Goal: Task Accomplishment & Management: Manage account settings

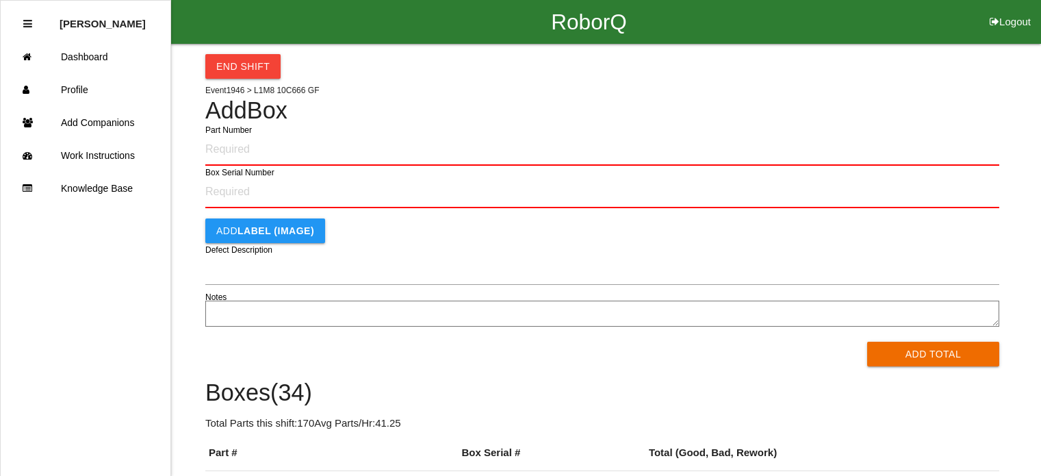
scroll to position [142, 0]
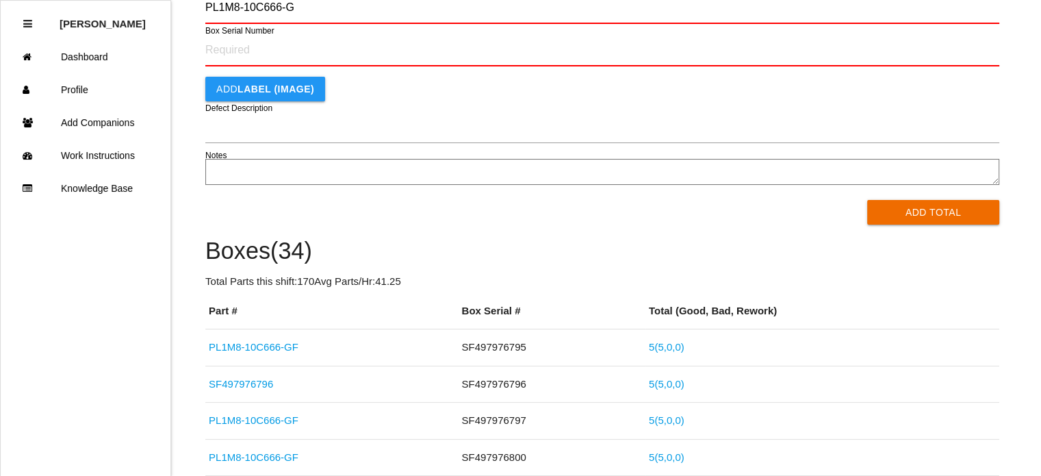
type input "PL1M8-10C666-GF"
click at [867, 200] on button "Add Total" at bounding box center [933, 212] width 132 height 25
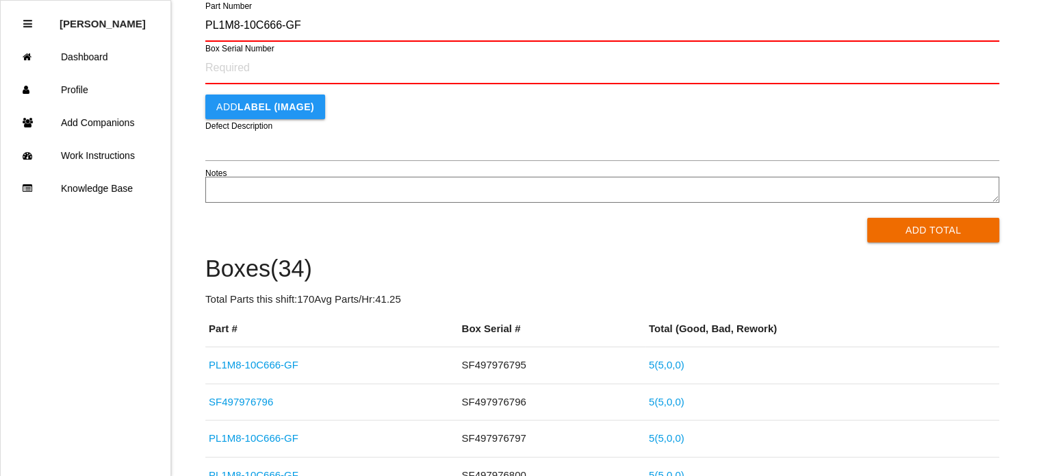
scroll to position [0, 0]
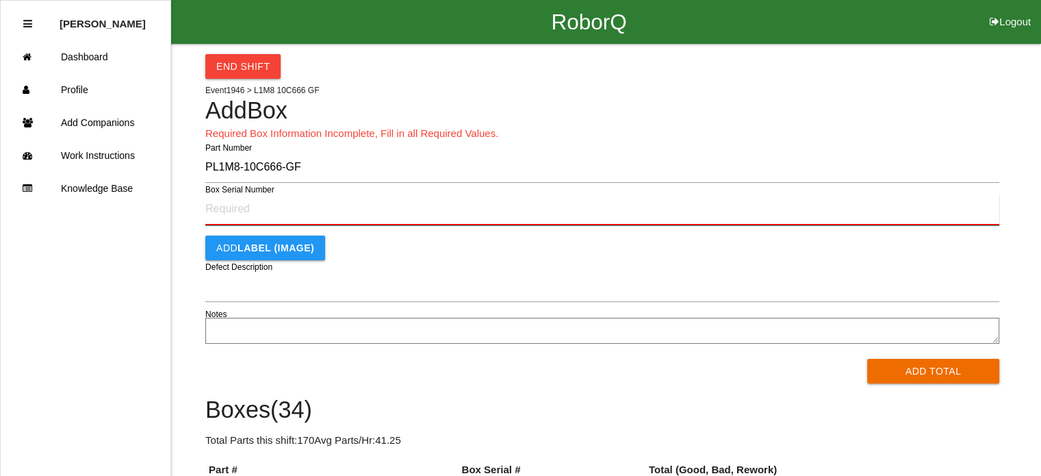
click at [274, 220] on input "Box Serial Number" at bounding box center [602, 209] width 794 height 32
type input "SF497976791"
click at [867, 359] on button "Add Total" at bounding box center [933, 371] width 132 height 25
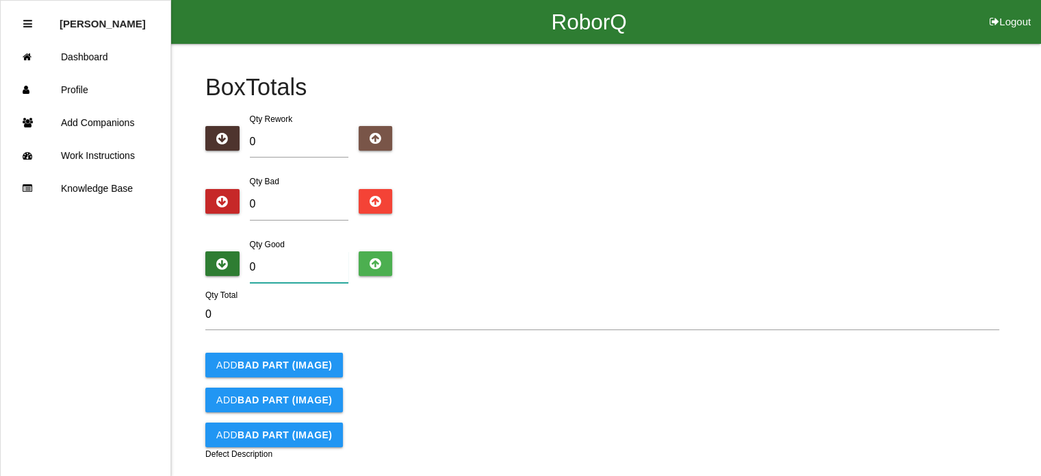
click at [266, 273] on input "0" at bounding box center [299, 266] width 99 height 31
type input "5"
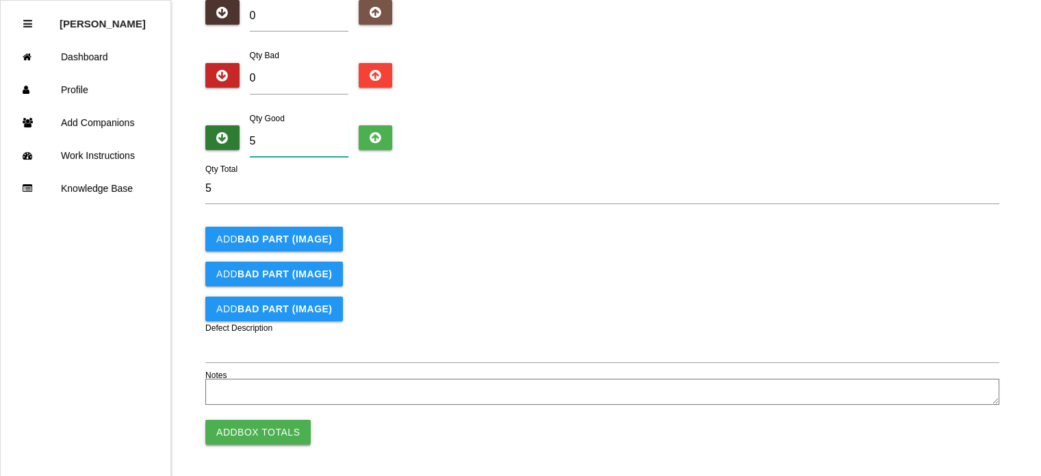
type input "5"
click at [258, 429] on button "Add Box Totals" at bounding box center [257, 432] width 105 height 25
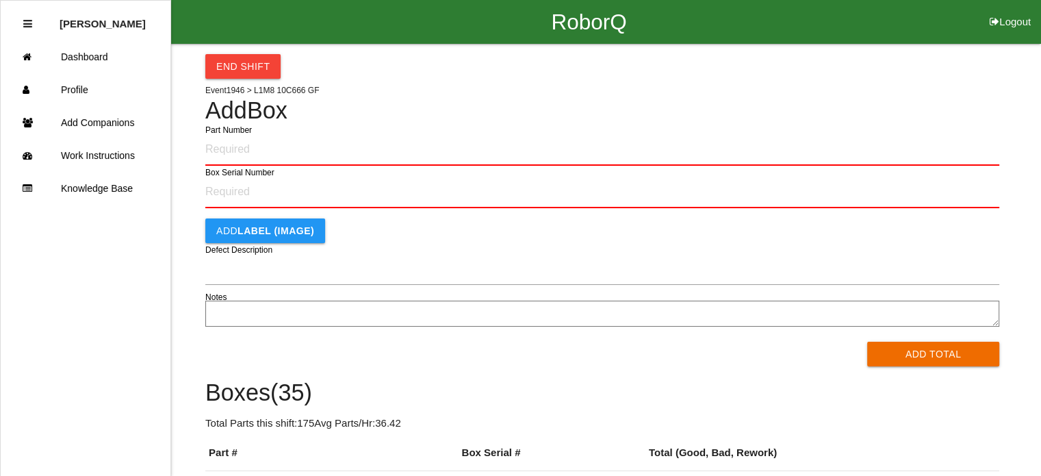
click at [244, 159] on input "Part Number" at bounding box center [602, 150] width 794 height 32
click at [867, 342] on button "Add Total" at bounding box center [933, 354] width 132 height 25
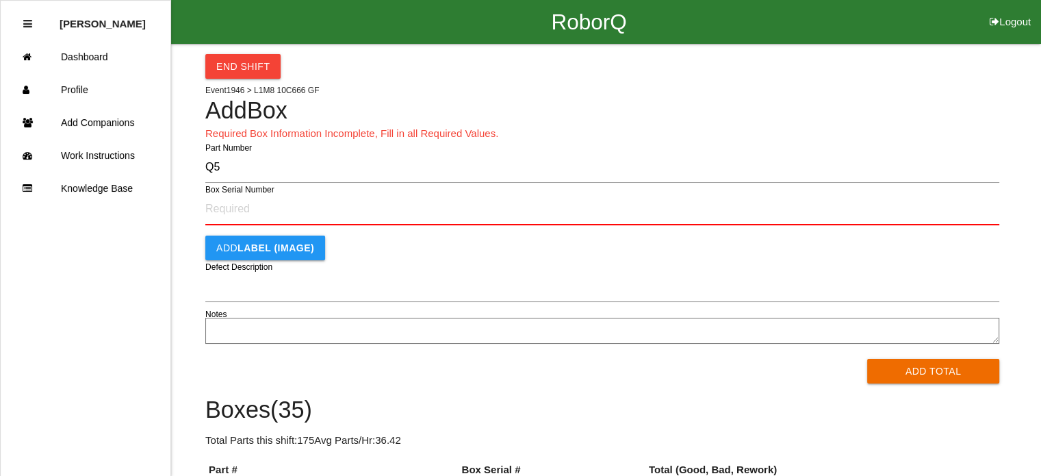
type input "Q"
click at [867, 359] on button "Add Total" at bounding box center [933, 371] width 132 height 25
type input "S"
type input "PL1M8-10C666-GF"
click at [867, 359] on button "Add Total" at bounding box center [933, 371] width 132 height 25
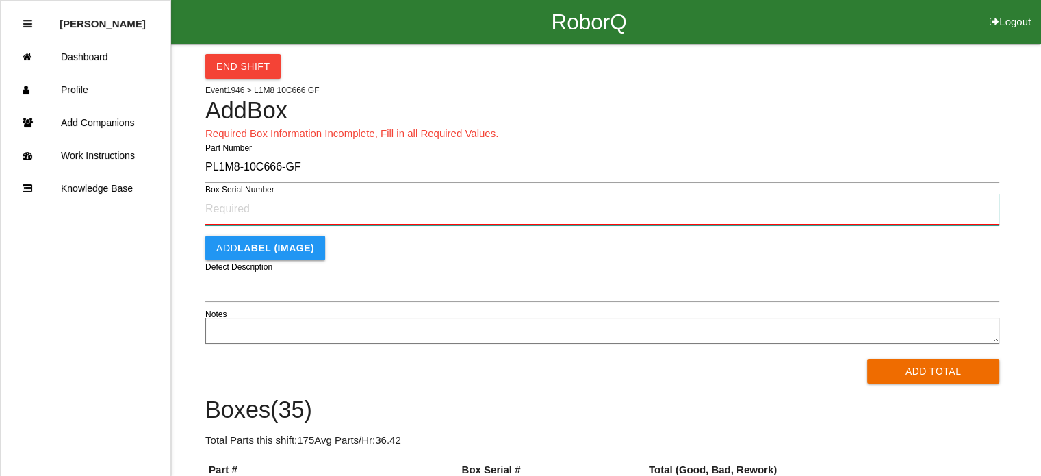
click at [242, 216] on input "Box Serial Number" at bounding box center [602, 209] width 794 height 32
type input "SF497976788"
click at [867, 359] on button "Add Total" at bounding box center [933, 371] width 132 height 25
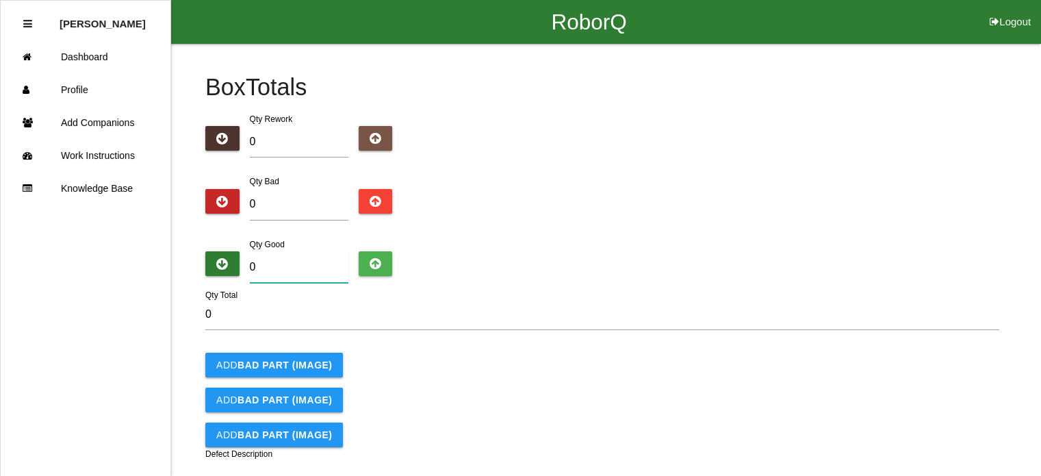
click at [285, 259] on input "0" at bounding box center [299, 266] width 99 height 31
type input "5"
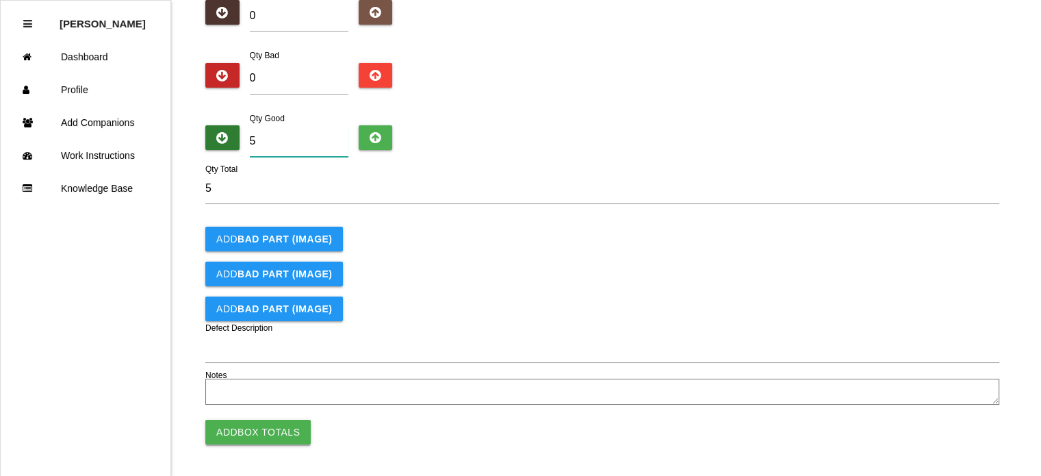
type input "5"
click at [268, 434] on button "Add Box Totals" at bounding box center [257, 432] width 105 height 25
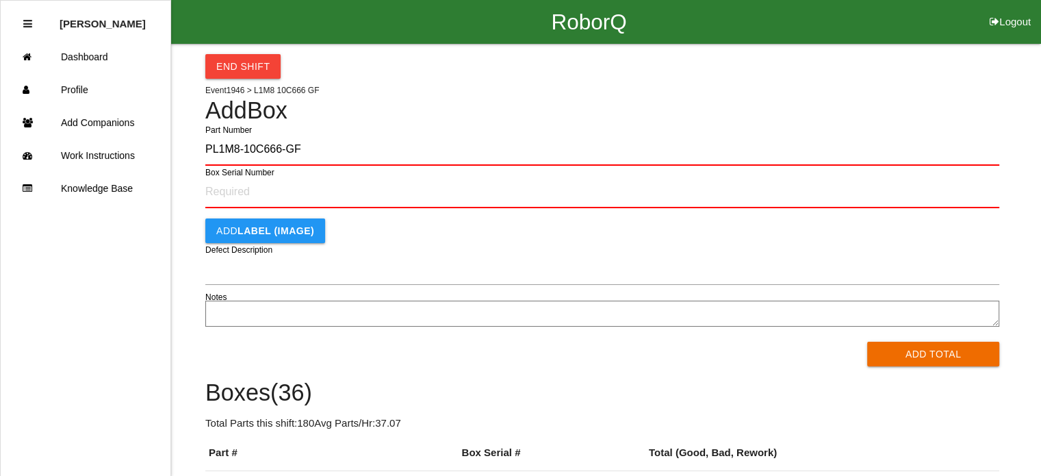
click at [867, 342] on button "Add Total" at bounding box center [933, 354] width 132 height 25
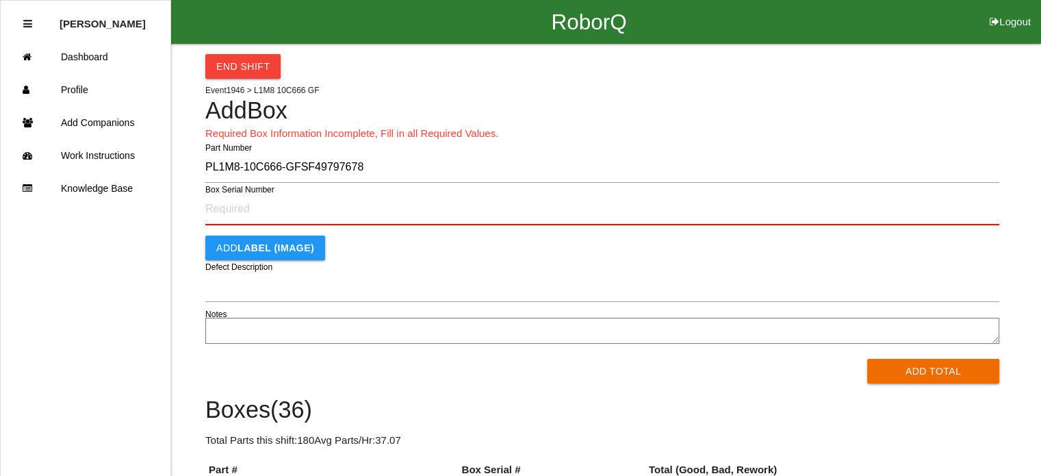
click at [867, 359] on button "Add Total" at bounding box center [933, 371] width 132 height 25
click at [300, 166] on input "PL1M8-10C666-GFSF497976785" at bounding box center [602, 166] width 794 height 31
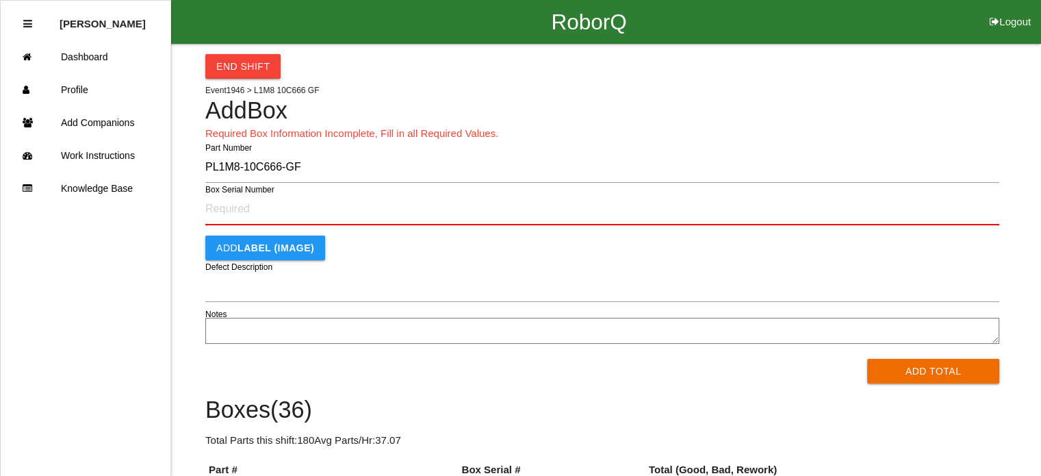
type input "PL1M8-10C666-GF"
click at [867, 359] on button "Add Total" at bounding box center [933, 371] width 132 height 25
click at [255, 206] on input "Box Serial Number" at bounding box center [602, 209] width 794 height 32
type input "SF497976785"
click at [867, 359] on button "Add Total" at bounding box center [933, 371] width 132 height 25
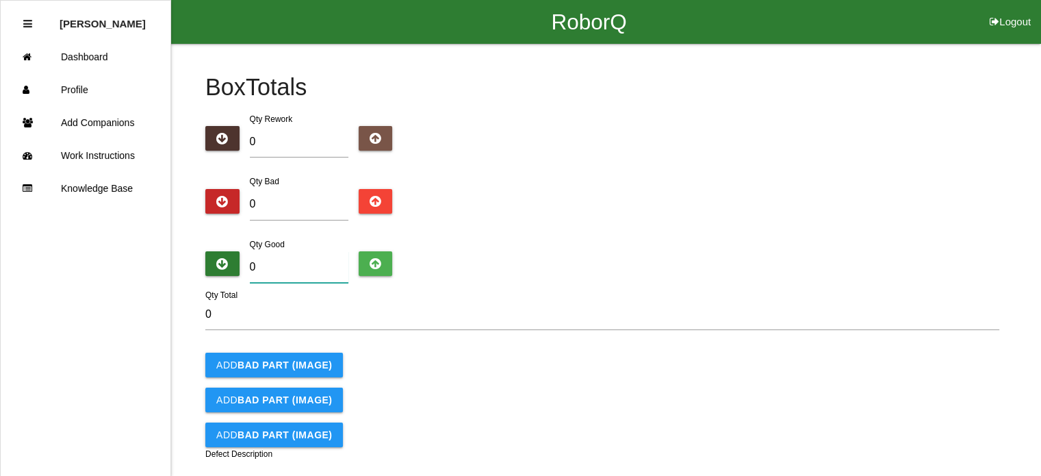
click at [260, 262] on input "0" at bounding box center [299, 266] width 99 height 31
type input "5"
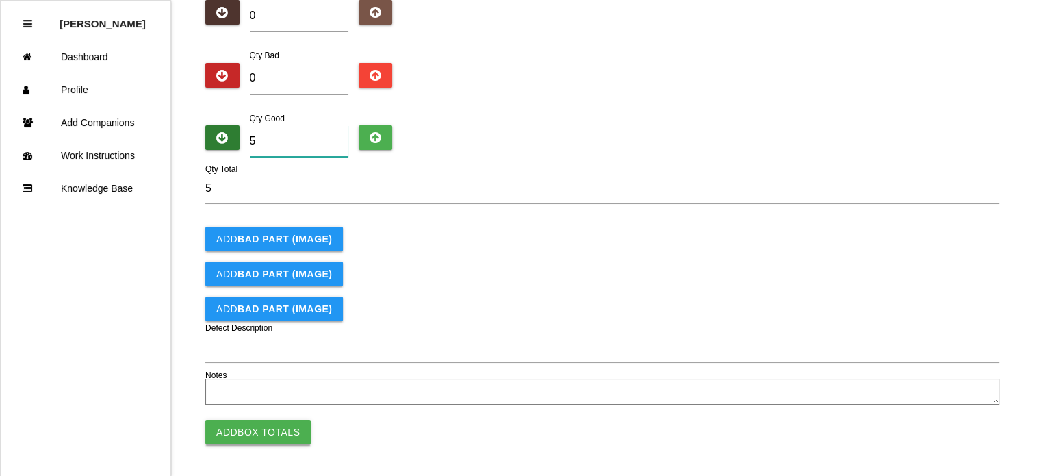
type input "5"
click at [262, 429] on button "Add Box Totals" at bounding box center [257, 432] width 105 height 25
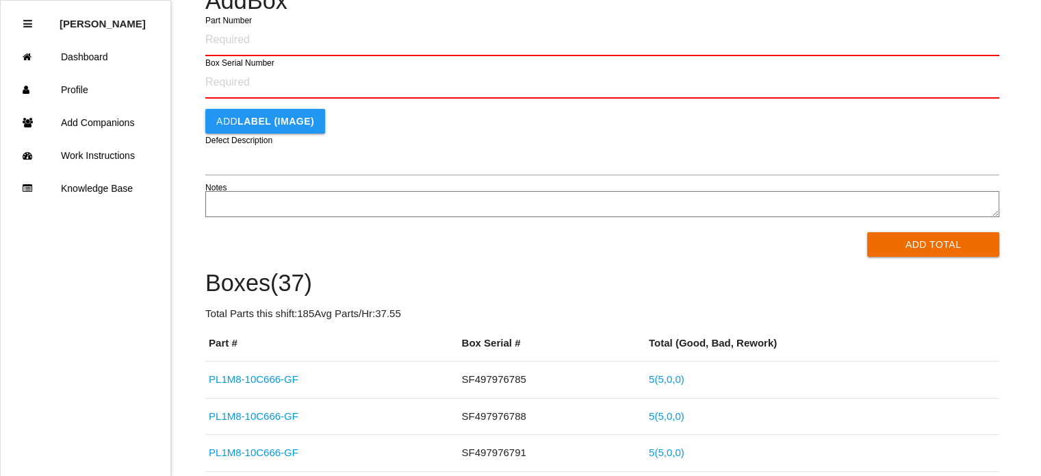
scroll to position [99, 0]
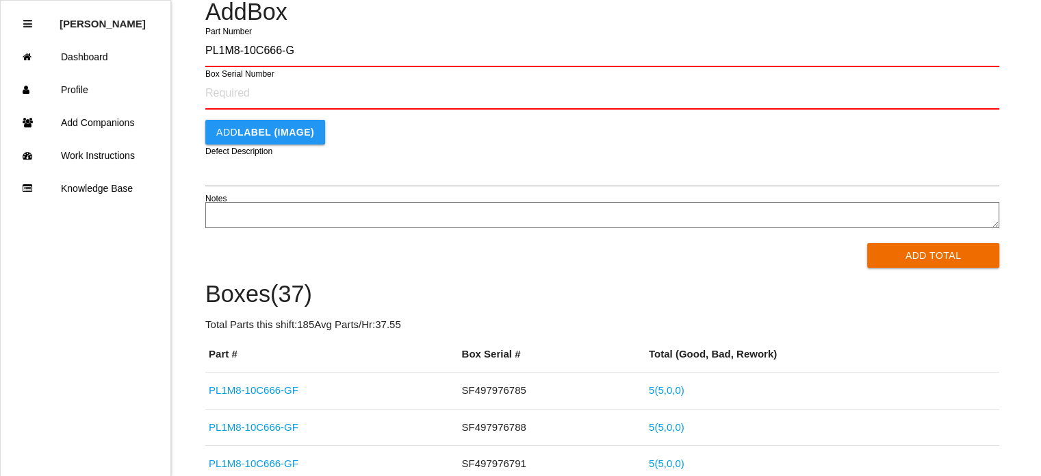
type input "PL1M8-10C666-GF"
click at [867, 243] on button "Add Total" at bounding box center [933, 255] width 132 height 25
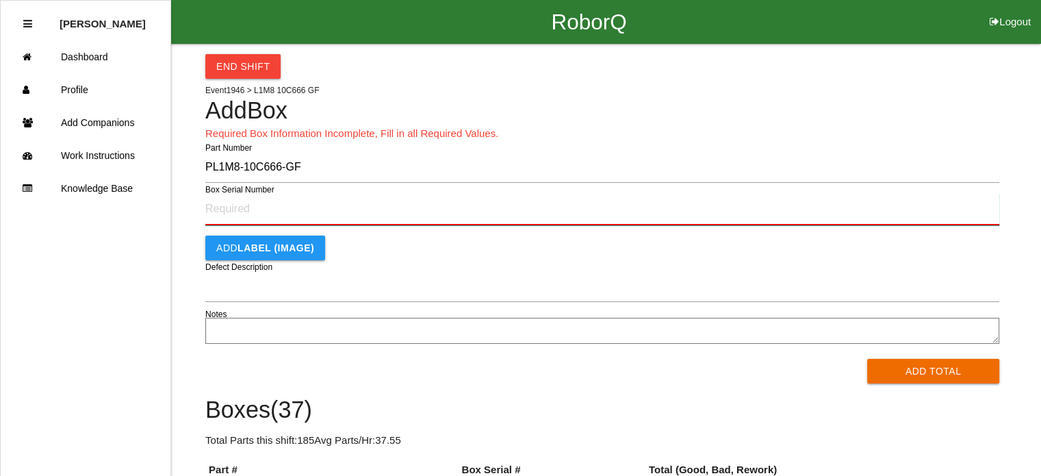
click at [257, 220] on input "Box Serial Number" at bounding box center [602, 209] width 794 height 32
type input "SF499016879"
click at [867, 359] on button "Add Total" at bounding box center [933, 371] width 132 height 25
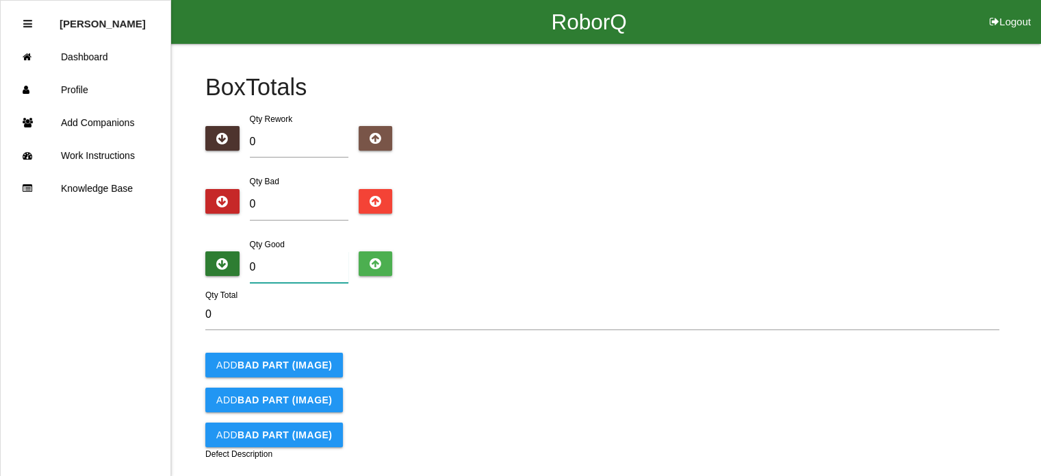
click at [314, 279] on input "0" at bounding box center [299, 266] width 99 height 31
type input "5"
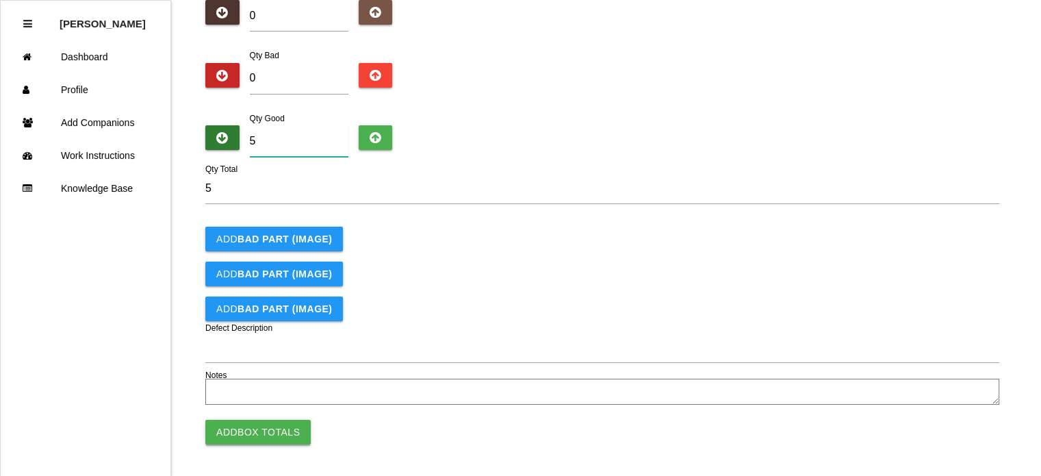
type input "5"
click at [249, 426] on button "Add Box Totals" at bounding box center [257, 432] width 105 height 25
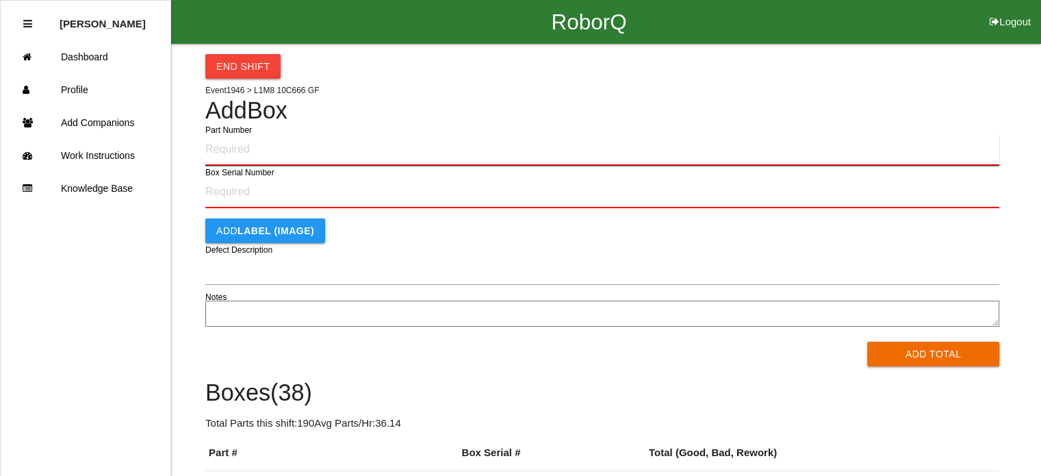
drag, startPoint x: 249, startPoint y: 426, endPoint x: 252, endPoint y: 149, distance: 277.3
click at [252, 149] on input "Part Number" at bounding box center [602, 150] width 794 height 32
click at [867, 342] on button "Add Total" at bounding box center [933, 354] width 132 height 25
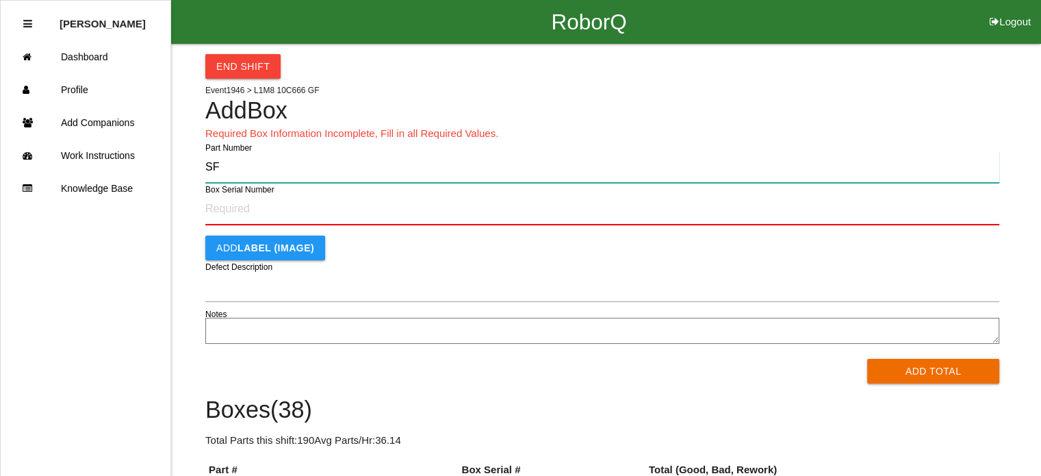
type input "S"
type input "PL1M8-10C666-GF"
click at [867, 359] on button "Add Total" at bounding box center [933, 371] width 132 height 25
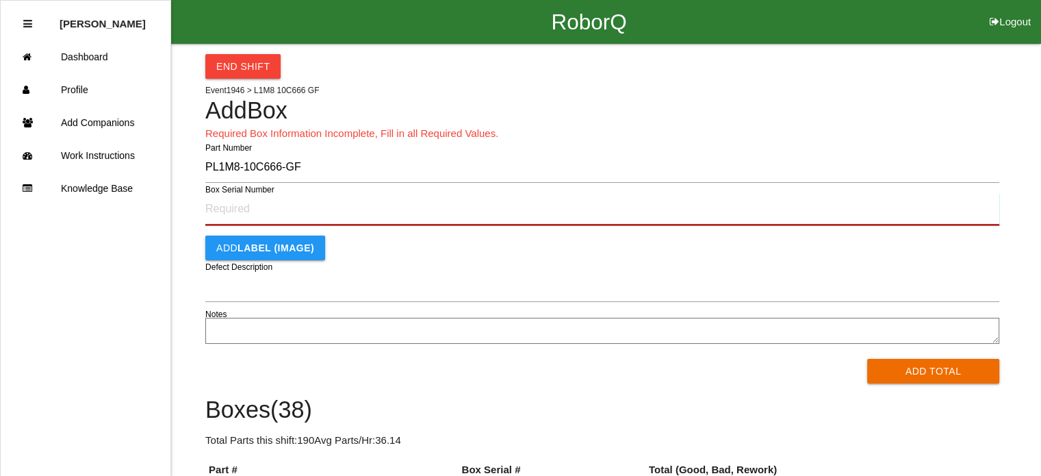
click at [257, 207] on input "Box Serial Number" at bounding box center [602, 209] width 794 height 32
type input "SF499016878"
click at [867, 359] on button "Add Total" at bounding box center [933, 371] width 132 height 25
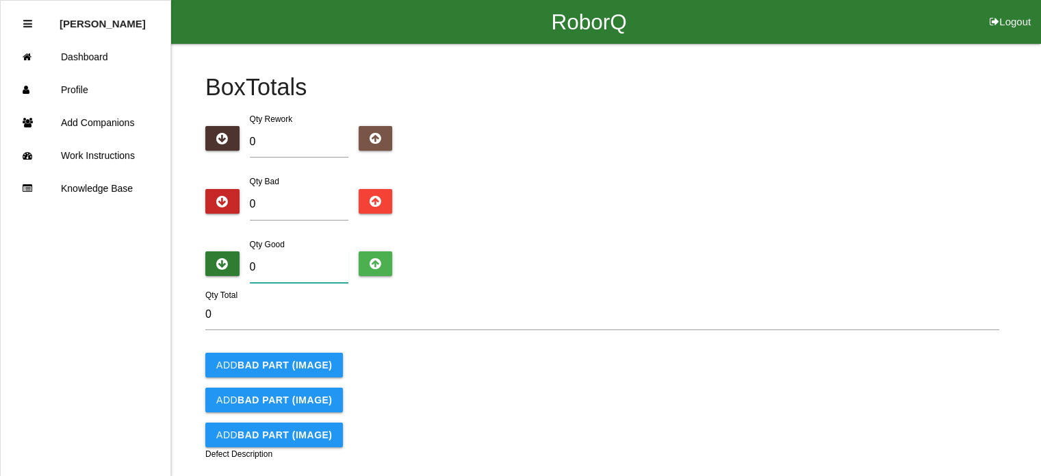
click at [284, 266] on input "0" at bounding box center [299, 266] width 99 height 31
type input "5"
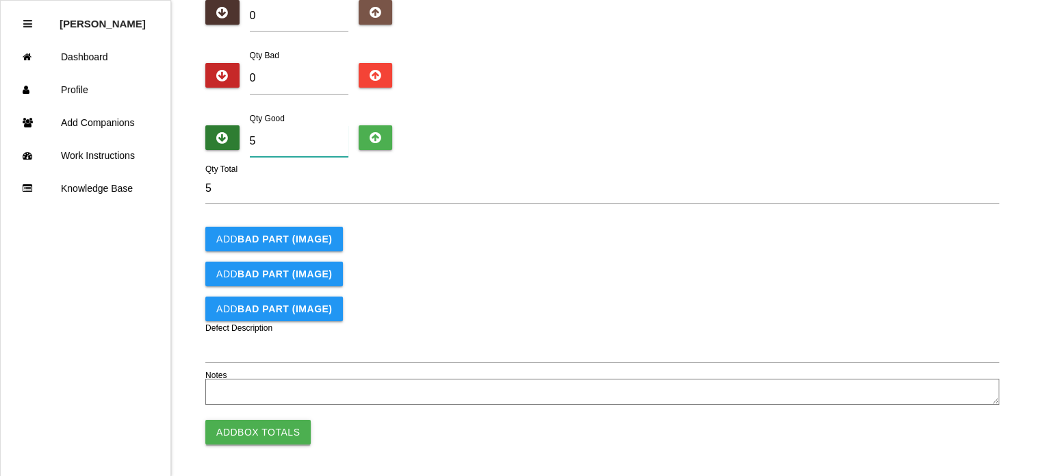
type input "5"
click at [233, 425] on button "Add Box Totals" at bounding box center [257, 432] width 105 height 25
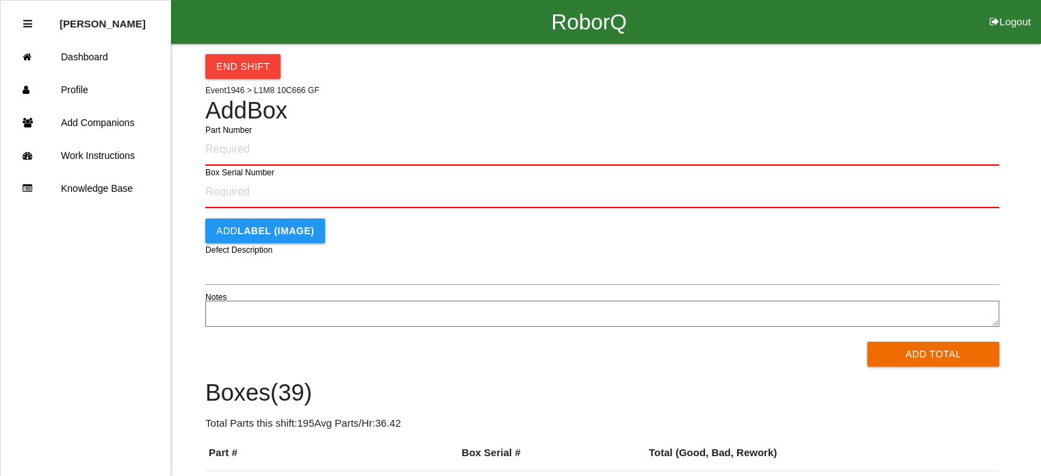
click at [305, 149] on input "Part Number" at bounding box center [602, 150] width 794 height 32
type input "PL1M8-10C666-GF"
click at [867, 342] on button "Add Total" at bounding box center [933, 354] width 132 height 25
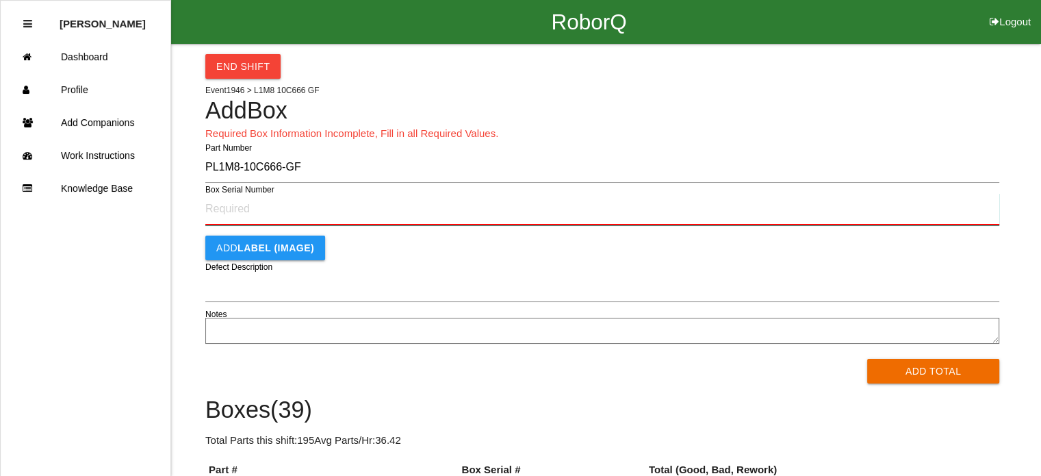
click at [276, 212] on input "Box Serial Number" at bounding box center [602, 209] width 794 height 32
type input "SF499016877"
click at [867, 359] on button "Add Total" at bounding box center [933, 371] width 132 height 25
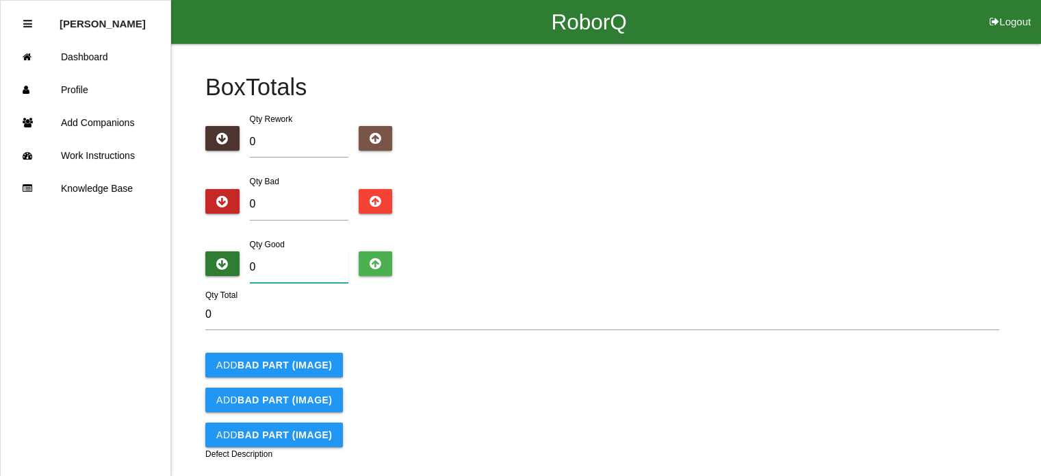
click at [277, 259] on input "0" at bounding box center [299, 266] width 99 height 31
type input "5"
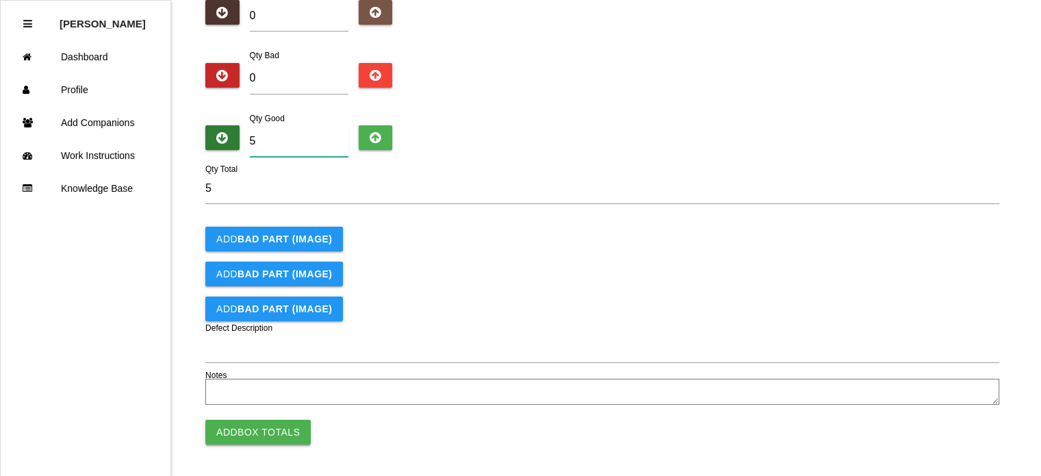
type input "5"
click at [240, 428] on button "Add Box Totals" at bounding box center [257, 432] width 105 height 25
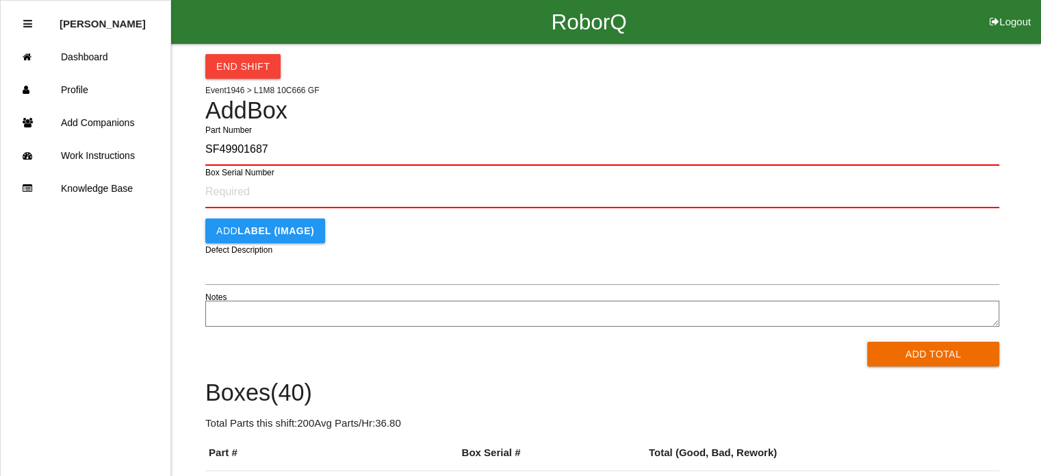
click at [867, 342] on button "Add Total" at bounding box center [933, 354] width 132 height 25
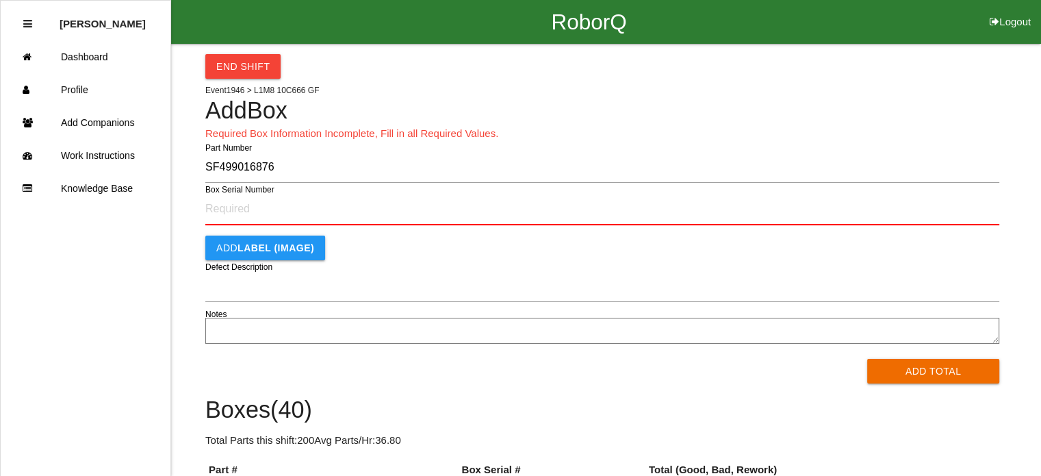
click at [228, 167] on input "SF499016876" at bounding box center [602, 166] width 794 height 31
type input "PL1M8-10C666-GF"
click at [867, 359] on button "Add Total" at bounding box center [933, 371] width 132 height 25
click at [222, 209] on input "Box Serial Number" at bounding box center [602, 209] width 794 height 32
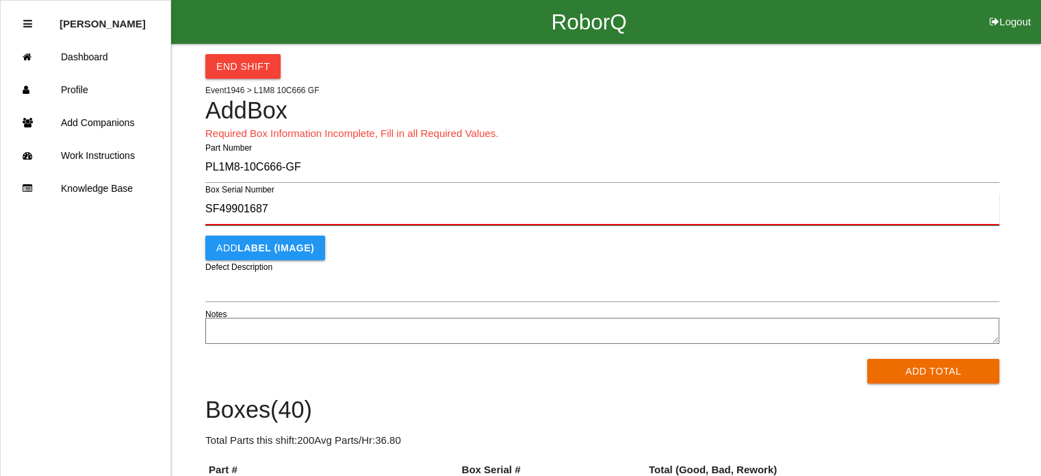
type input "SF499016876"
click at [867, 359] on button "Add Total" at bounding box center [933, 371] width 132 height 25
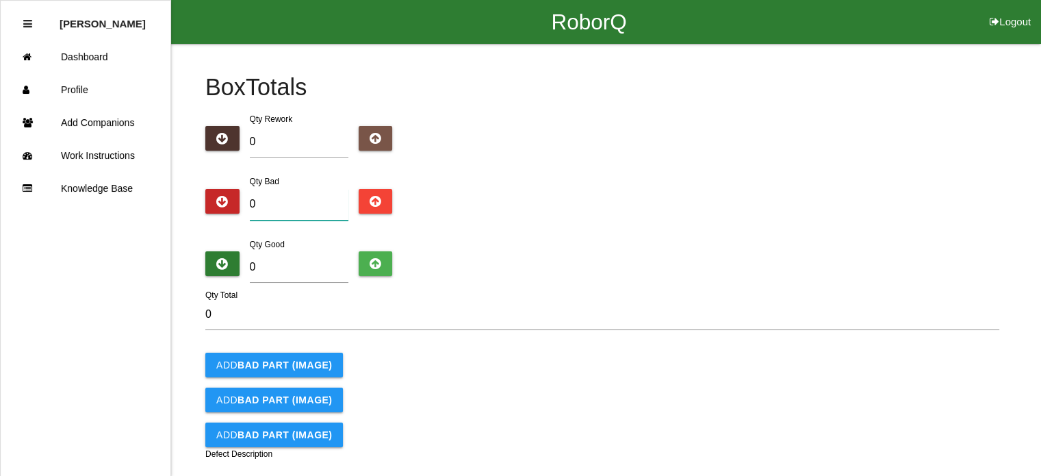
click at [300, 190] on input "0" at bounding box center [299, 204] width 99 height 31
type input "2"
click at [277, 270] on input "0" at bounding box center [299, 266] width 99 height 31
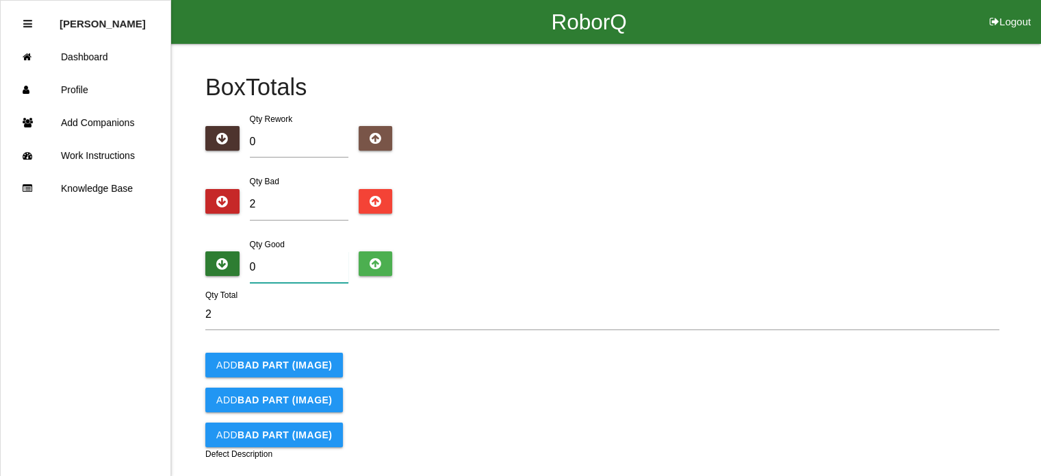
type input "3"
type input "5"
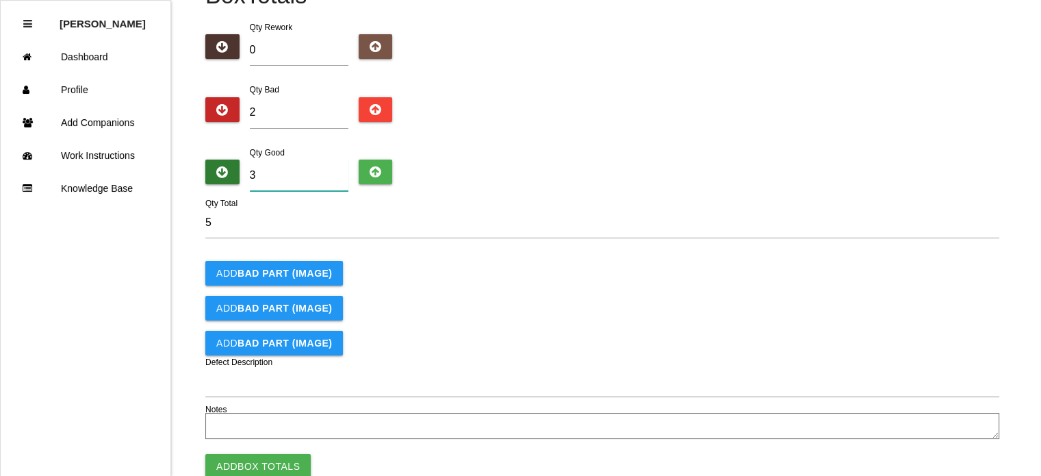
scroll to position [126, 0]
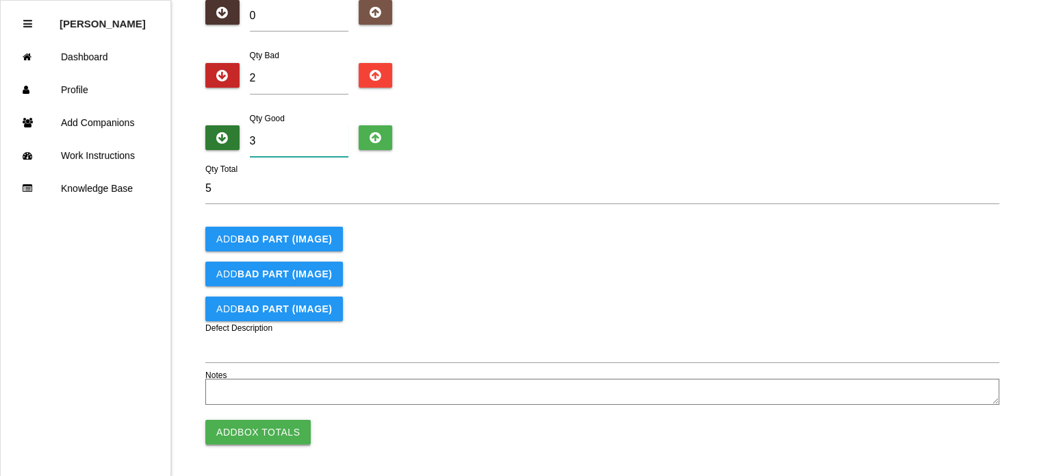
type input "3"
click at [246, 431] on button "Add Box Totals" at bounding box center [257, 432] width 105 height 25
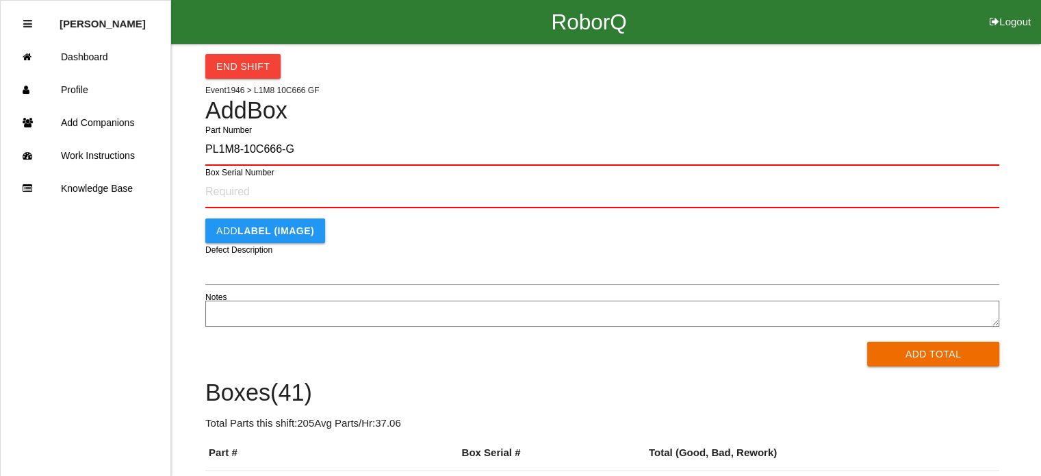
type input "PL1M8-10C666-GF"
click at [867, 342] on button "Add Total" at bounding box center [933, 354] width 132 height 25
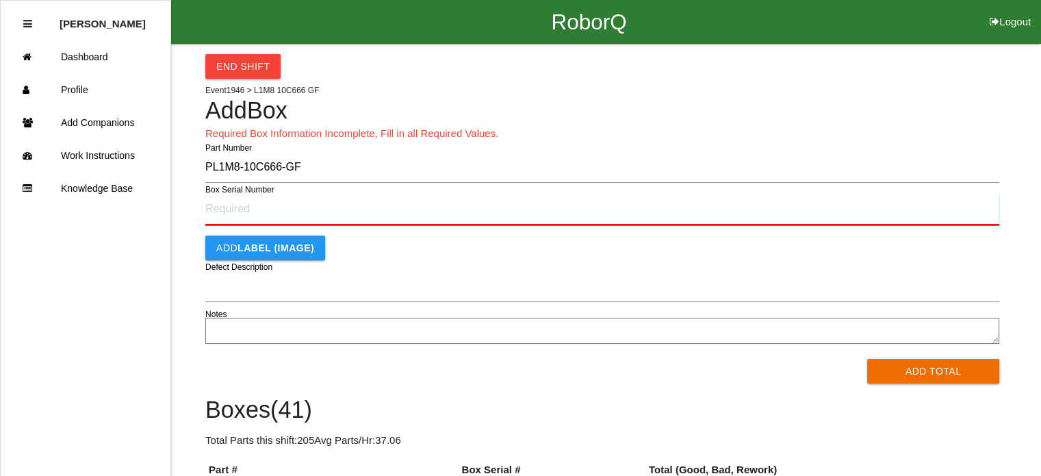
click at [276, 213] on input "Box Serial Number" at bounding box center [602, 209] width 794 height 32
type input "SF499016875"
click at [867, 359] on button "Add Total" at bounding box center [933, 371] width 132 height 25
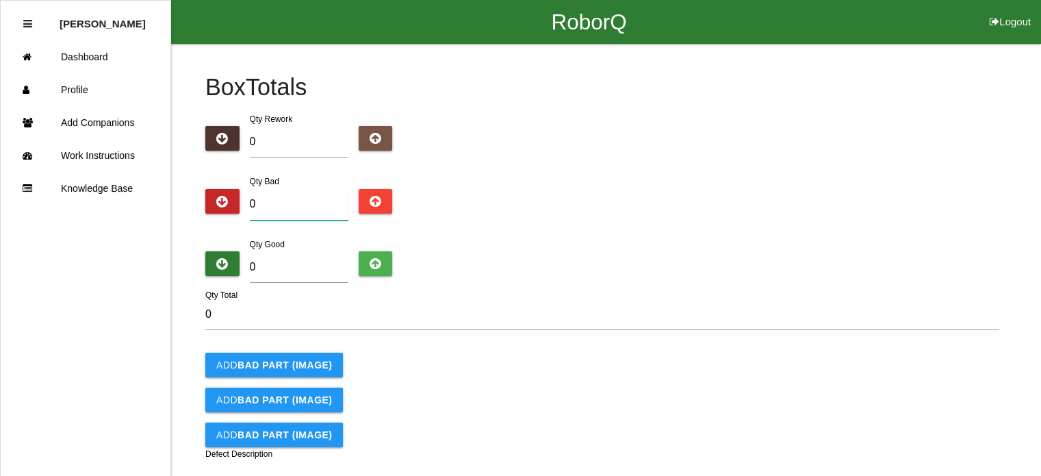
click at [250, 205] on input "0" at bounding box center [299, 204] width 99 height 31
type input "10"
click at [281, 206] on input "10" at bounding box center [299, 204] width 99 height 31
type input "1"
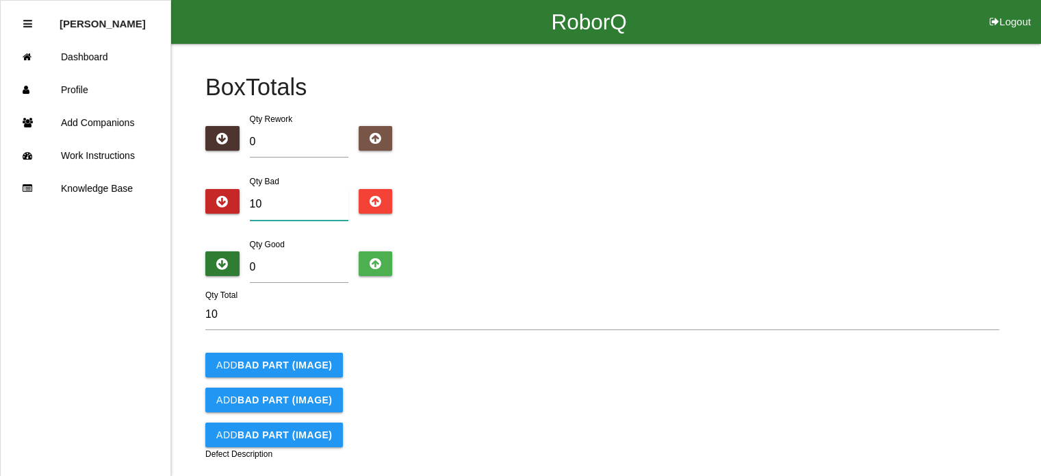
type input "1"
type input "0"
type input "1"
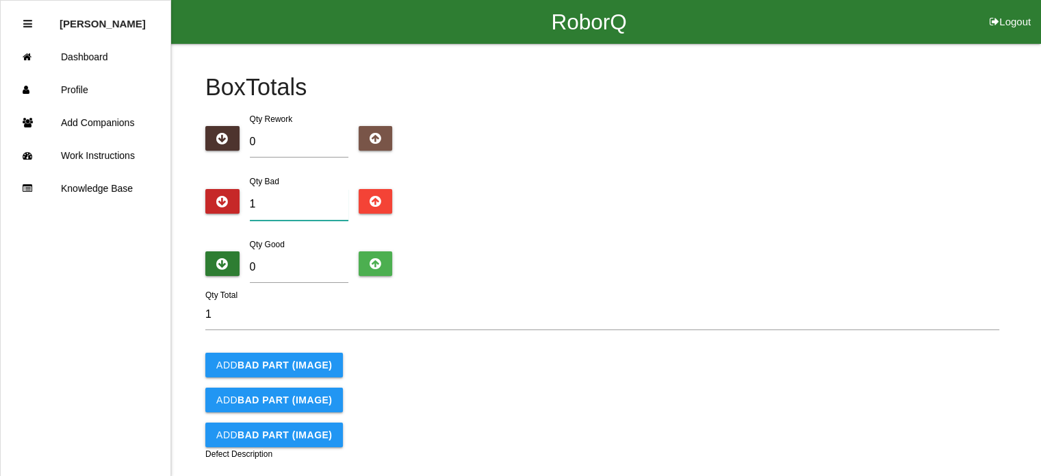
type input "1"
click at [268, 276] on input "0" at bounding box center [299, 266] width 99 height 31
type input "4"
type input "5"
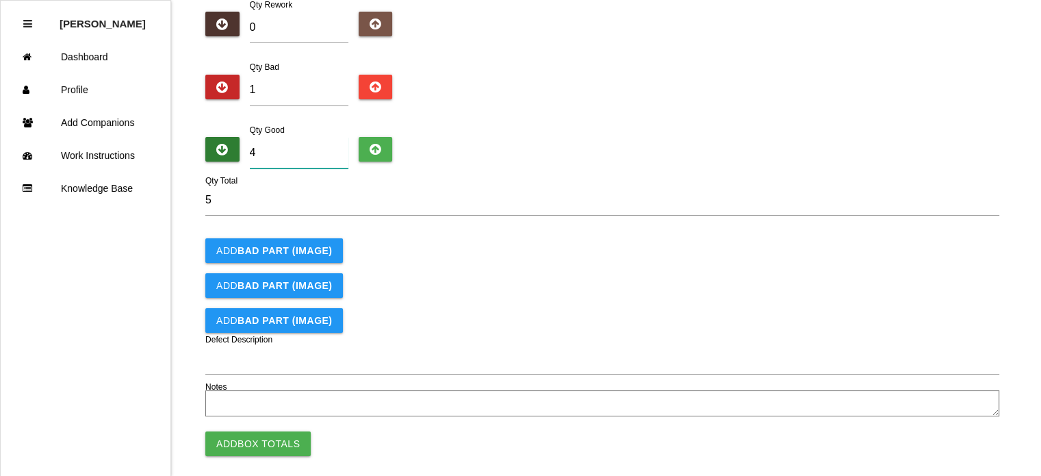
scroll to position [126, 0]
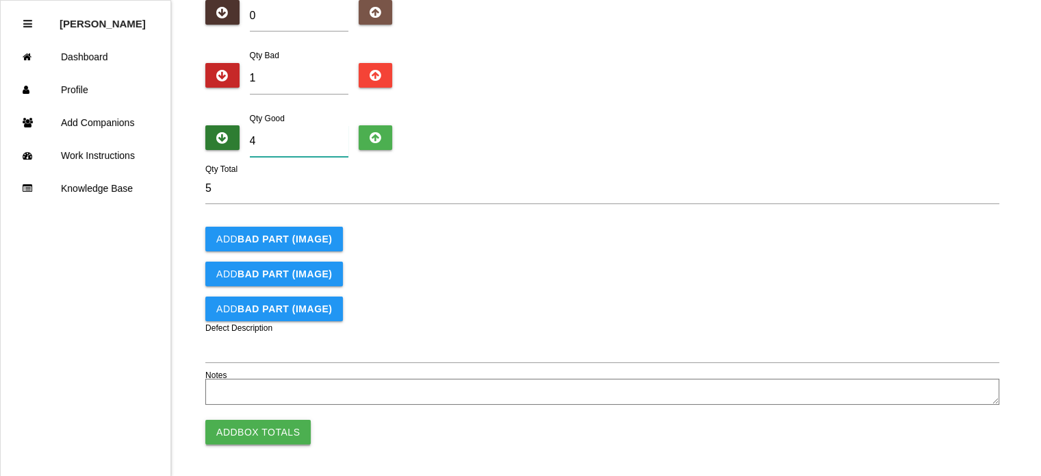
type input "4"
click at [246, 427] on button "Add Box Totals" at bounding box center [257, 432] width 105 height 25
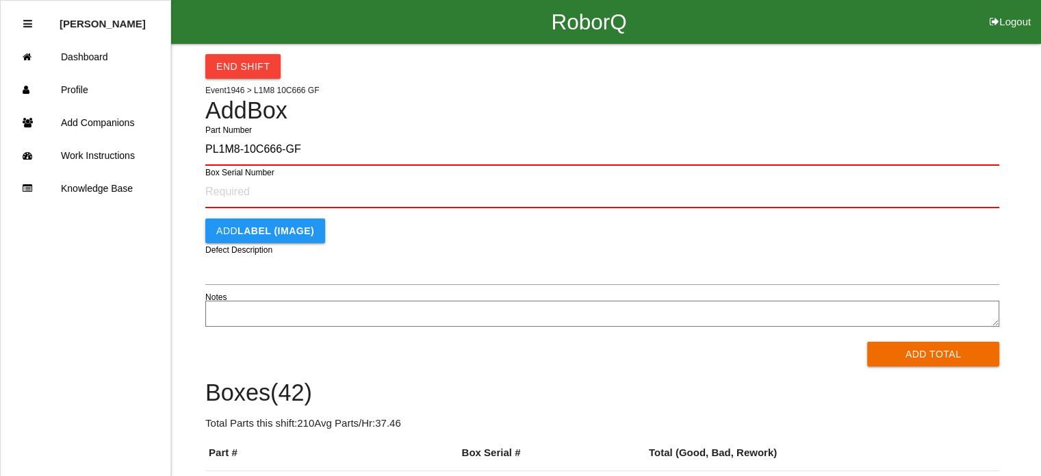
click at [867, 342] on button "Add Total" at bounding box center [933, 354] width 132 height 25
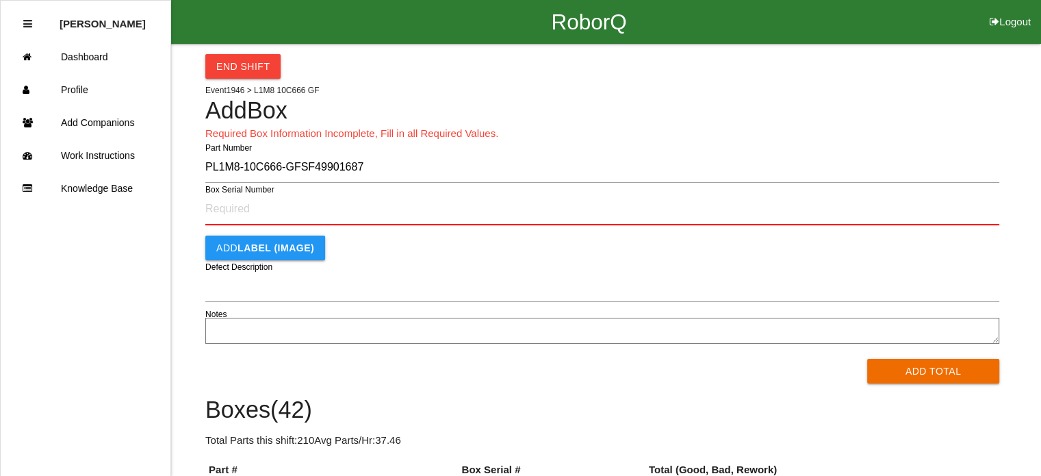
click at [867, 359] on button "Add Total" at bounding box center [933, 371] width 132 height 25
type input "P"
click at [867, 359] on button "Add Total" at bounding box center [933, 371] width 132 height 25
type input "Q"
type input "PL1M8-10C666-GF"
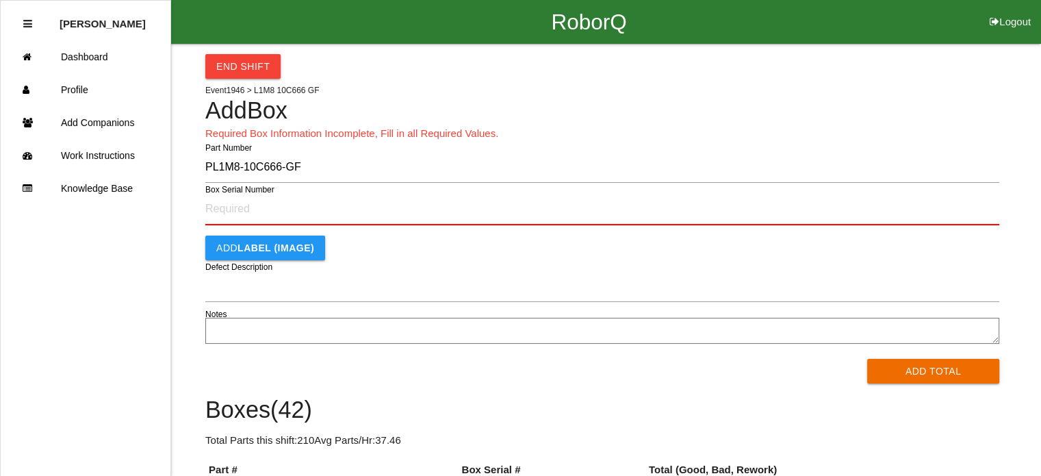
click at [867, 359] on button "Add Total" at bounding box center [933, 371] width 132 height 25
click at [246, 214] on input "Box Serial Number" at bounding box center [602, 209] width 794 height 32
type input "SF499016874"
click at [867, 359] on button "Add Total" at bounding box center [933, 371] width 132 height 25
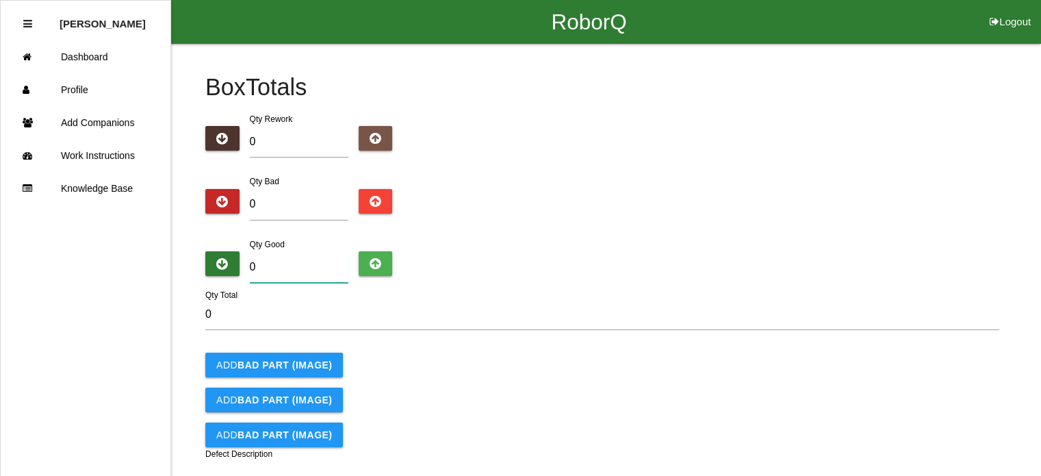
click at [266, 271] on input "0" at bounding box center [299, 266] width 99 height 31
type input "4"
type input "0"
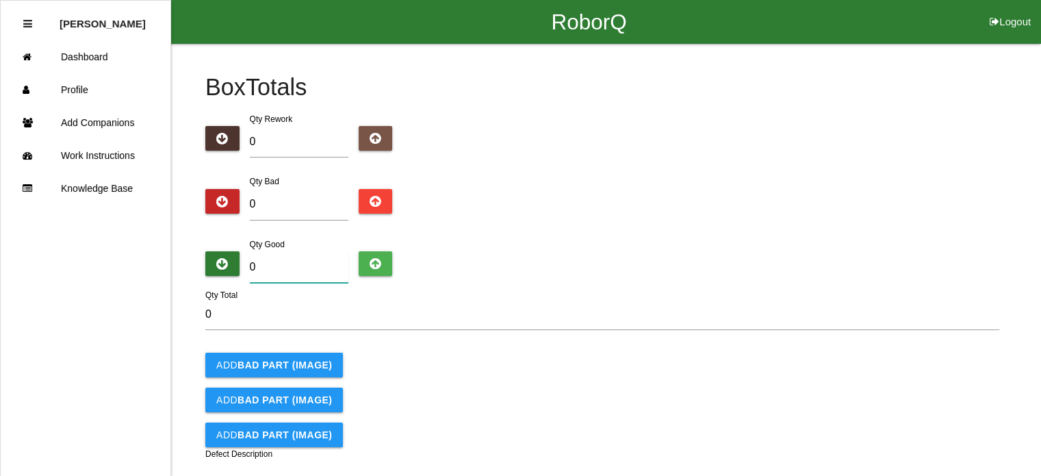
type input "5"
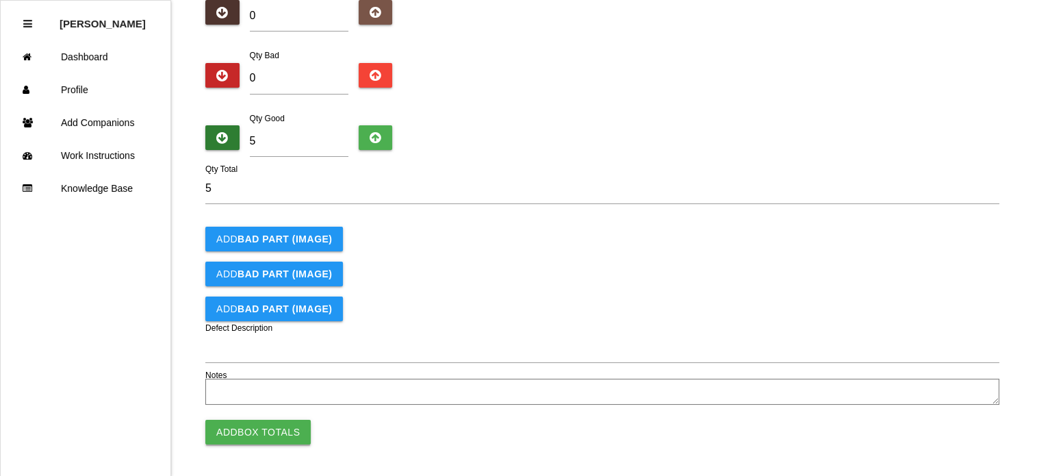
click at [251, 427] on button "Add Box Totals" at bounding box center [257, 432] width 105 height 25
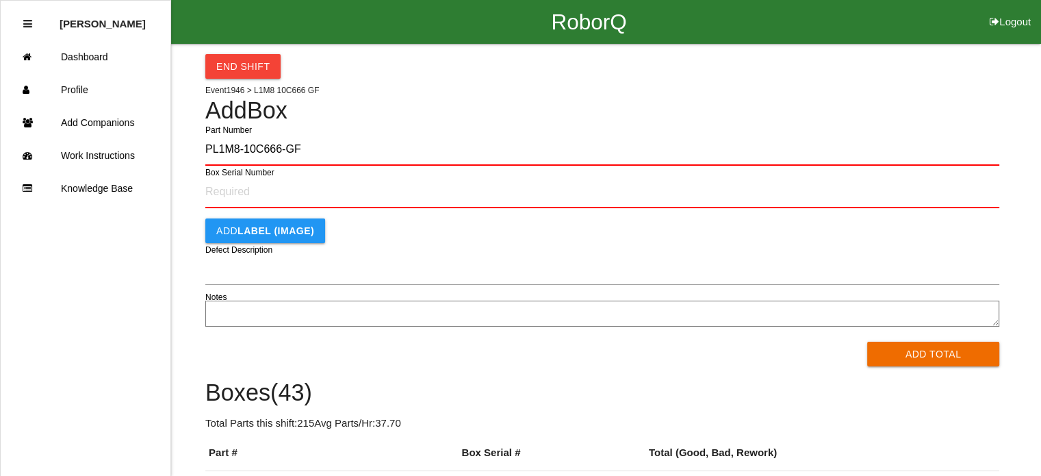
type input "PL1M8-10C666-GF"
click at [867, 342] on button "Add Total" at bounding box center [933, 354] width 132 height 25
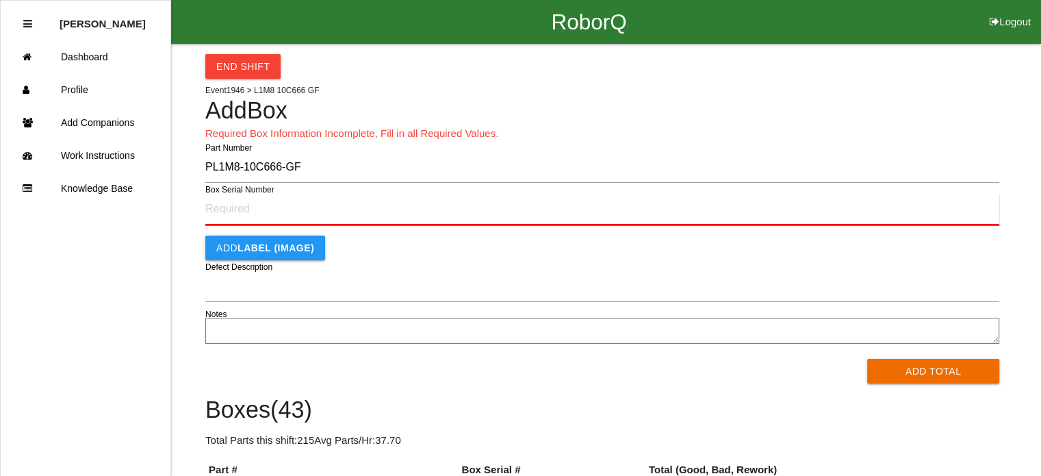
click at [255, 210] on input "Box Serial Number" at bounding box center [602, 209] width 794 height 32
type input "SF499016873"
click at [867, 359] on button "Add Total" at bounding box center [933, 371] width 132 height 25
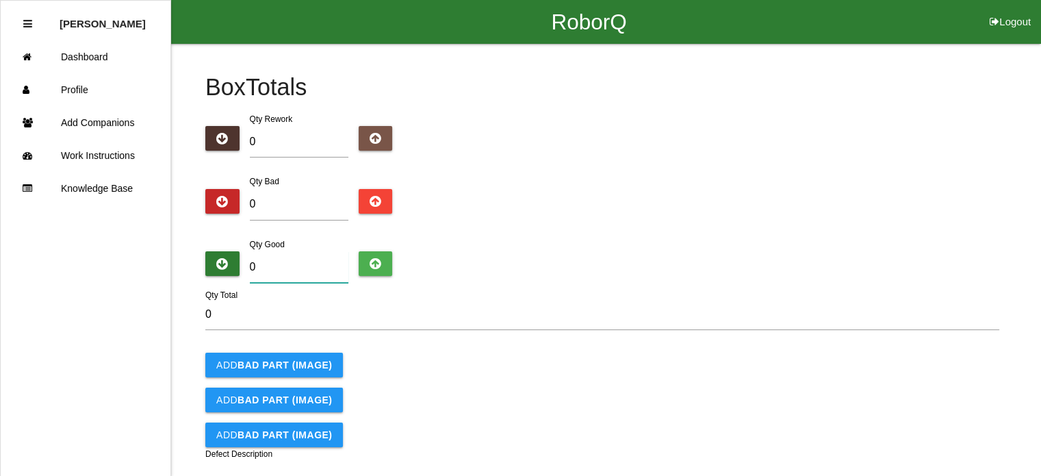
click at [302, 275] on input "0" at bounding box center [299, 266] width 99 height 31
type input "5"
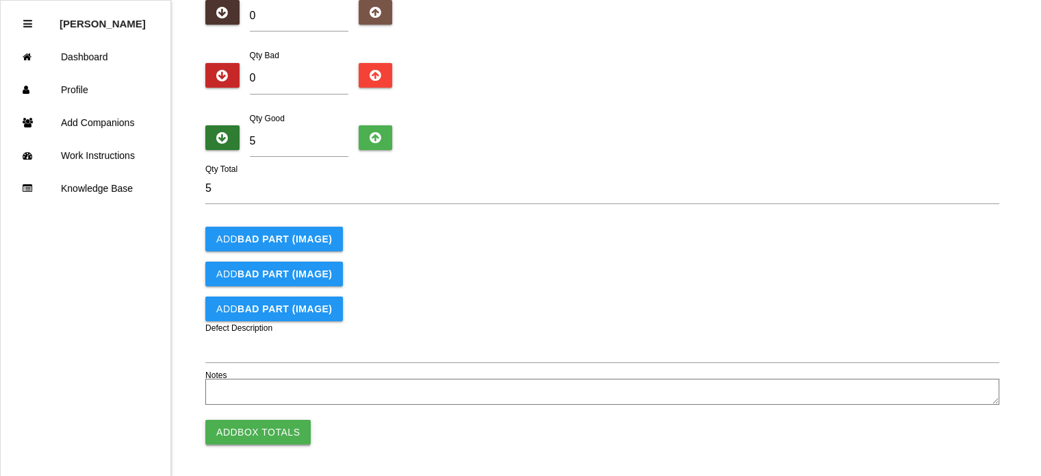
click at [275, 433] on button "Add Box Totals" at bounding box center [257, 432] width 105 height 25
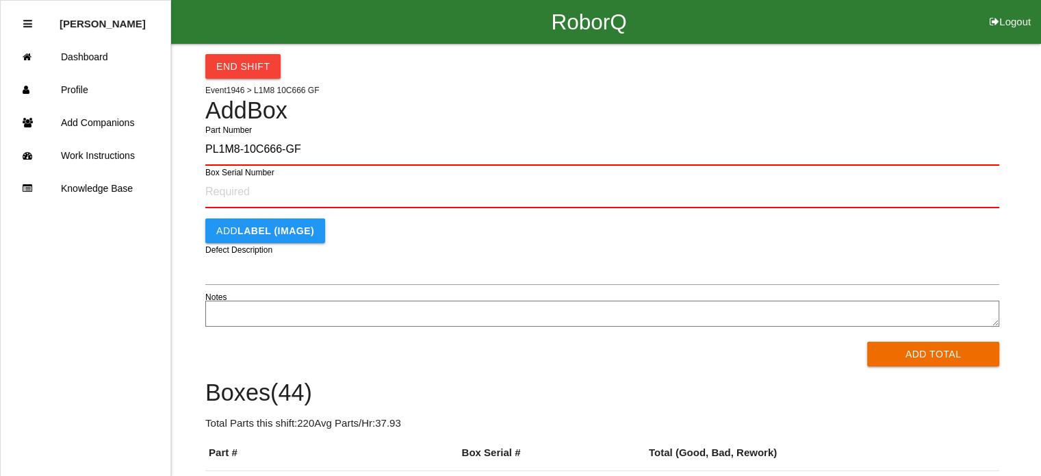
type input "PL1M8-10C666-GF"
click at [867, 342] on button "Add Total" at bounding box center [933, 354] width 132 height 25
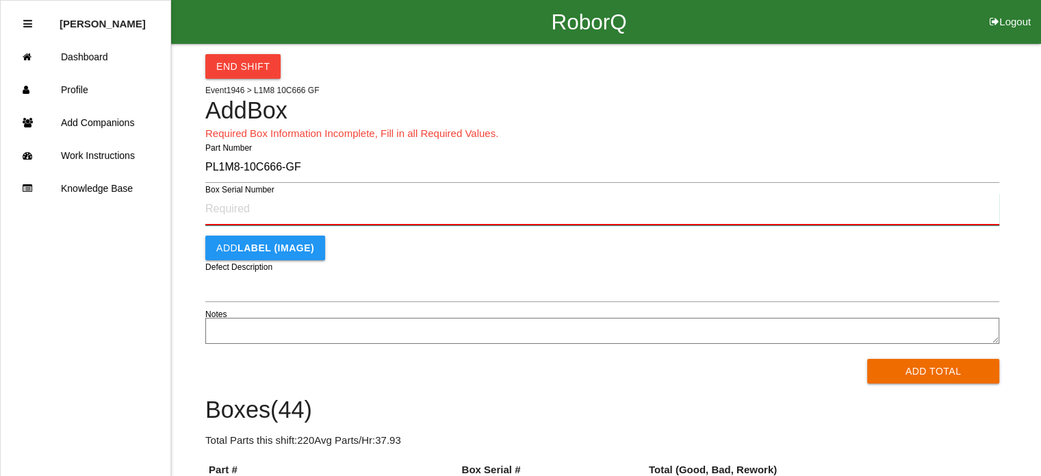
click at [235, 214] on input "Box Serial Number" at bounding box center [602, 209] width 794 height 32
type input "SF499016859"
click at [867, 359] on button "Add Total" at bounding box center [933, 371] width 132 height 25
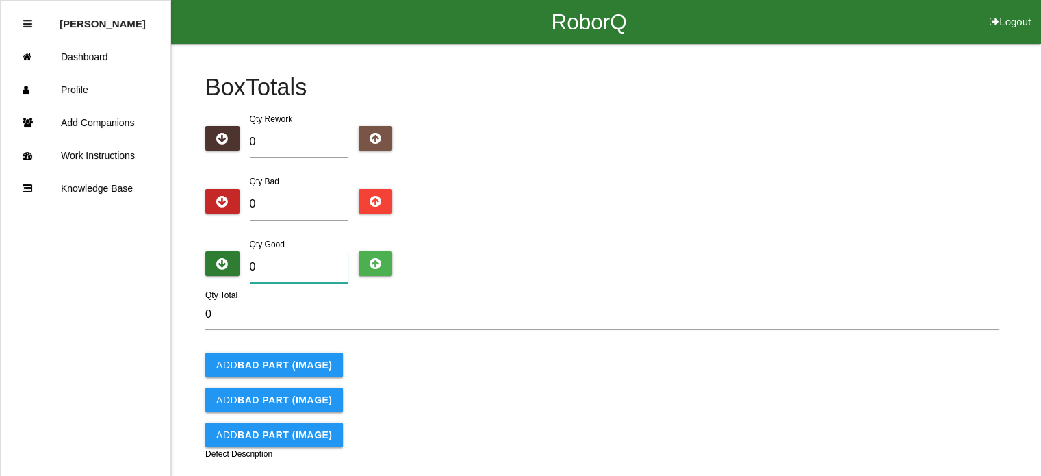
click at [292, 276] on input "0" at bounding box center [299, 266] width 99 height 31
type input "5"
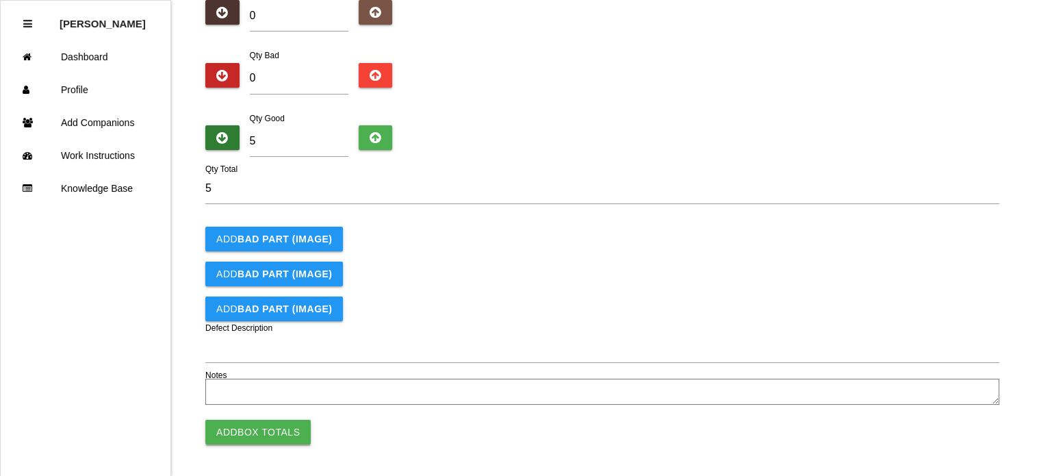
click at [270, 431] on button "Add Box Totals" at bounding box center [257, 432] width 105 height 25
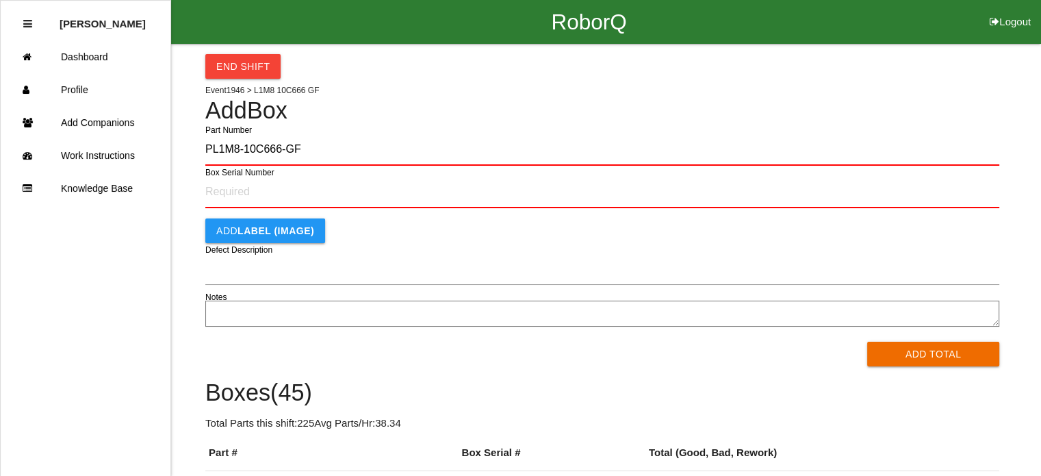
type input "PL1M8-10C666-GF"
click at [867, 342] on button "Add Total" at bounding box center [933, 354] width 132 height 25
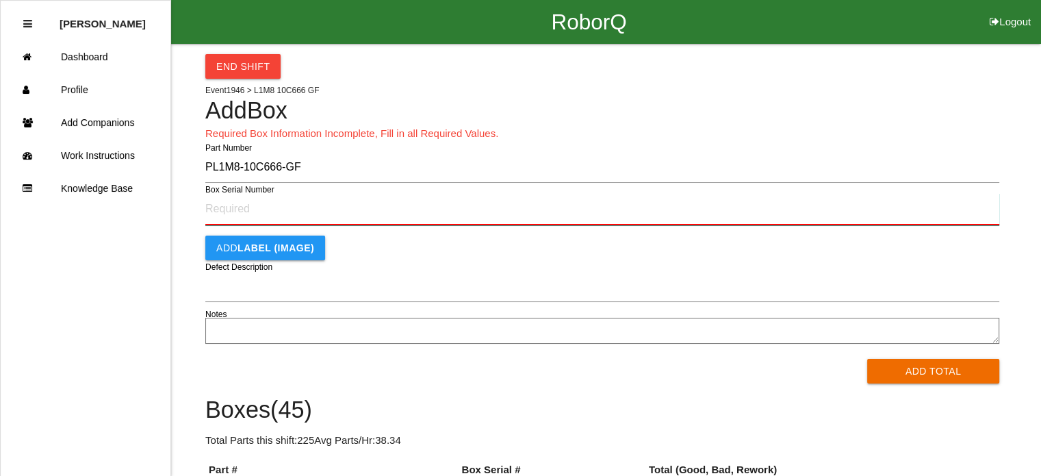
click at [243, 205] on input "Box Serial Number" at bounding box center [602, 209] width 794 height 32
type input "SF499016858"
click at [867, 359] on button "Add Total" at bounding box center [933, 371] width 132 height 25
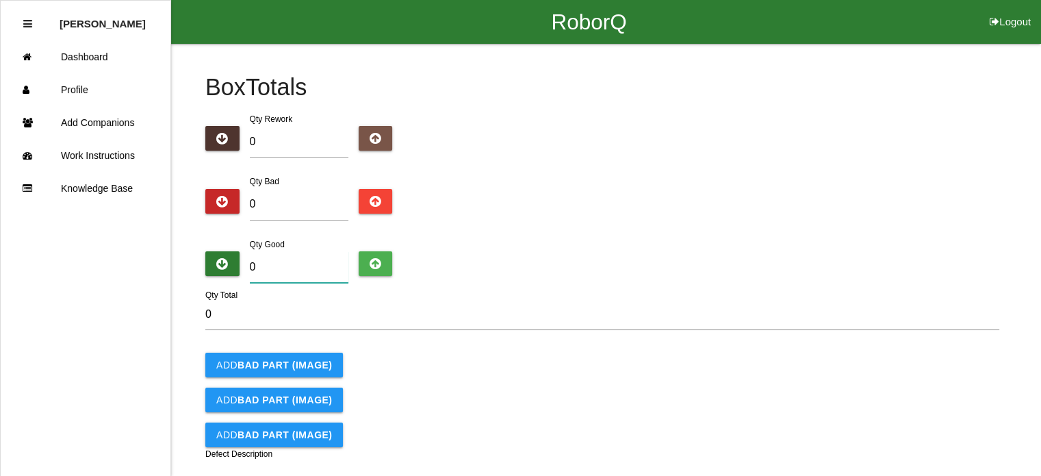
click at [293, 256] on input "0" at bounding box center [299, 266] width 99 height 31
type input "5"
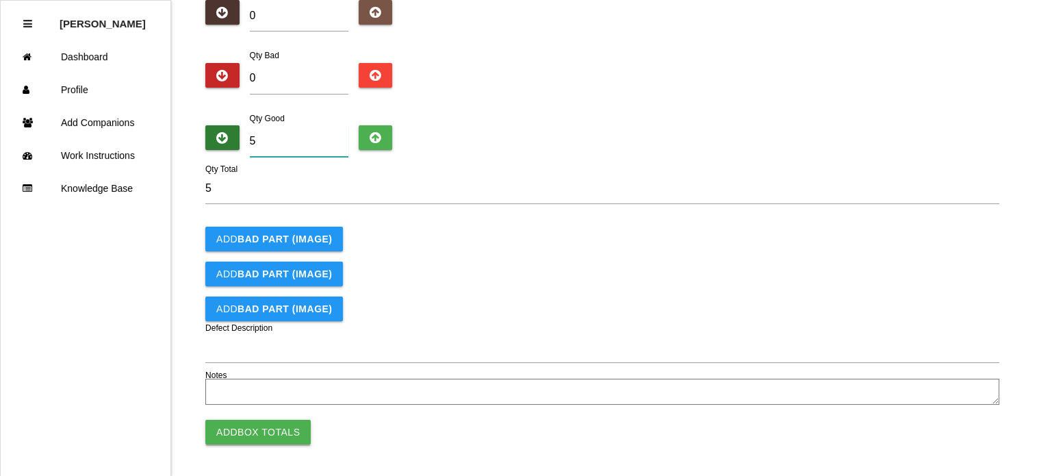
type input "5"
click at [249, 425] on button "Add Box Totals" at bounding box center [257, 432] width 105 height 25
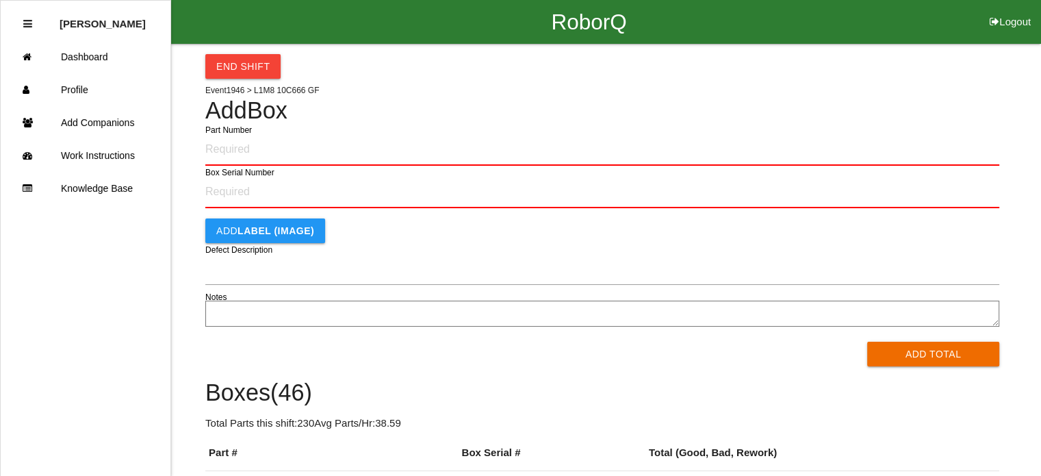
click at [227, 153] on input "Part Number" at bounding box center [602, 150] width 794 height 32
type input "PL1M8-10C666-GF"
click at [867, 342] on button "Add Total" at bounding box center [933, 354] width 132 height 25
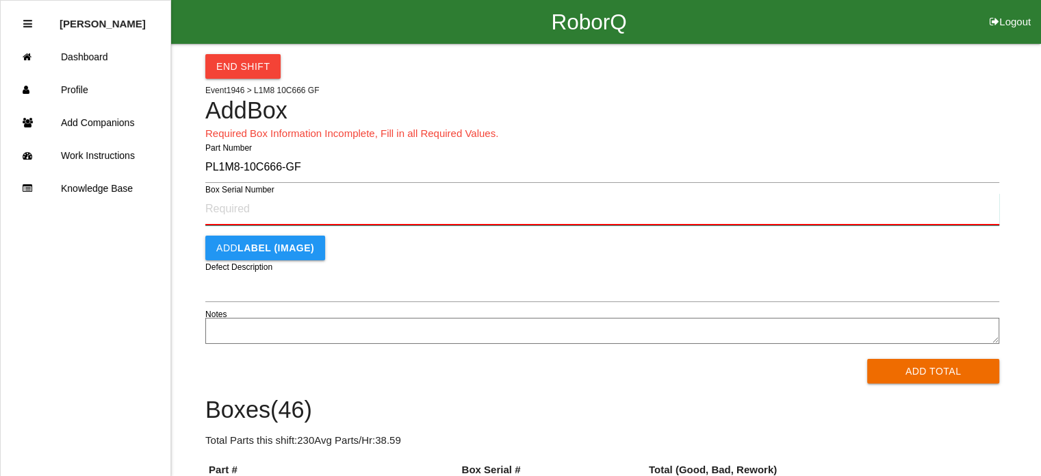
click at [241, 210] on input "Box Serial Number" at bounding box center [602, 209] width 794 height 32
type input "SF499016096"
click at [867, 359] on button "Add Total" at bounding box center [933, 371] width 132 height 25
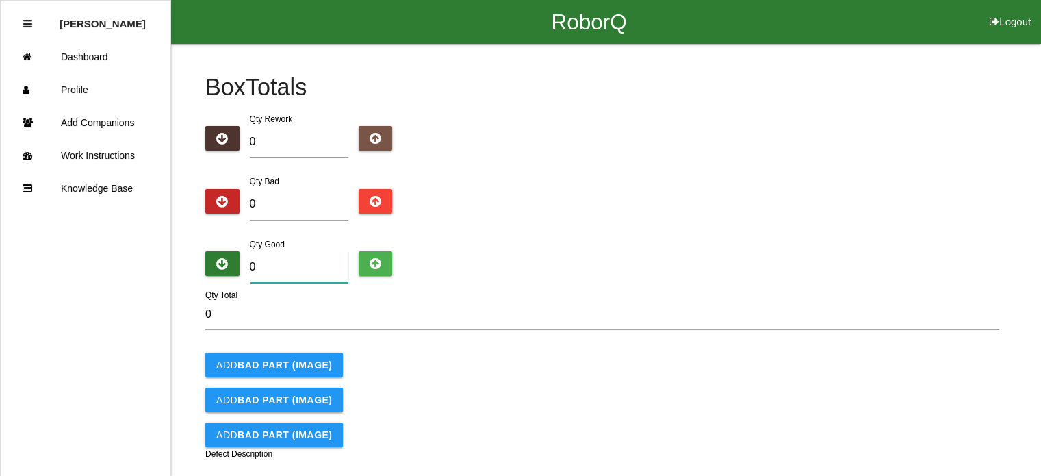
click at [280, 270] on input "0" at bounding box center [299, 266] width 99 height 31
type input "5"
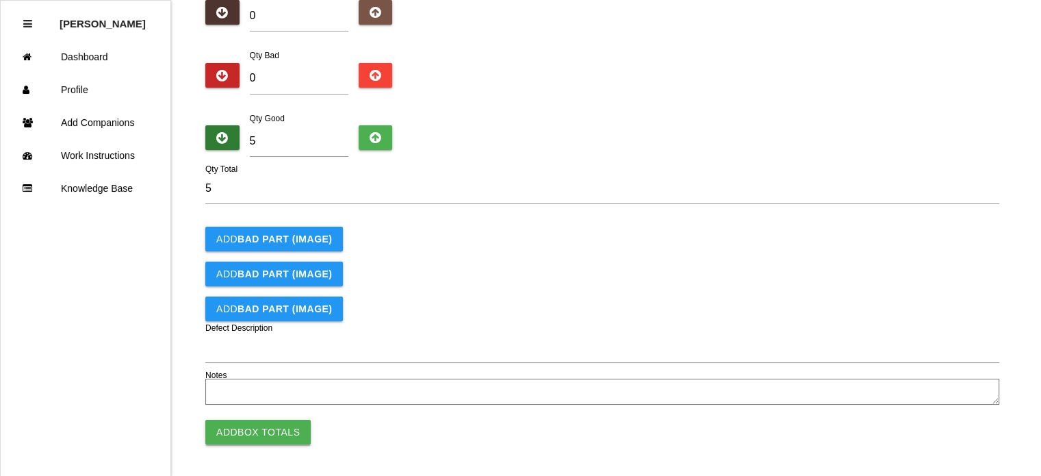
click at [251, 435] on button "Add Box Totals" at bounding box center [257, 432] width 105 height 25
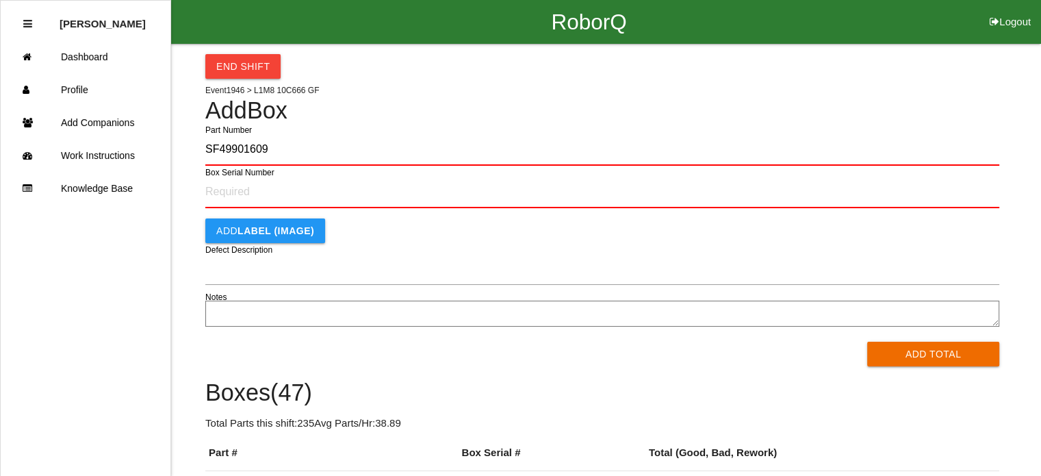
click at [867, 342] on button "Add Total" at bounding box center [933, 354] width 132 height 25
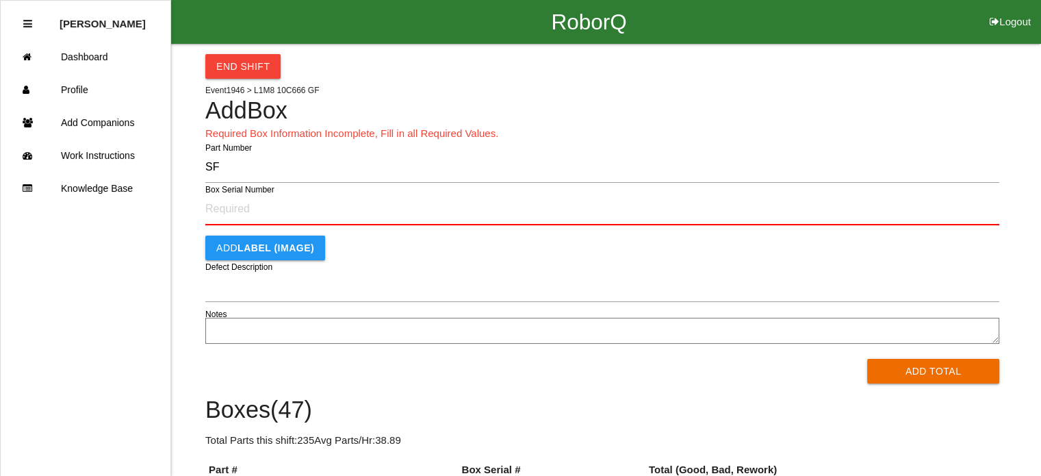
type input "S"
type input "PL1M8-10C666-GF"
click at [867, 359] on button "Add Total" at bounding box center [933, 371] width 132 height 25
click at [251, 210] on input "Box Serial Number" at bounding box center [602, 209] width 794 height 32
type input "SF499016095"
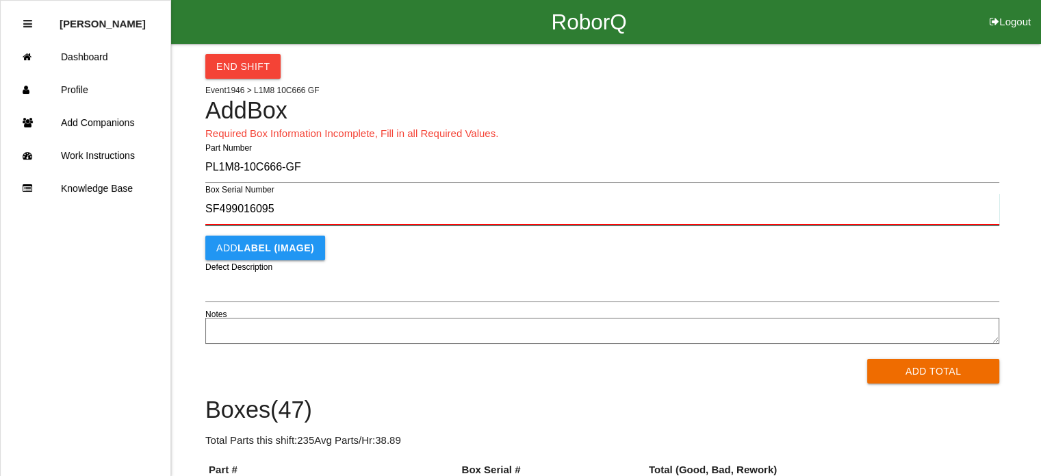
click at [867, 359] on button "Add Total" at bounding box center [933, 371] width 132 height 25
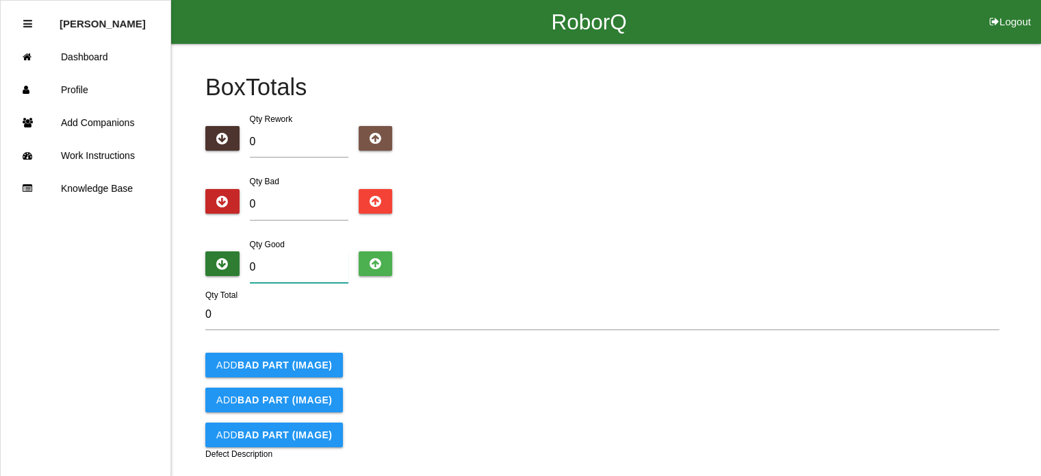
click at [257, 260] on input "0" at bounding box center [299, 266] width 99 height 31
type input "5"
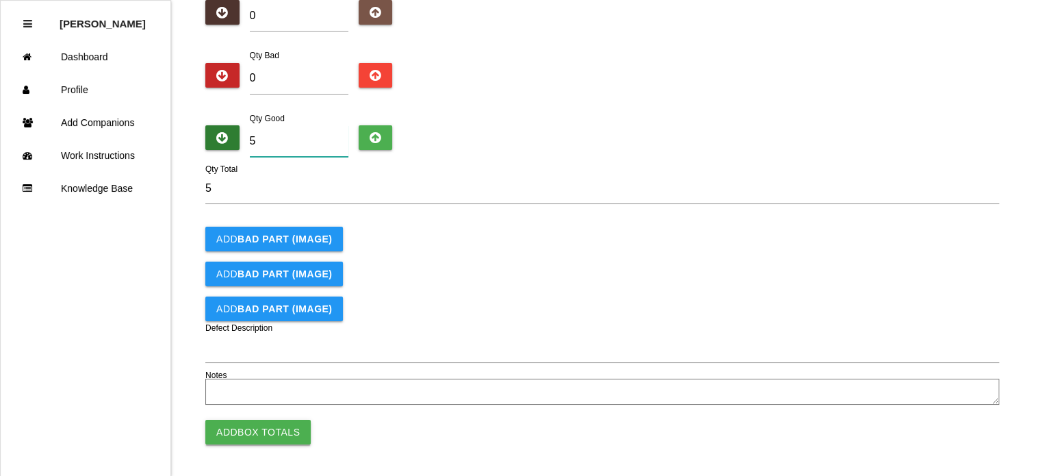
type input "5"
click at [253, 420] on button "Add Box Totals" at bounding box center [257, 432] width 105 height 25
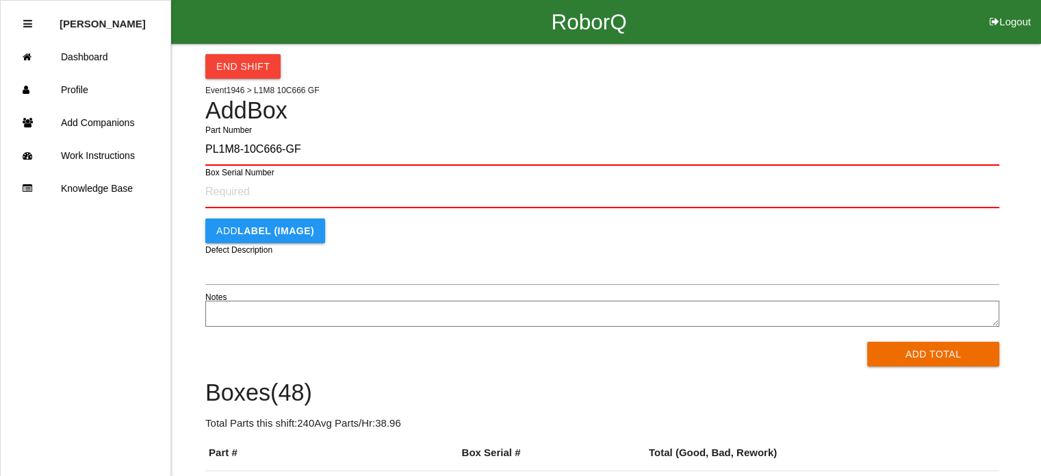
type input "PL1M8-10C666-GF"
click at [867, 342] on button "Add Total" at bounding box center [933, 354] width 132 height 25
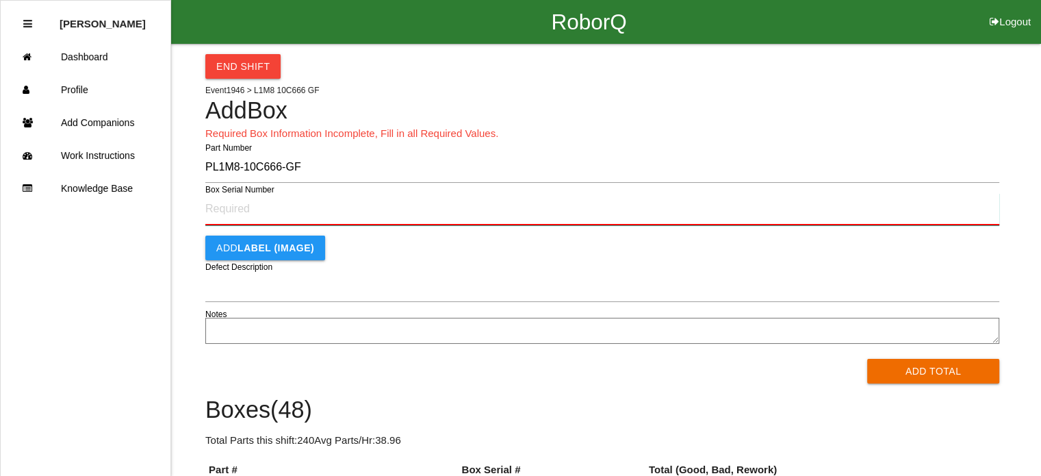
click at [238, 215] on input "Box Serial Number" at bounding box center [602, 209] width 794 height 32
type input "SF499016093"
click at [867, 359] on button "Add Total" at bounding box center [933, 371] width 132 height 25
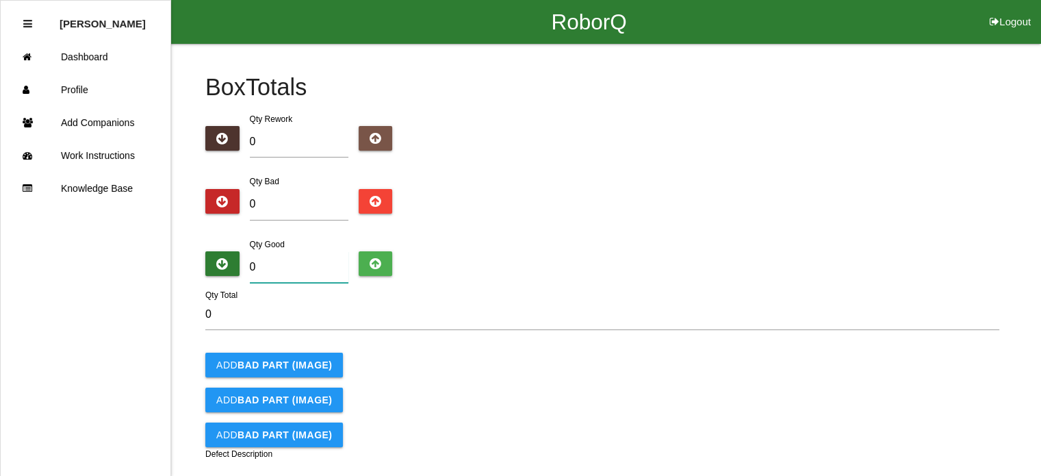
click at [276, 267] on input "0" at bounding box center [299, 266] width 99 height 31
type input "5"
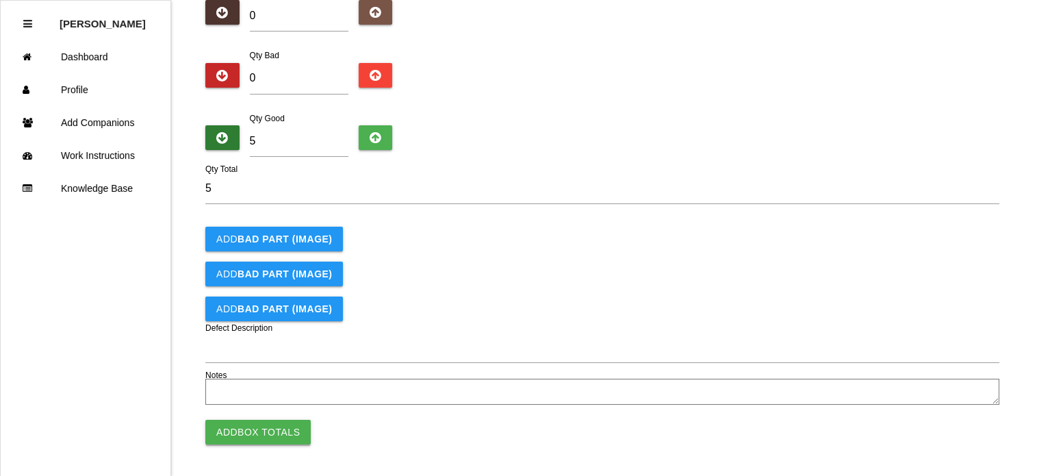
click at [253, 433] on button "Add Box Totals" at bounding box center [257, 432] width 105 height 25
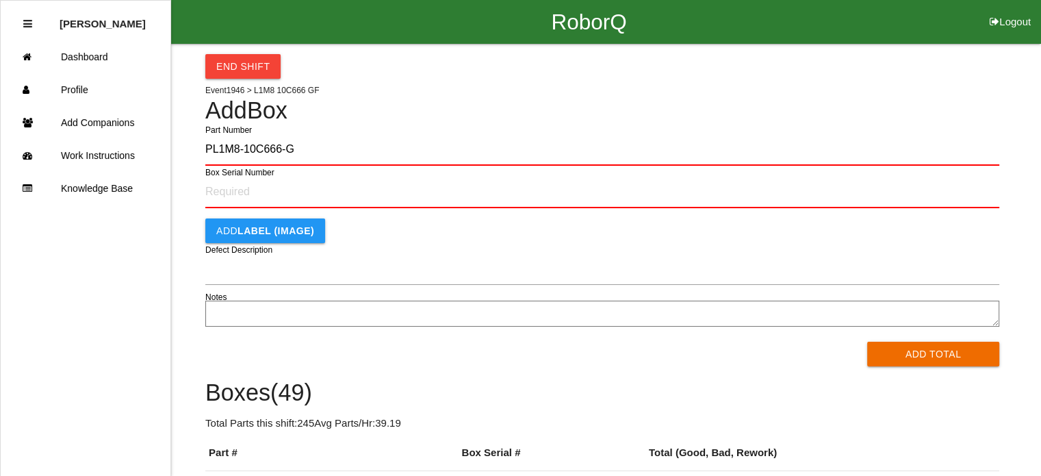
type input "PL1M8-10C666-GF"
click at [867, 342] on button "Add Total" at bounding box center [933, 354] width 132 height 25
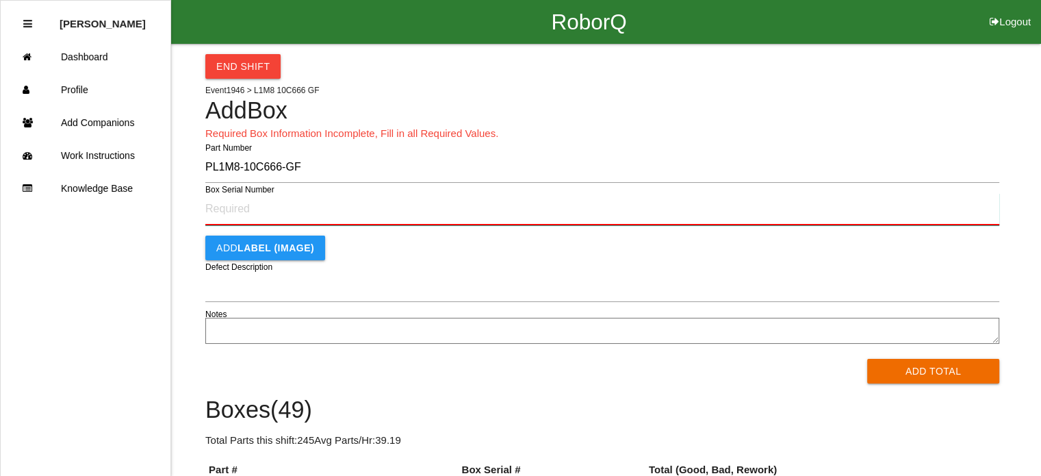
click at [252, 220] on input "Box Serial Number" at bounding box center [602, 209] width 794 height 32
type input "SF499016092"
click at [867, 359] on button "Add Total" at bounding box center [933, 371] width 132 height 25
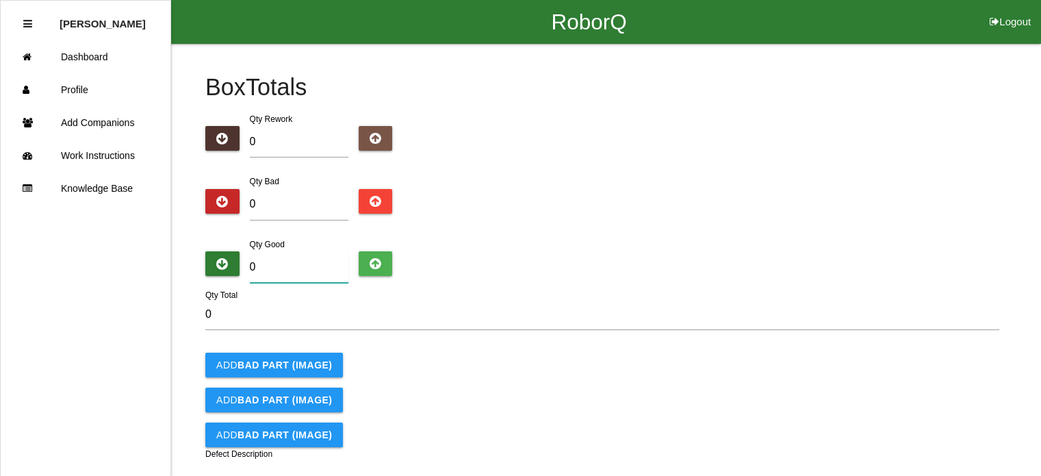
click at [277, 269] on input "0" at bounding box center [299, 266] width 99 height 31
type input "5"
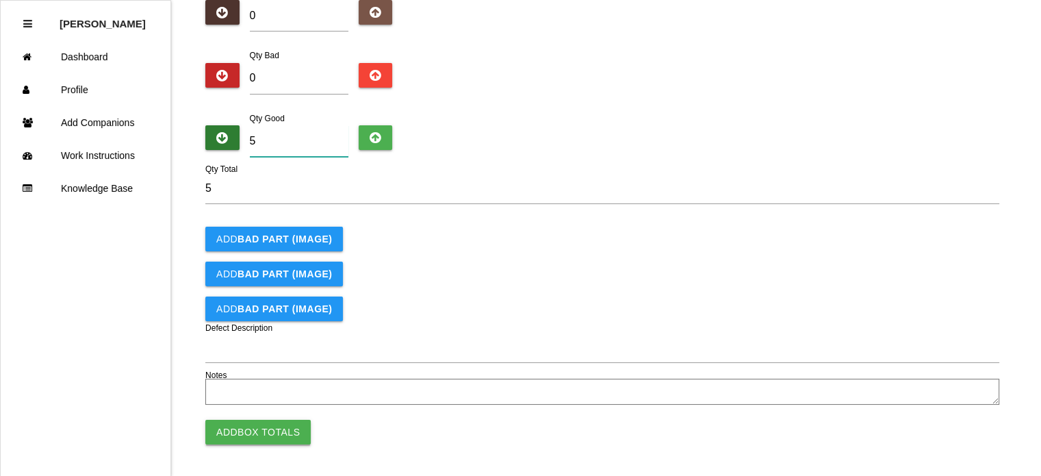
type input "5"
click at [245, 428] on button "Add Box Totals" at bounding box center [257, 432] width 105 height 25
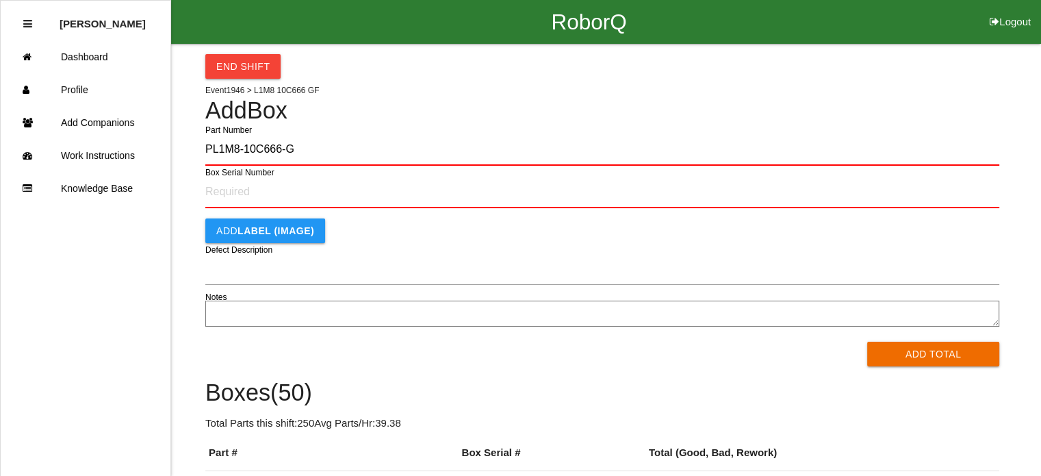
type input "PL1M8-10C666-GF"
click at [867, 342] on button "Add Total" at bounding box center [933, 354] width 132 height 25
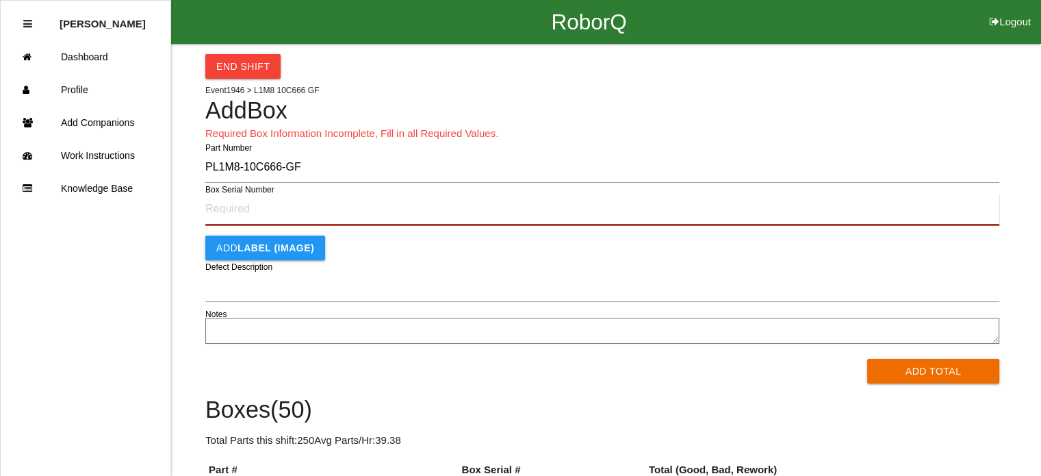
click at [231, 211] on input "Box Serial Number" at bounding box center [602, 209] width 794 height 32
type input "SF499016091"
click at [867, 359] on button "Add Total" at bounding box center [933, 371] width 132 height 25
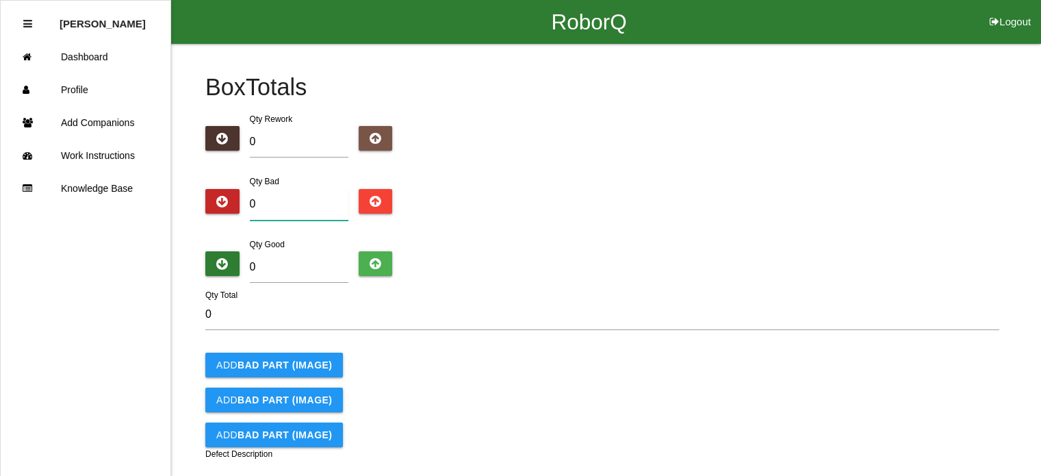
click at [263, 207] on input "0" at bounding box center [299, 204] width 99 height 31
type input "1"
click at [265, 259] on input "0" at bounding box center [299, 266] width 99 height 31
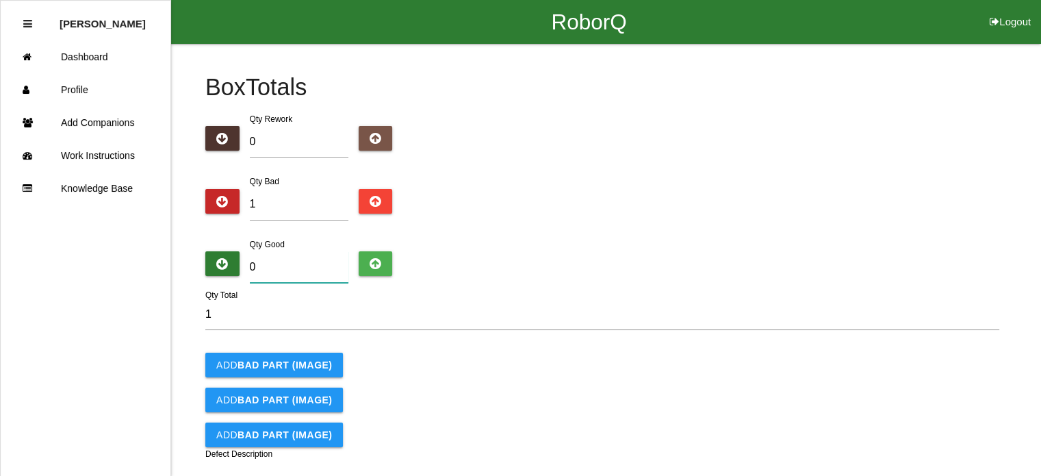
type input "4"
type input "5"
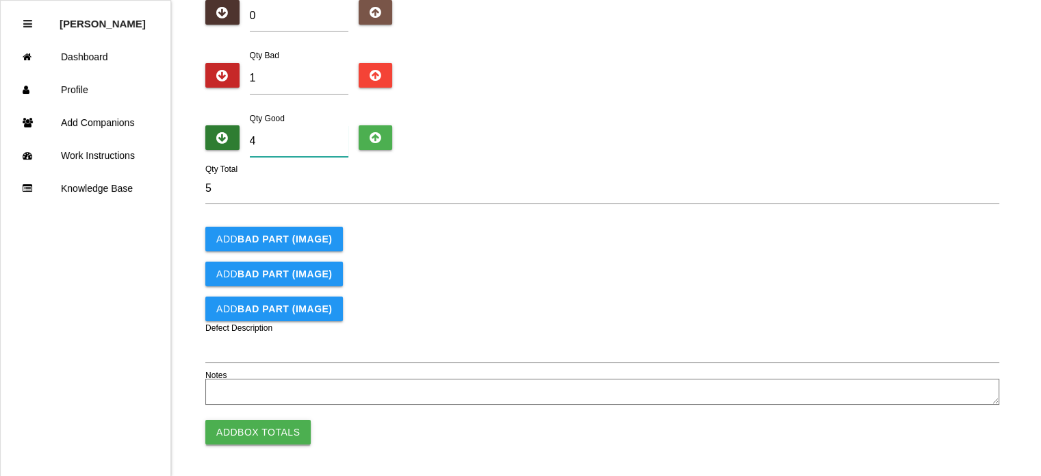
type input "4"
click at [252, 427] on button "Add Box Totals" at bounding box center [257, 432] width 105 height 25
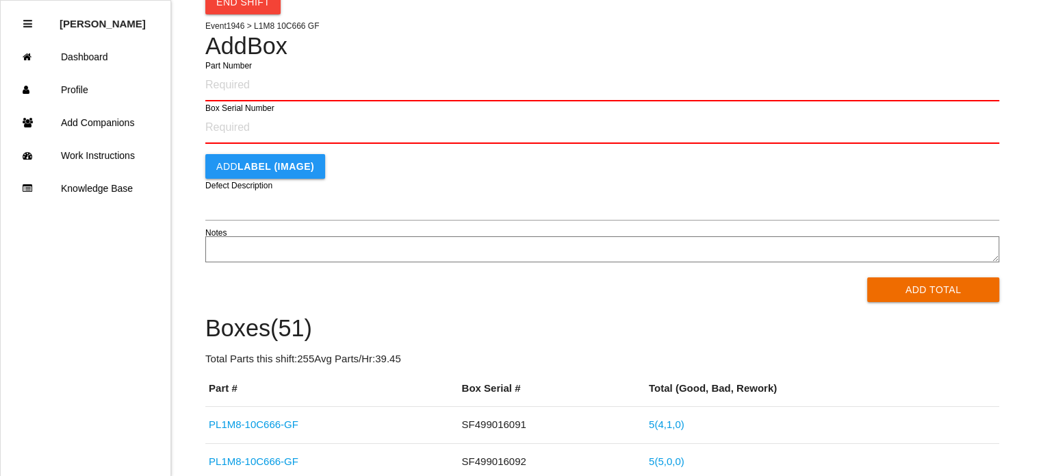
scroll to position [52, 0]
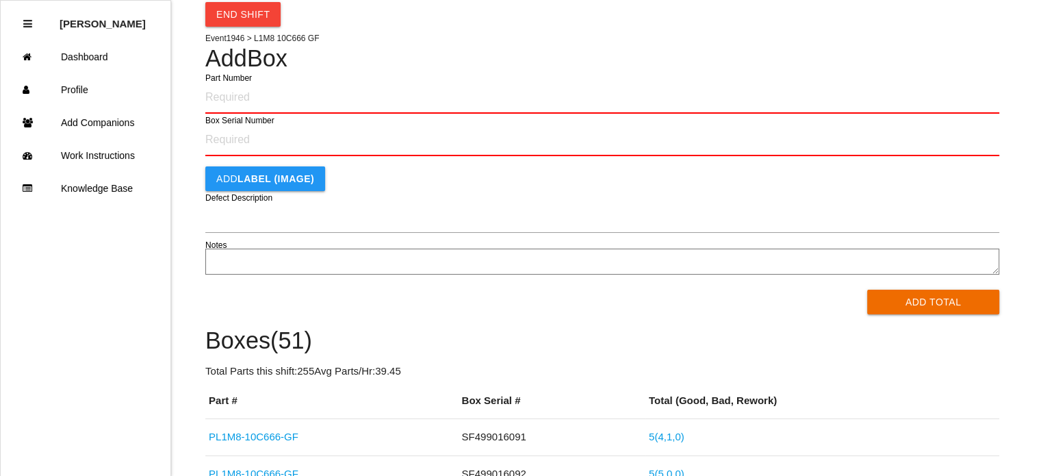
click at [340, 94] on input "Part Number" at bounding box center [602, 97] width 794 height 32
type input "PL1M8-10C666-GF"
click at [867, 290] on button "Add Total" at bounding box center [933, 302] width 132 height 25
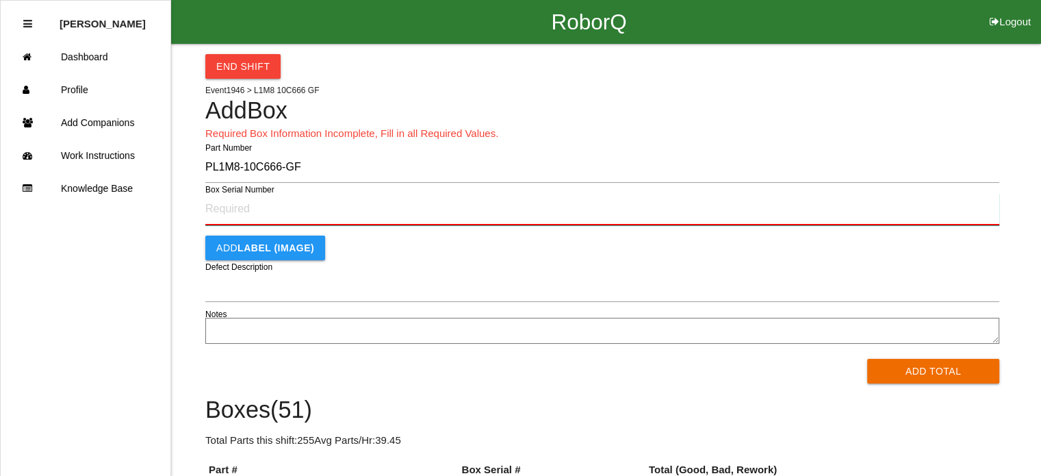
click at [242, 217] on input "Box Serial Number" at bounding box center [602, 209] width 794 height 32
type input "SF499016085"
click at [867, 359] on button "Add Total" at bounding box center [933, 371] width 132 height 25
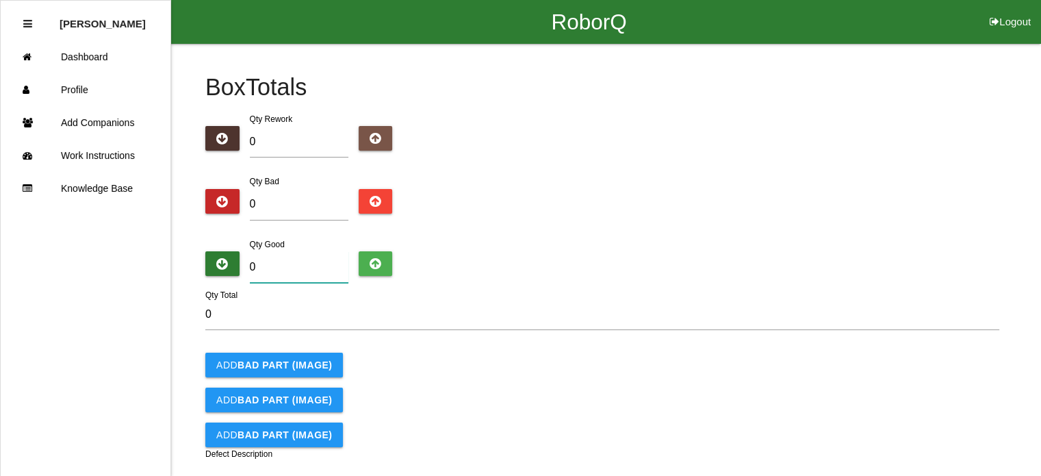
click at [261, 270] on input "0" at bounding box center [299, 266] width 99 height 31
type input "5"
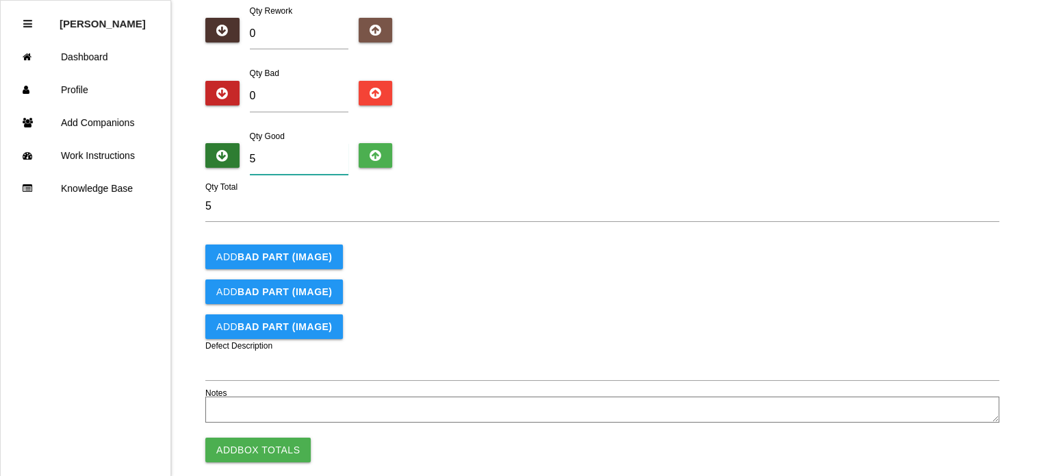
scroll to position [109, 0]
type input "5"
click at [239, 440] on button "Add Box Totals" at bounding box center [257, 449] width 105 height 25
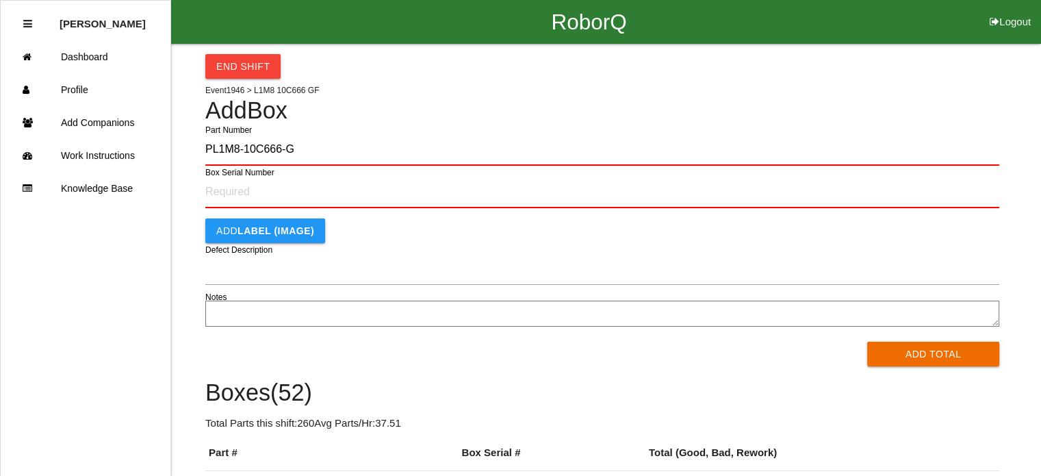
type input "PL1M8-10C666-GF"
click at [867, 342] on button "Add Total" at bounding box center [933, 354] width 132 height 25
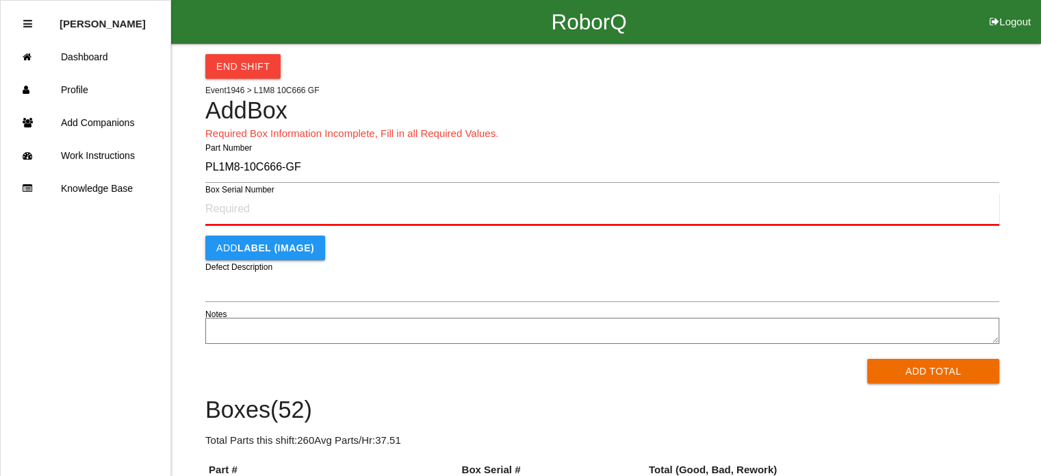
click at [263, 206] on input "Box Serial Number" at bounding box center [602, 209] width 794 height 32
type input "SF499016077"
click at [867, 359] on button "Add Total" at bounding box center [933, 371] width 132 height 25
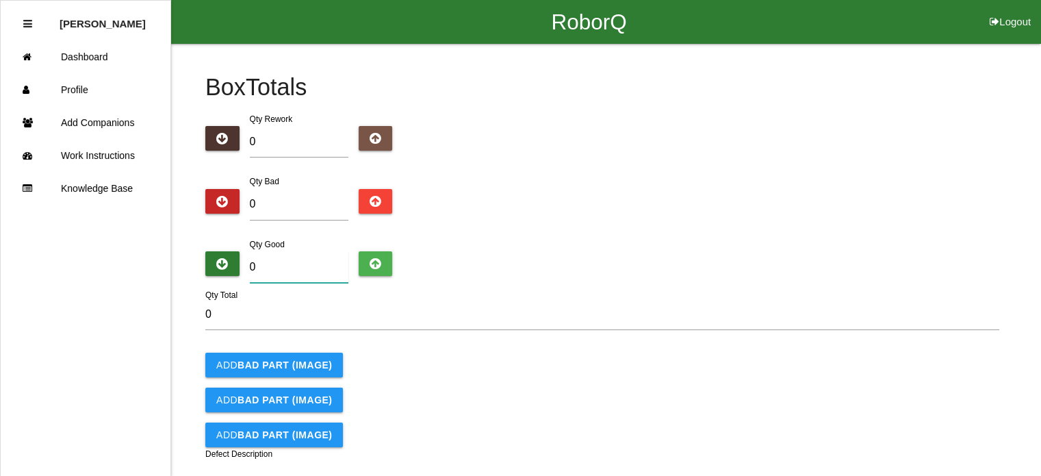
click at [274, 270] on input "0" at bounding box center [299, 266] width 99 height 31
type input "5"
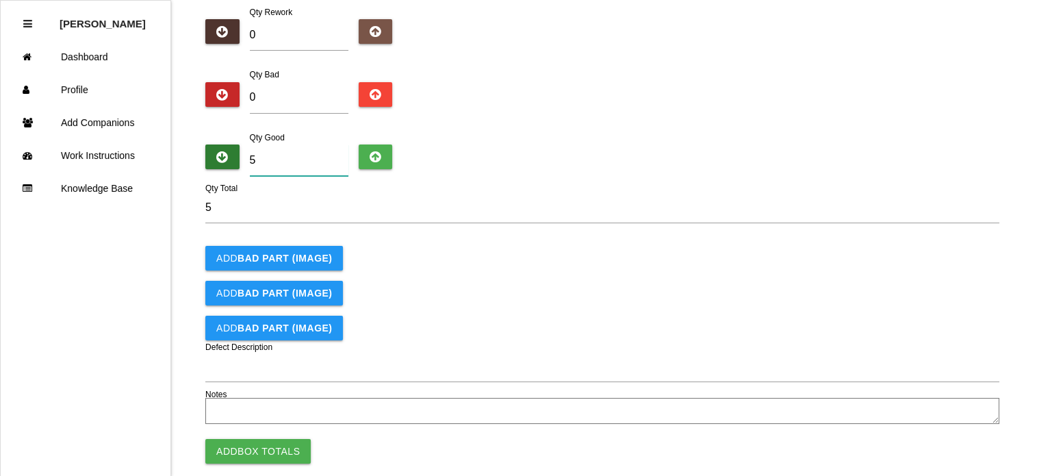
scroll to position [126, 0]
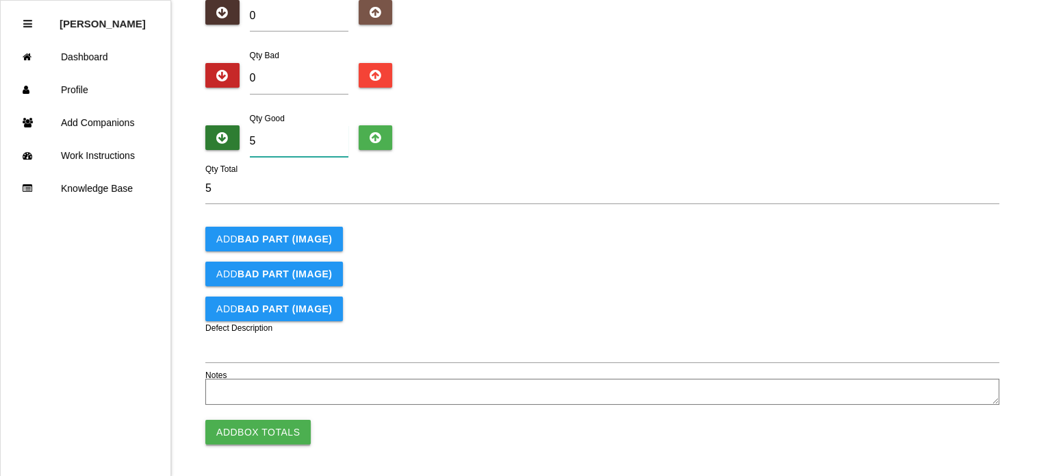
type input "5"
click at [260, 430] on button "Add Box Totals" at bounding box center [257, 432] width 105 height 25
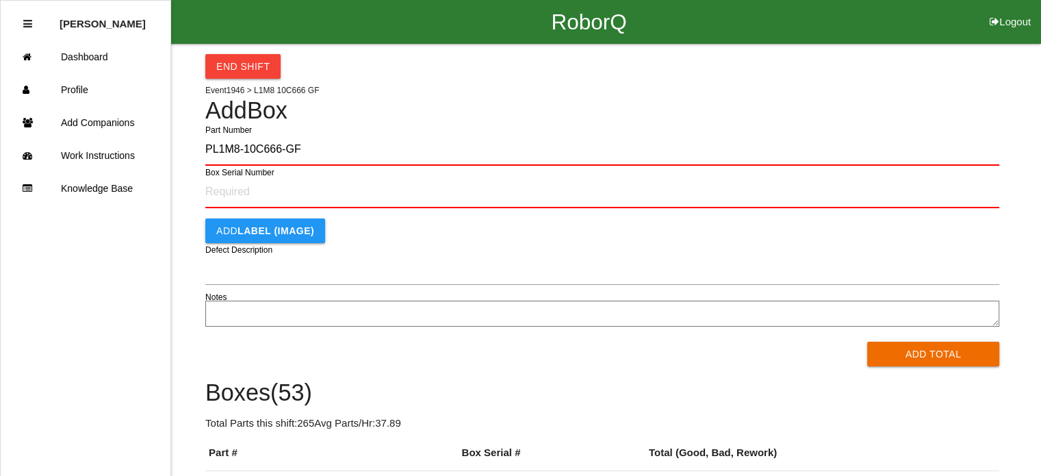
type input "PL1M8-10C666-GF"
click at [867, 342] on button "Add Total" at bounding box center [933, 354] width 132 height 25
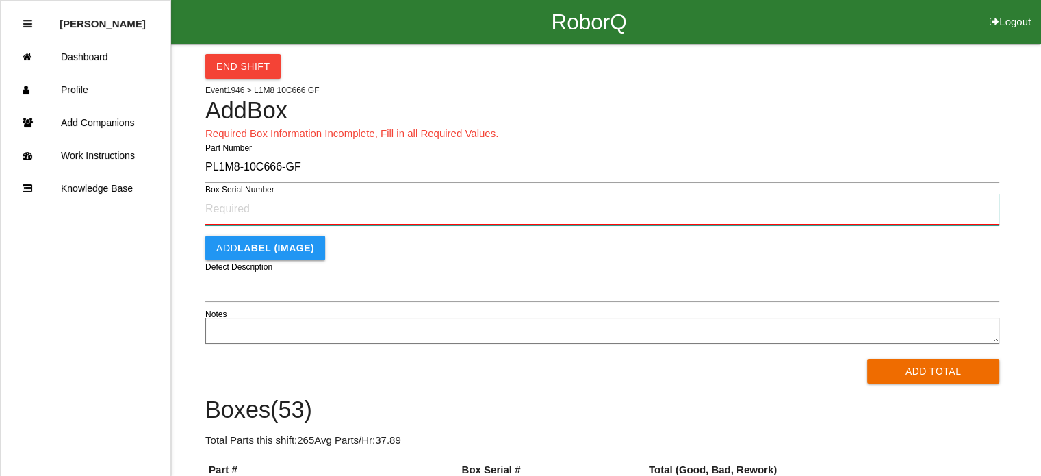
click at [242, 214] on input "Box Serial Number" at bounding box center [602, 209] width 794 height 32
type input "S497945157"
click at [867, 359] on button "Add Total" at bounding box center [933, 371] width 132 height 25
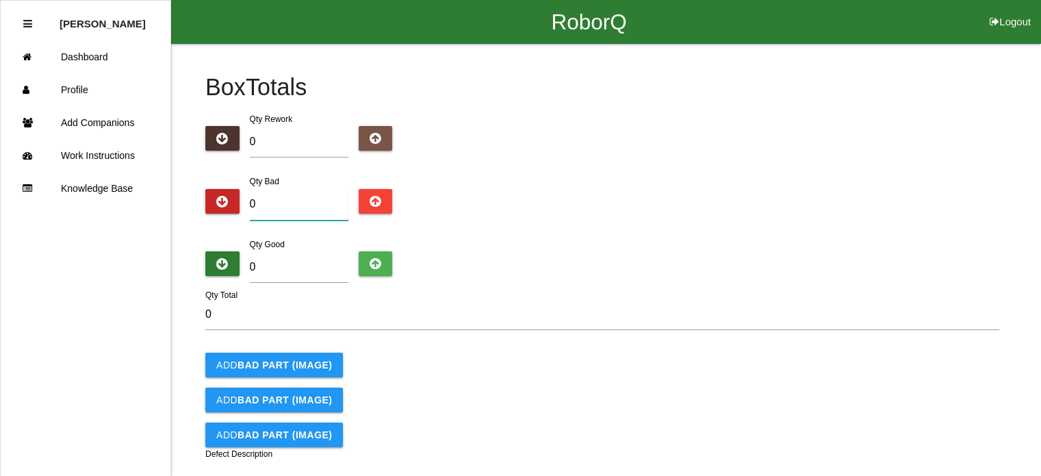
click at [301, 216] on input "0" at bounding box center [299, 204] width 99 height 31
type input "1"
click at [298, 264] on input "0" at bounding box center [299, 266] width 99 height 31
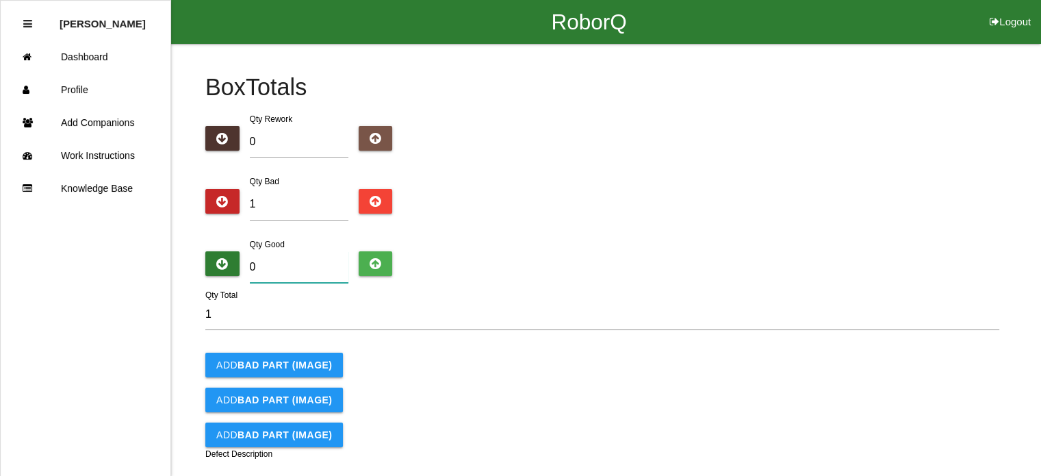
type input "4"
type input "5"
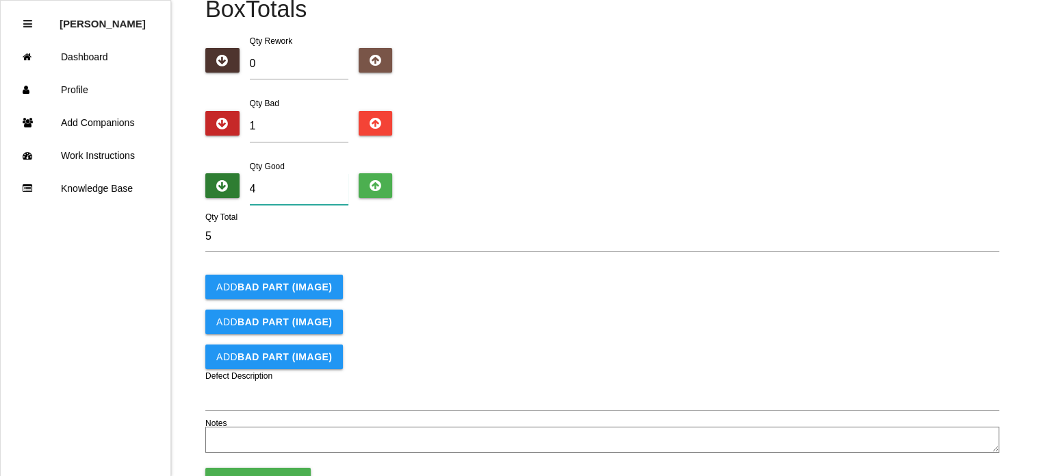
scroll to position [126, 0]
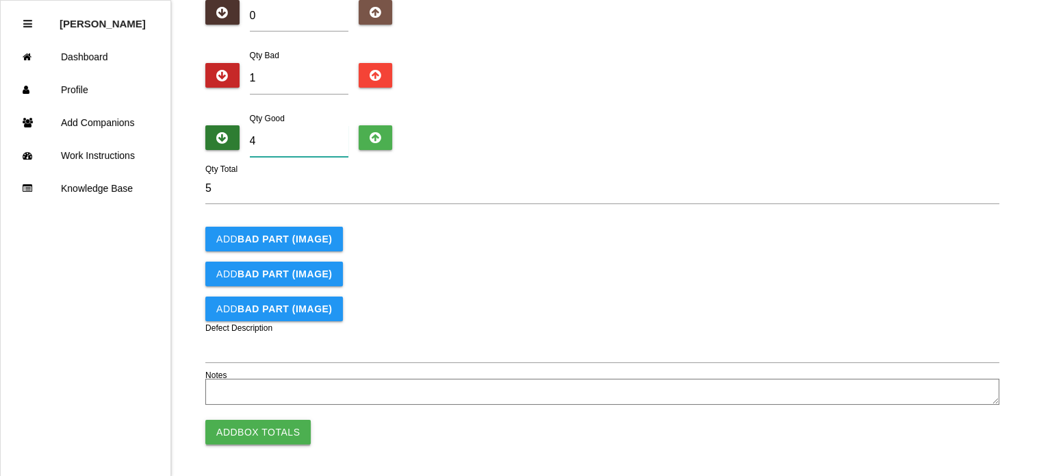
type input "4"
click at [252, 429] on button "Add Box Totals" at bounding box center [257, 432] width 105 height 25
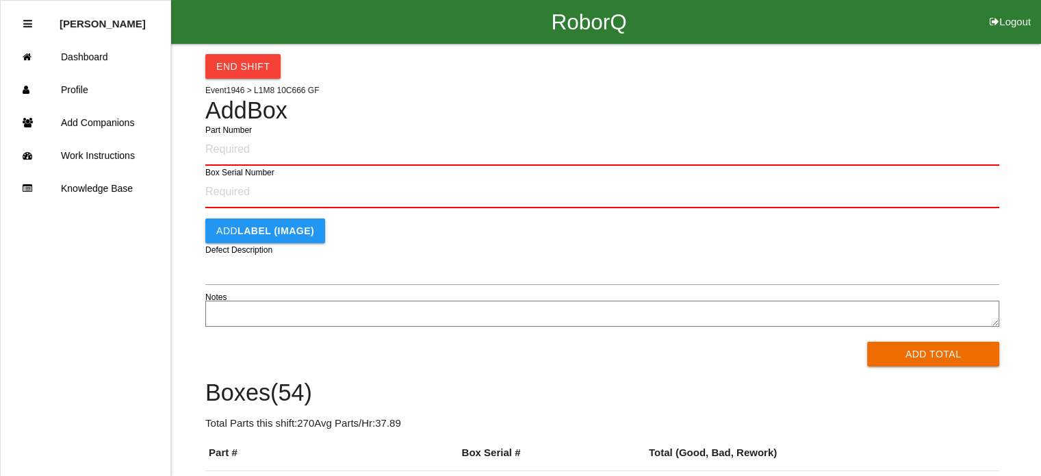
click at [259, 153] on input "Part Number" at bounding box center [602, 150] width 794 height 32
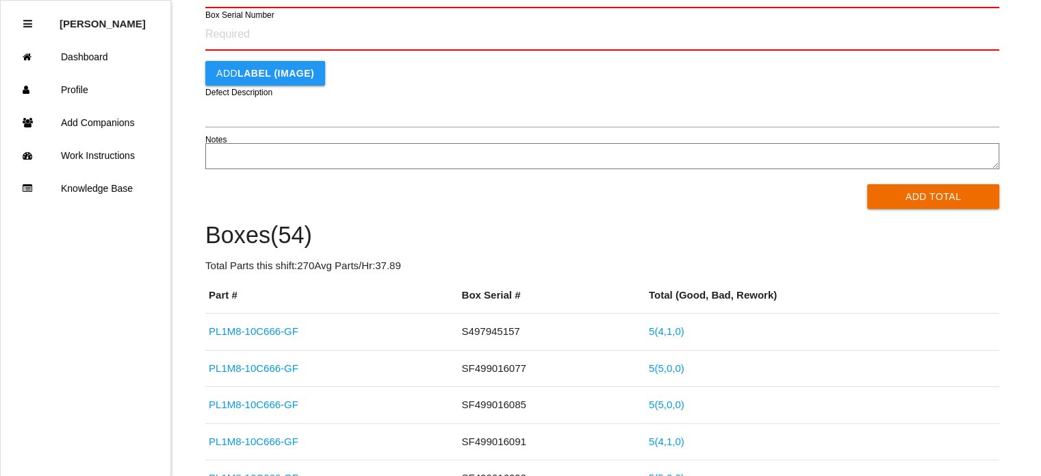
scroll to position [136, 0]
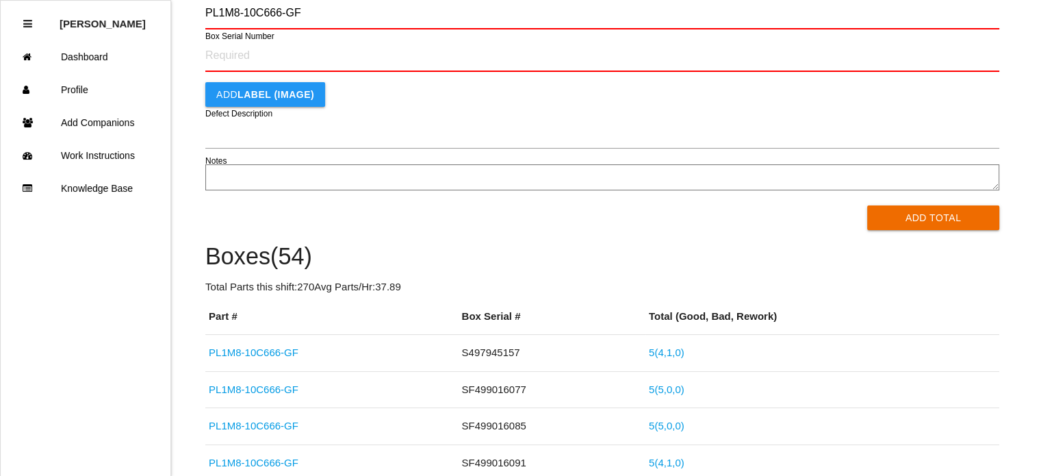
type input "PL1M8-10C666-GF"
click at [867, 205] on button "Add Total" at bounding box center [933, 217] width 132 height 25
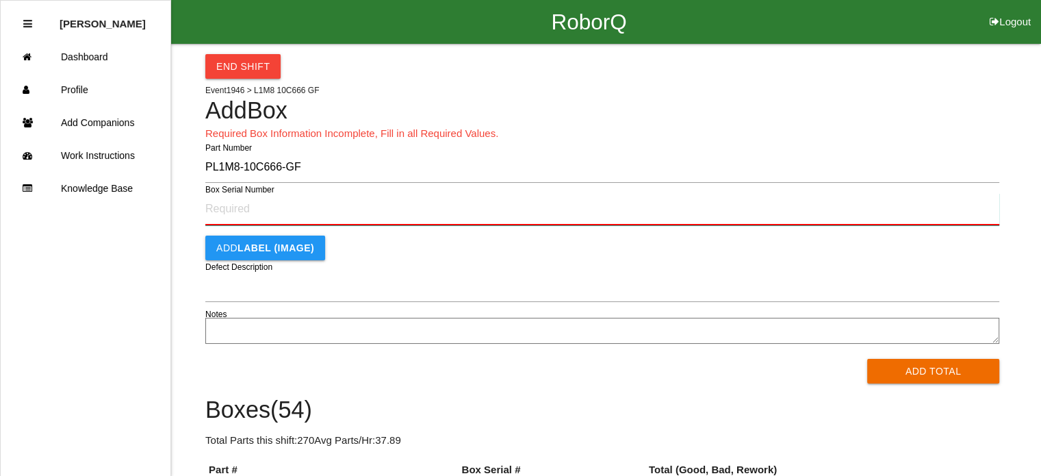
click at [218, 205] on input "Box Serial Number" at bounding box center [602, 209] width 794 height 32
type input "SF499016064"
click at [867, 359] on button "Add Total" at bounding box center [933, 371] width 132 height 25
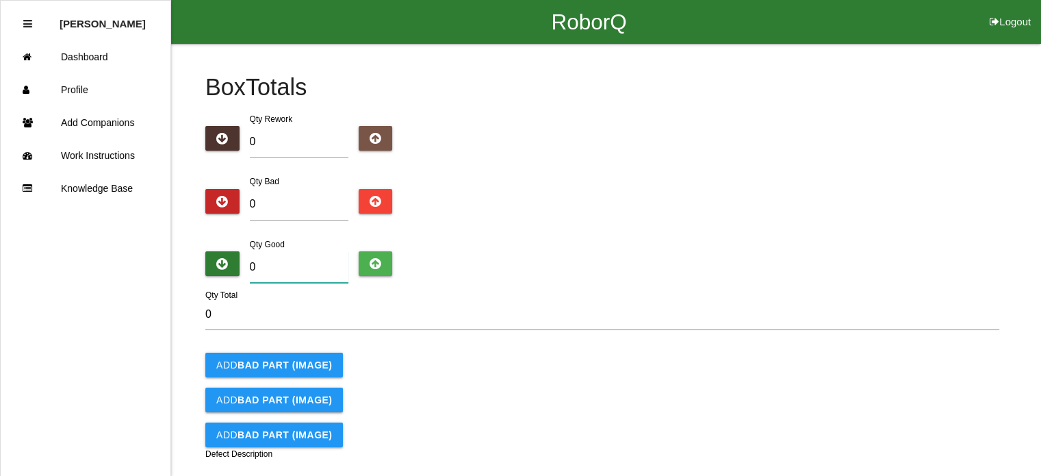
click at [262, 261] on input "0" at bounding box center [299, 266] width 99 height 31
type input "5"
click at [266, 353] on button "Add BAD PART (IMAGE)" at bounding box center [274, 365] width 138 height 25
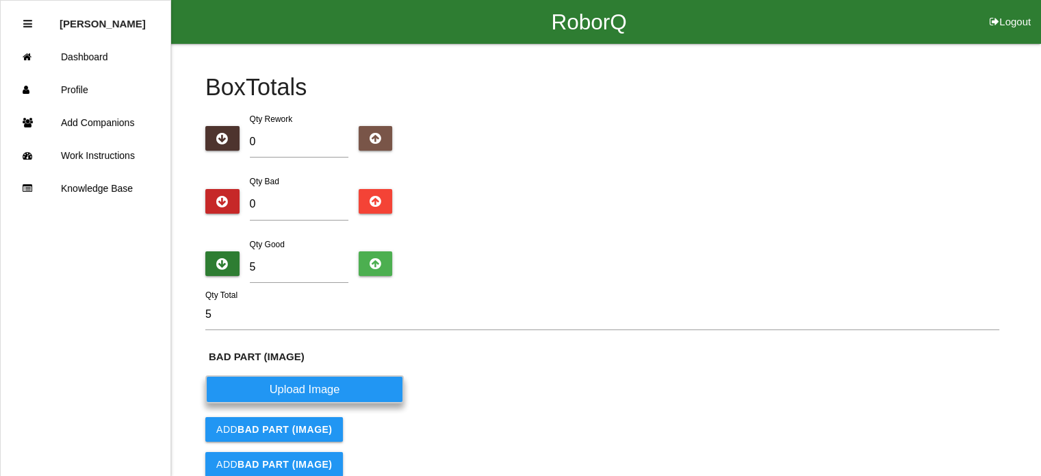
scroll to position [155, 0]
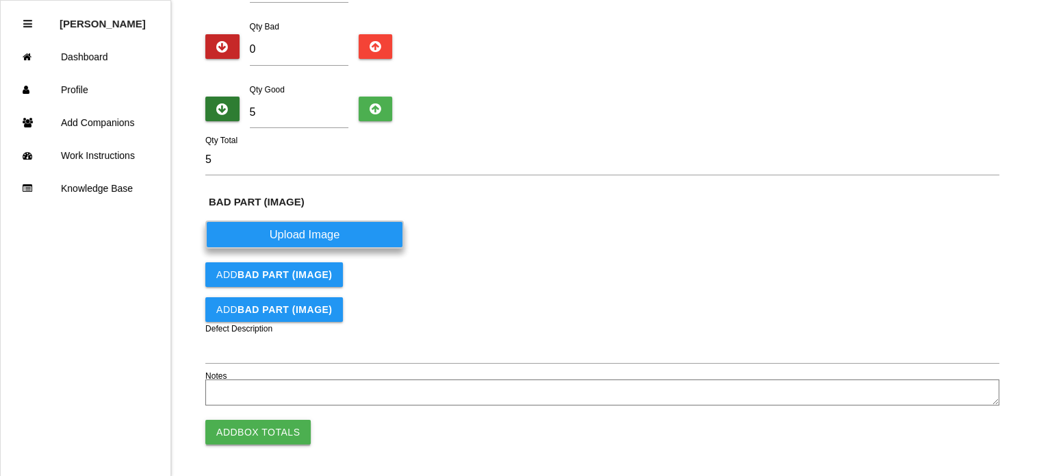
click at [260, 427] on button "Add Box Totals" at bounding box center [257, 432] width 105 height 25
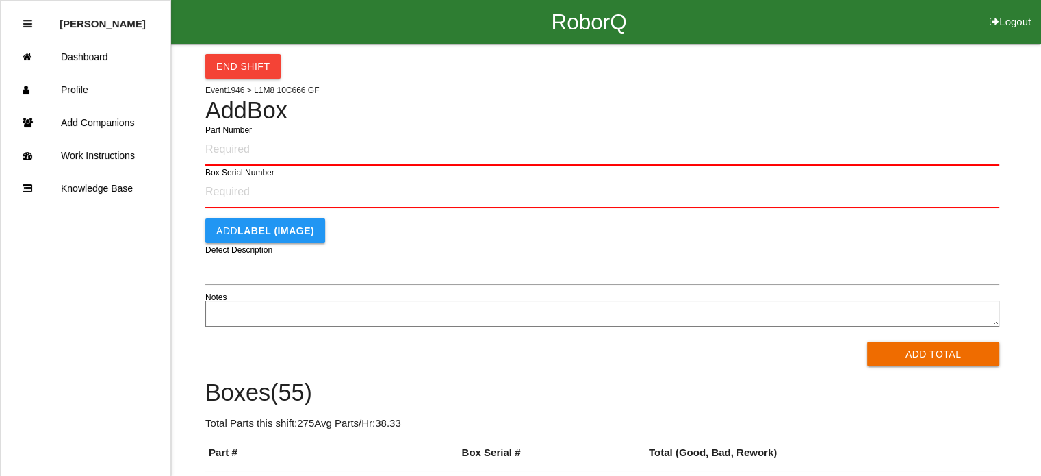
click at [256, 148] on input "Part Number" at bounding box center [602, 150] width 794 height 32
type input "PL1M8-10C666-GF"
click at [867, 342] on button "Add Total" at bounding box center [933, 354] width 132 height 25
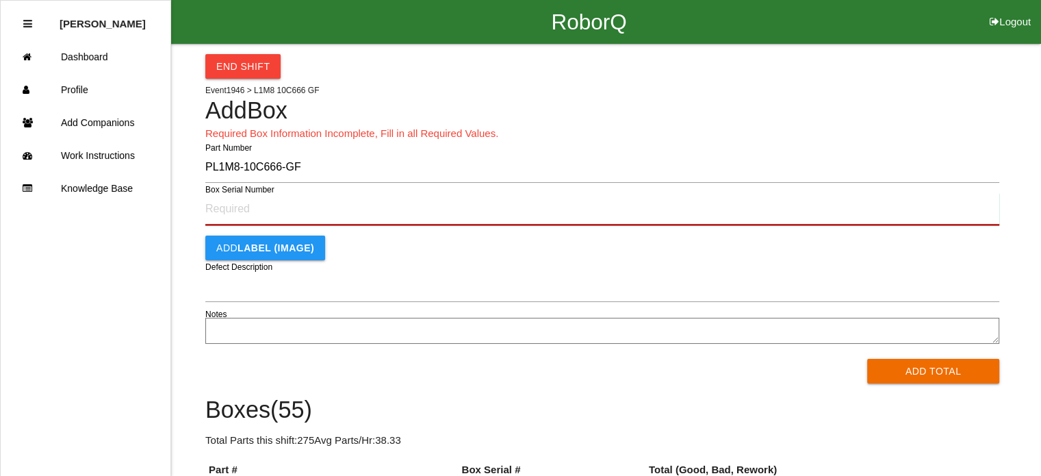
click at [263, 207] on input "Box Serial Number" at bounding box center [602, 209] width 794 height 32
type input "S497994834"
click at [867, 359] on button "Add Total" at bounding box center [933, 371] width 132 height 25
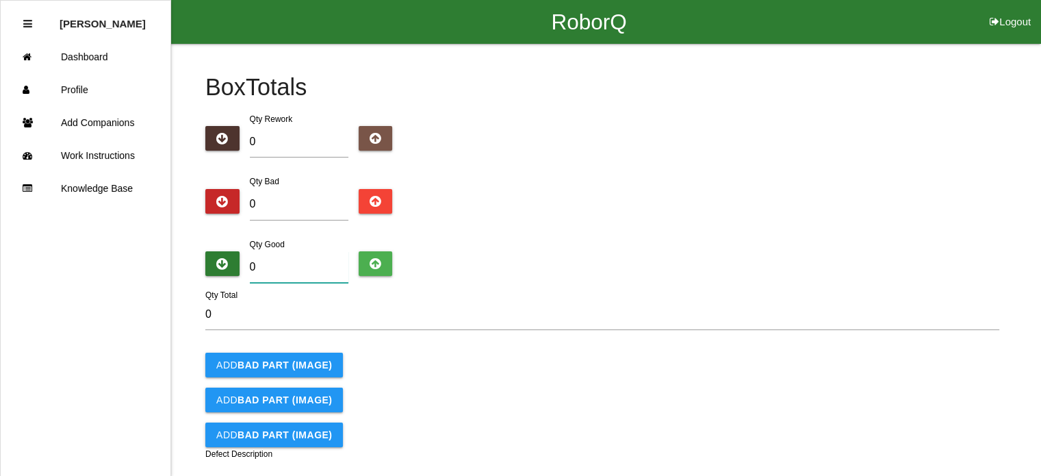
click at [270, 264] on input "0" at bounding box center [299, 266] width 99 height 31
type input "5"
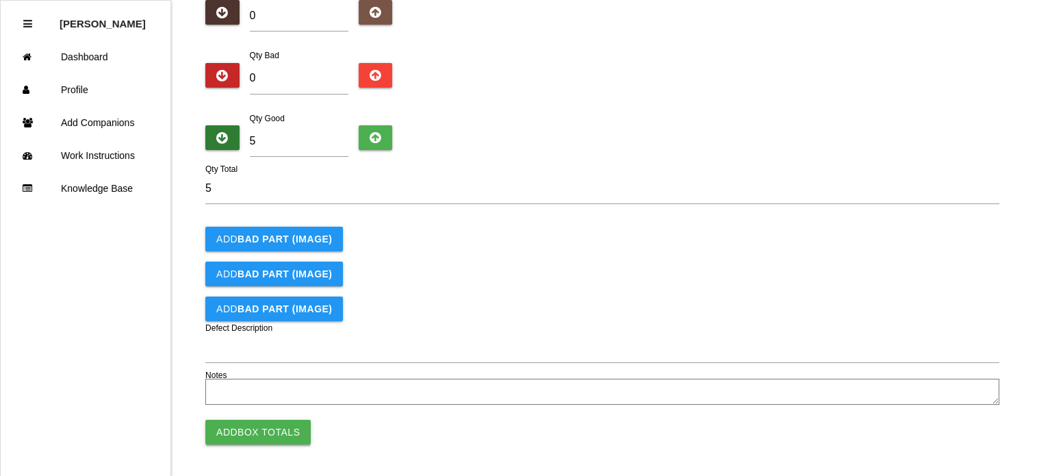
click at [246, 420] on button "Add Box Totals" at bounding box center [257, 432] width 105 height 25
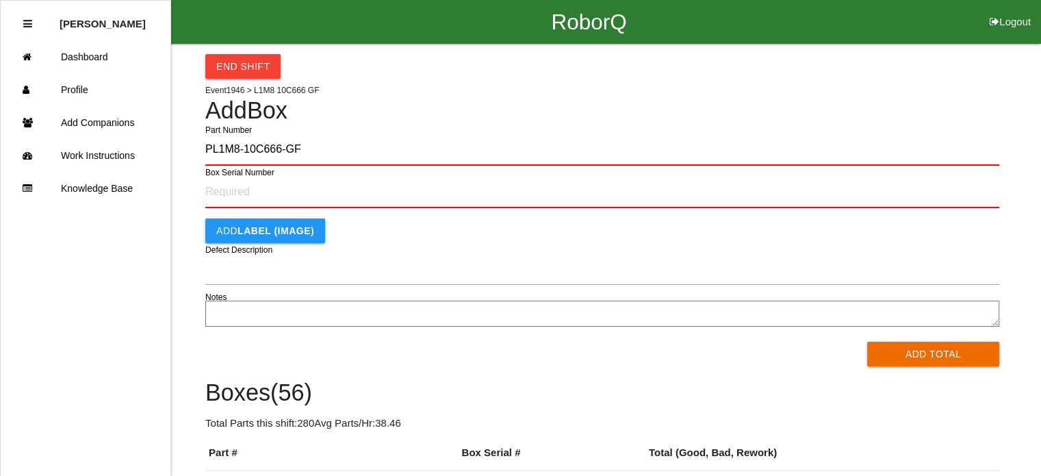
type input "PL1M8-10C666-GF"
click at [867, 342] on button "Add Total" at bounding box center [933, 354] width 132 height 25
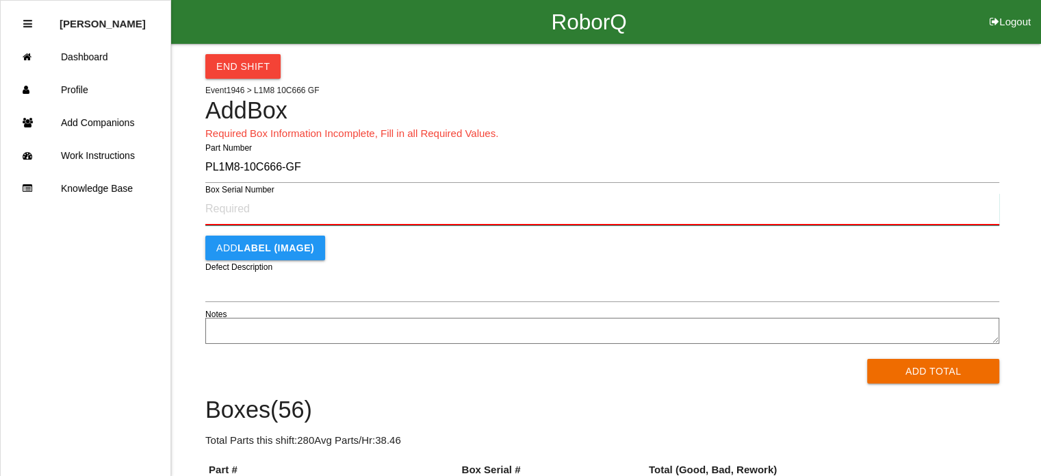
click at [256, 218] on input "Box Serial Number" at bounding box center [602, 209] width 794 height 32
type input "SF499015695"
click at [867, 359] on button "Add Total" at bounding box center [933, 371] width 132 height 25
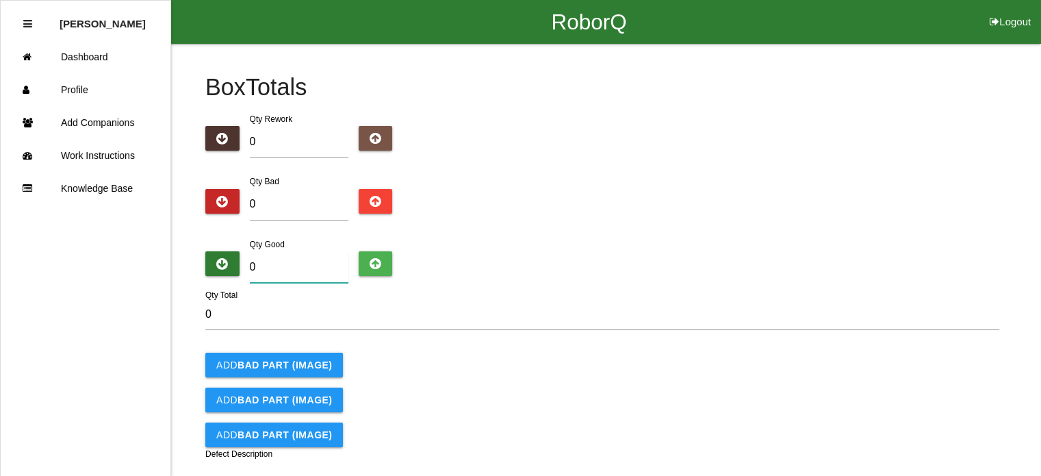
click at [283, 267] on input "0" at bounding box center [299, 266] width 99 height 31
type input "5"
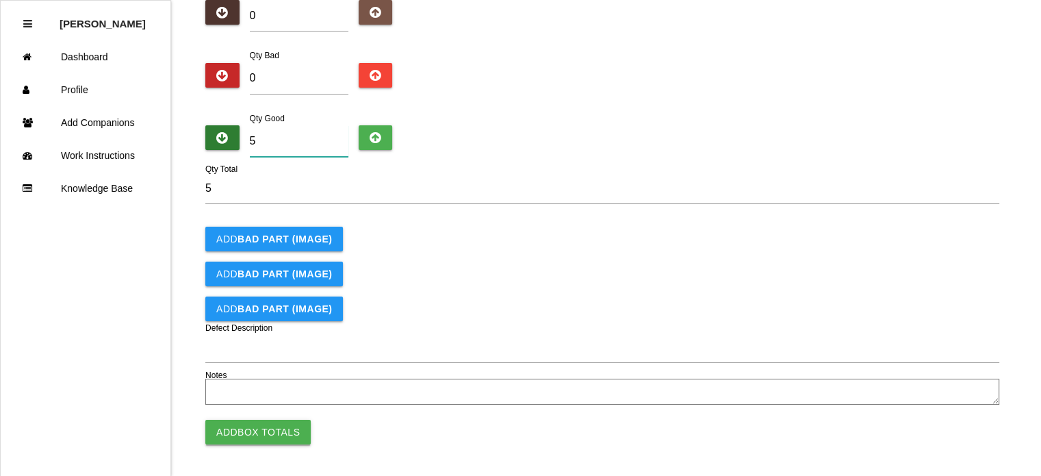
type input "5"
click at [246, 430] on button "Add Box Totals" at bounding box center [257, 432] width 105 height 25
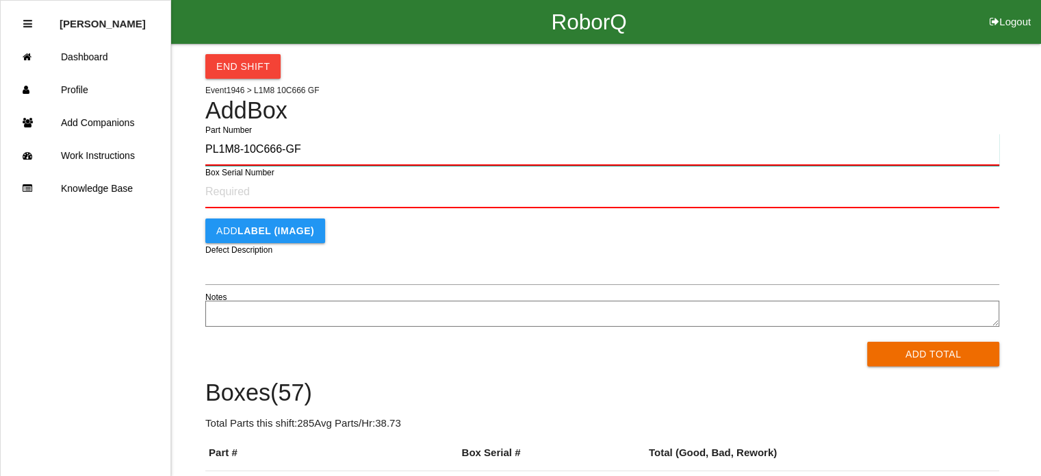
type input "PL1M8-10C666-GF"
click at [867, 342] on button "Add Total" at bounding box center [933, 354] width 132 height 25
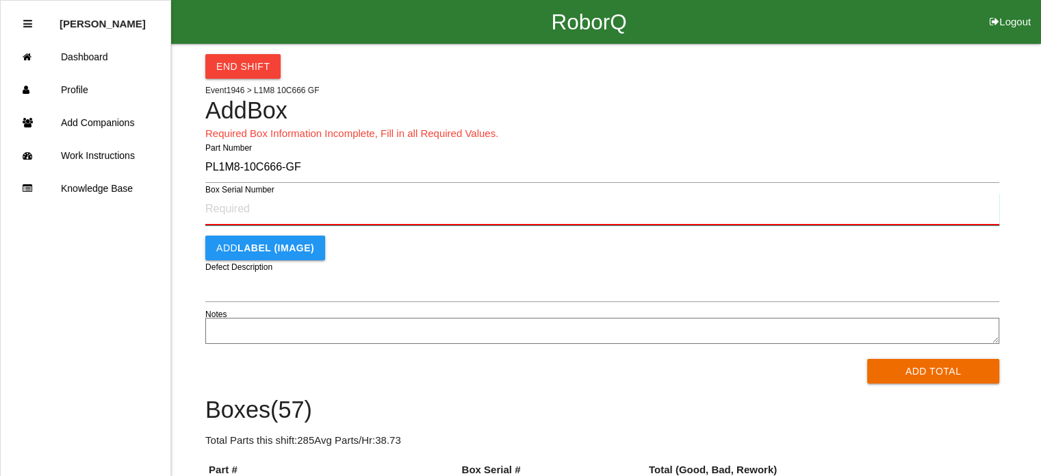
click at [231, 213] on input "Box Serial Number" at bounding box center [602, 209] width 794 height 32
type input "SF499015693"
click at [867, 359] on button "Add Total" at bounding box center [933, 371] width 132 height 25
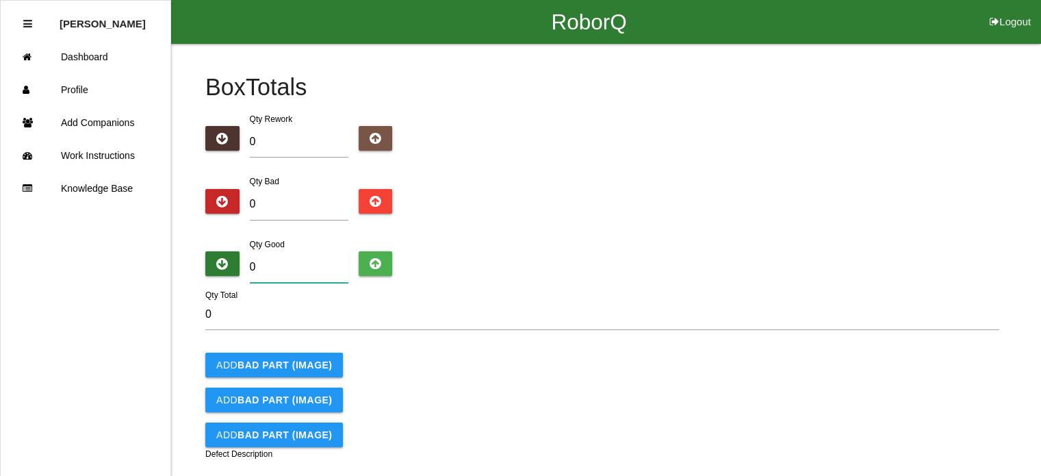
click at [272, 264] on input "0" at bounding box center [299, 266] width 99 height 31
type input "5"
click at [272, 360] on b "BAD PART (IMAGE)" at bounding box center [285, 364] width 94 height 11
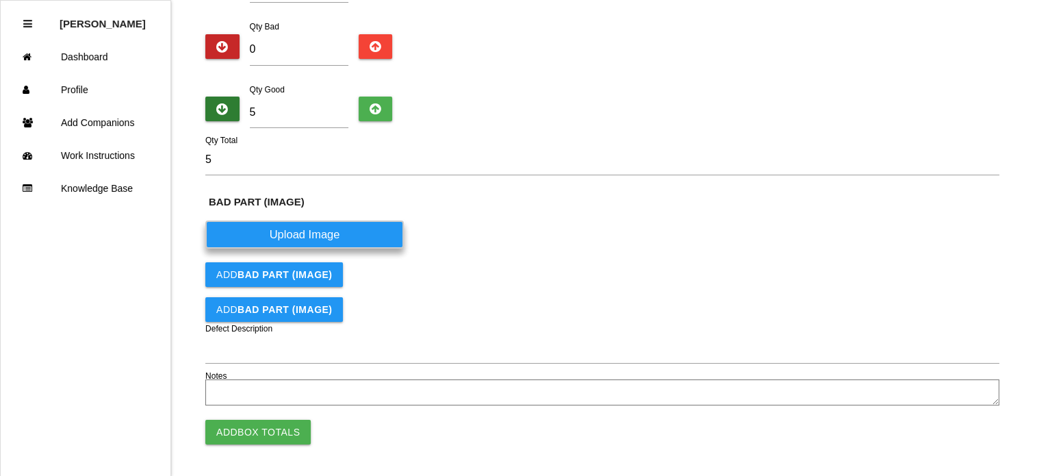
scroll to position [154, 0]
click at [249, 429] on button "Add Box Totals" at bounding box center [257, 432] width 105 height 25
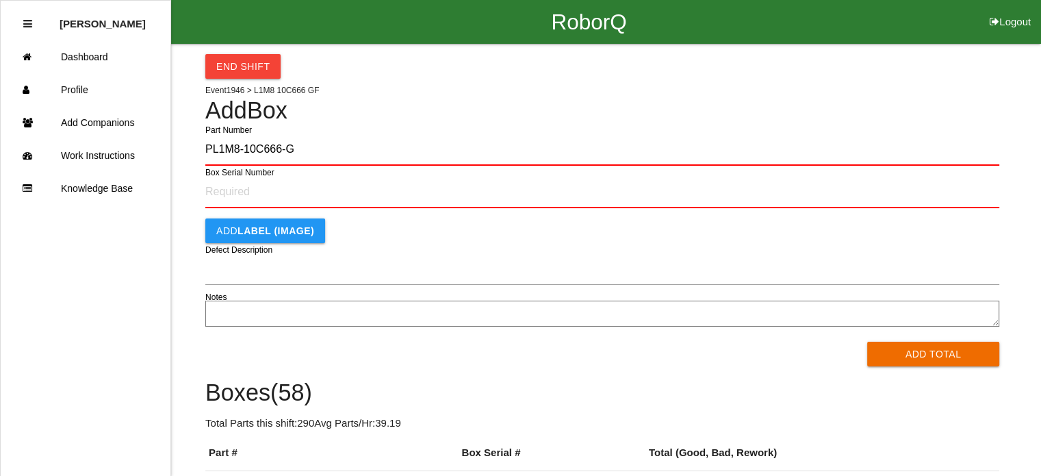
type input "PL1M8-10C666-GF"
click at [867, 342] on button "Add Total" at bounding box center [933, 354] width 132 height 25
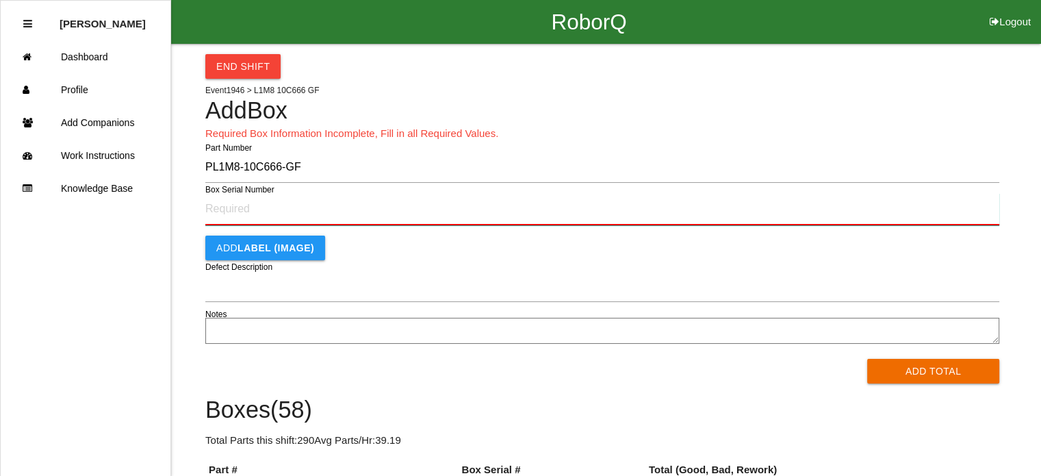
click at [240, 210] on input "Box Serial Number" at bounding box center [602, 209] width 794 height 32
type input "SF499015684"
click at [867, 359] on button "Add Total" at bounding box center [933, 371] width 132 height 25
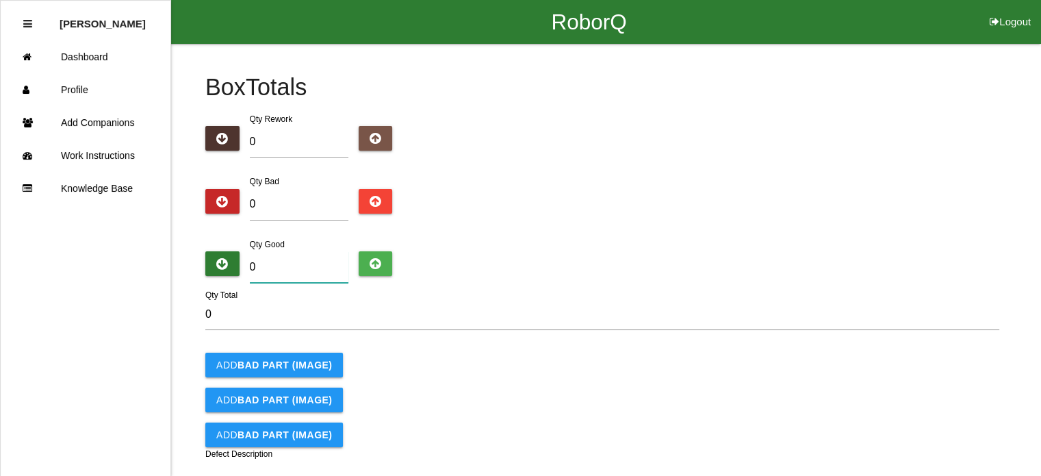
click at [274, 265] on input "0" at bounding box center [299, 266] width 99 height 31
type input "5"
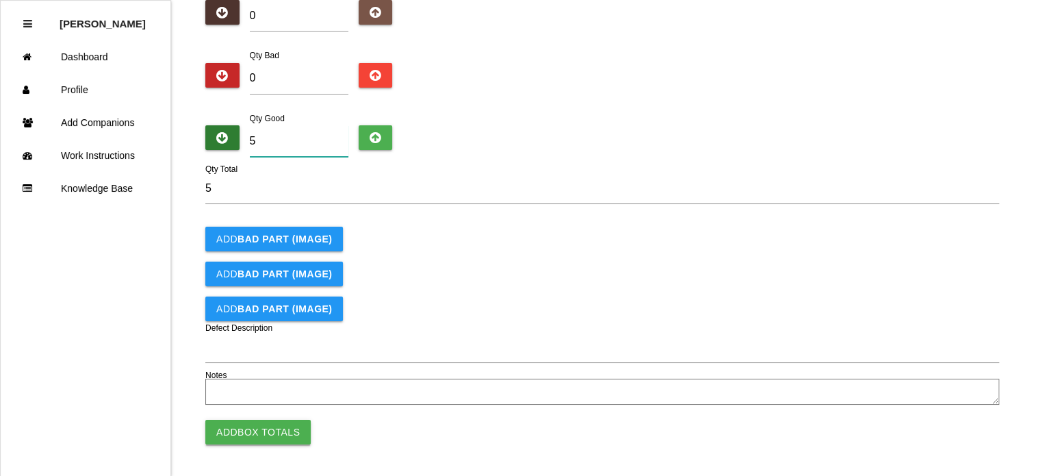
type input "5"
click at [251, 427] on button "Add Box Totals" at bounding box center [257, 432] width 105 height 25
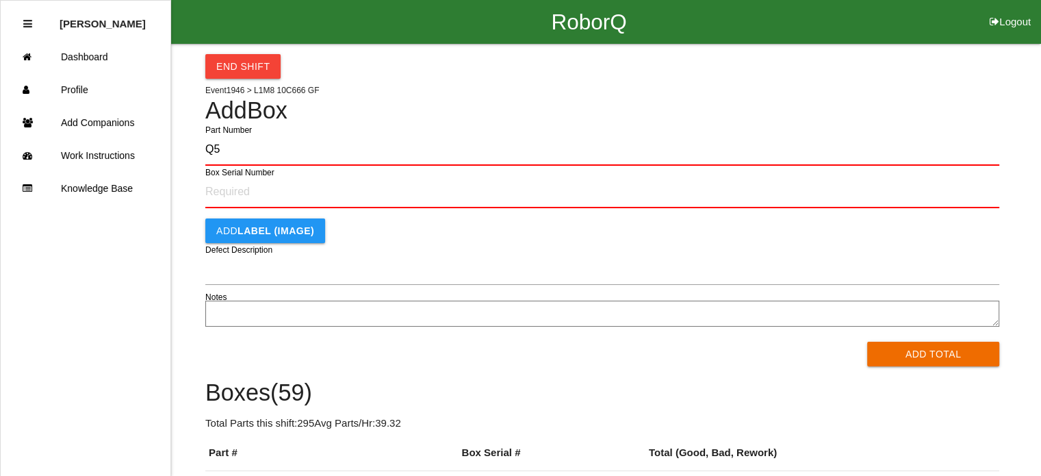
click at [867, 342] on button "Add Total" at bounding box center [933, 354] width 132 height 25
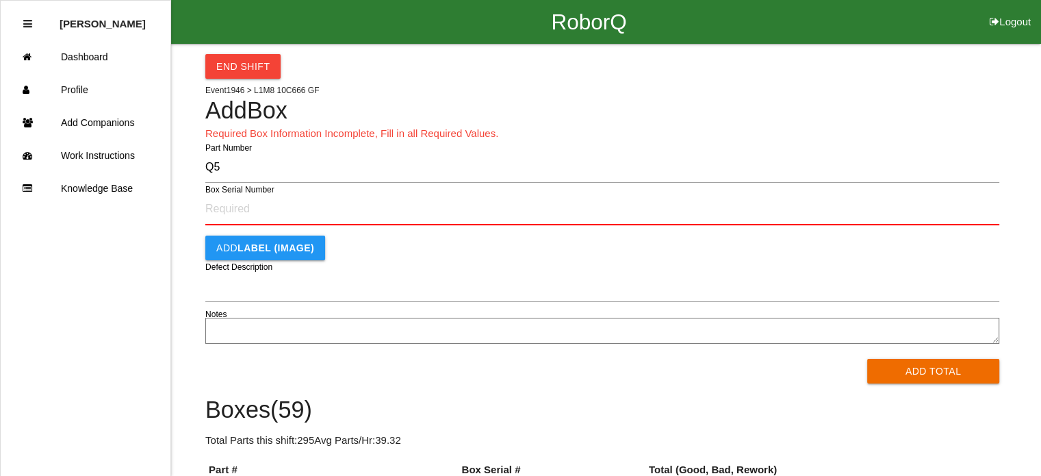
type input "Q"
type input "PL1M8-10C666-GF"
click at [867, 359] on button "Add Total" at bounding box center [933, 371] width 132 height 25
click at [217, 216] on input "Box Serial Number" at bounding box center [602, 209] width 794 height 32
type input "SF499015680"
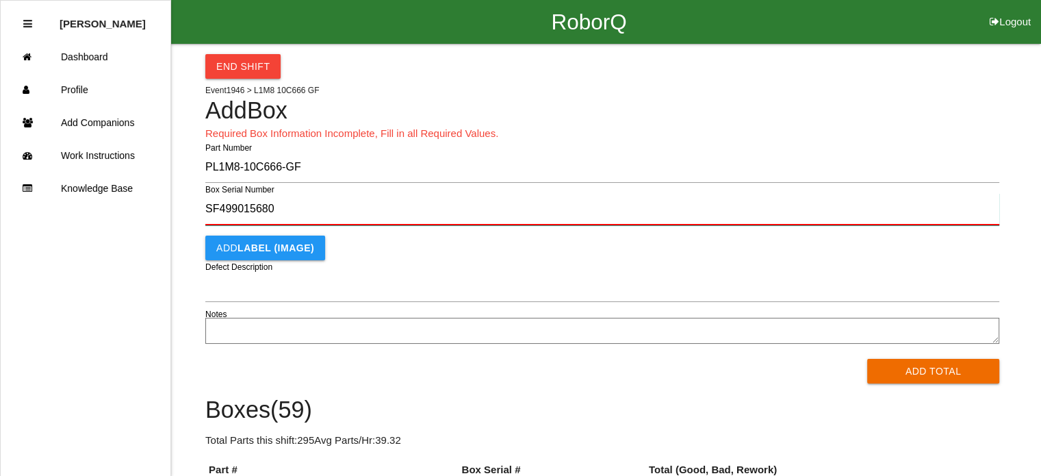
click at [867, 359] on button "Add Total" at bounding box center [933, 371] width 132 height 25
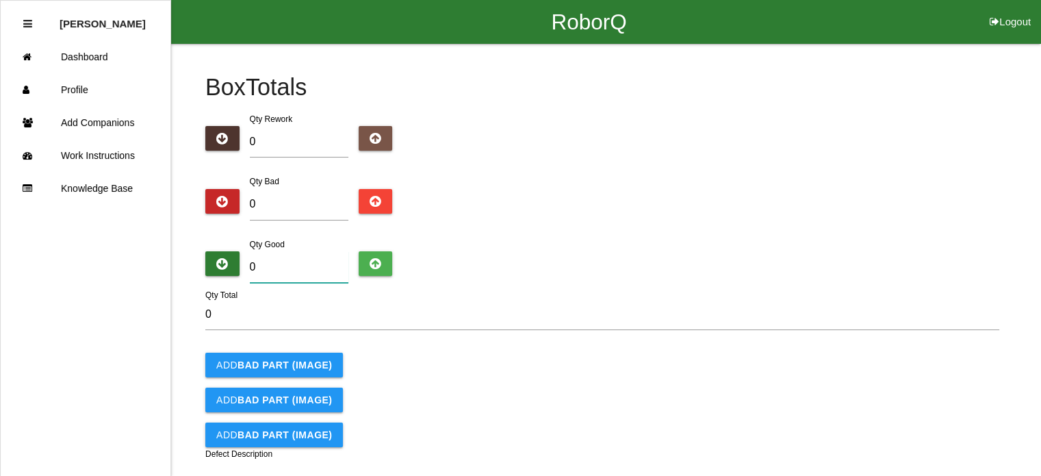
click at [293, 276] on input "0" at bounding box center [299, 266] width 99 height 31
type input "5"
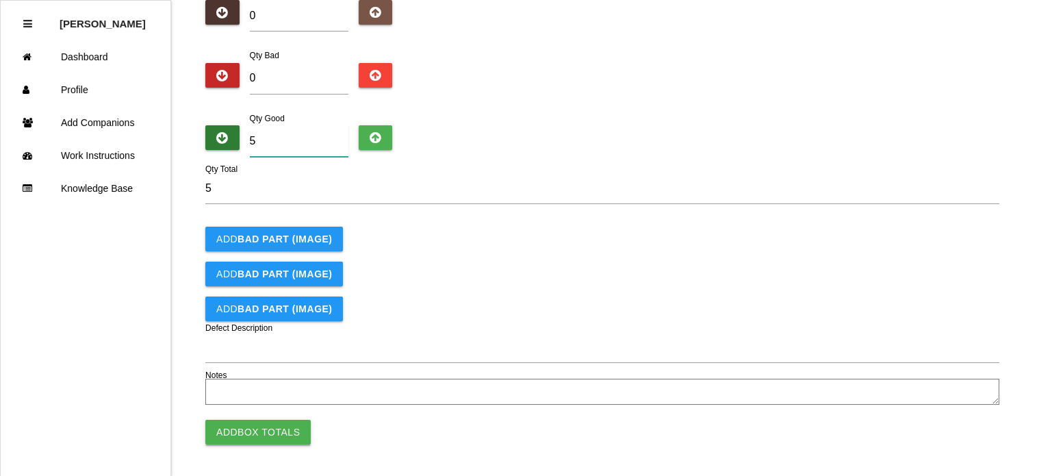
type input "5"
click at [257, 424] on button "Add Box Totals" at bounding box center [257, 432] width 105 height 25
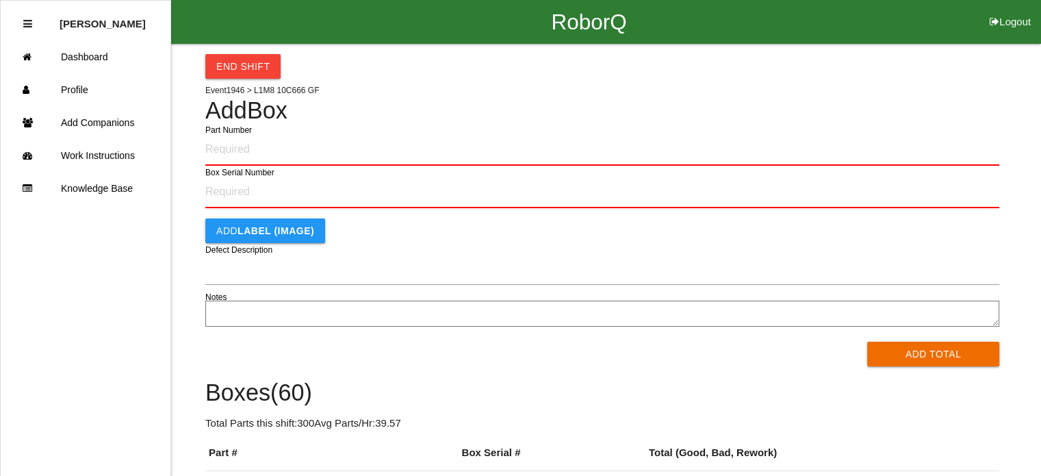
click at [229, 149] on input "Part Number" at bounding box center [602, 150] width 794 height 32
type input "PL1M8-10C666-GF"
click at [867, 342] on button "Add Total" at bounding box center [933, 354] width 132 height 25
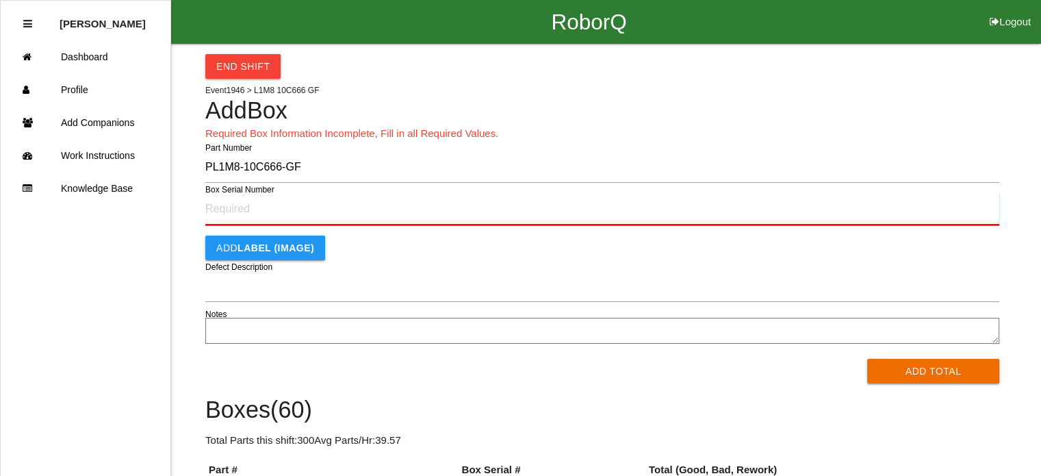
click at [225, 207] on input "Box Serial Number" at bounding box center [602, 209] width 794 height 32
type input "SF499015675"
click at [867, 359] on button "Add Total" at bounding box center [933, 371] width 132 height 25
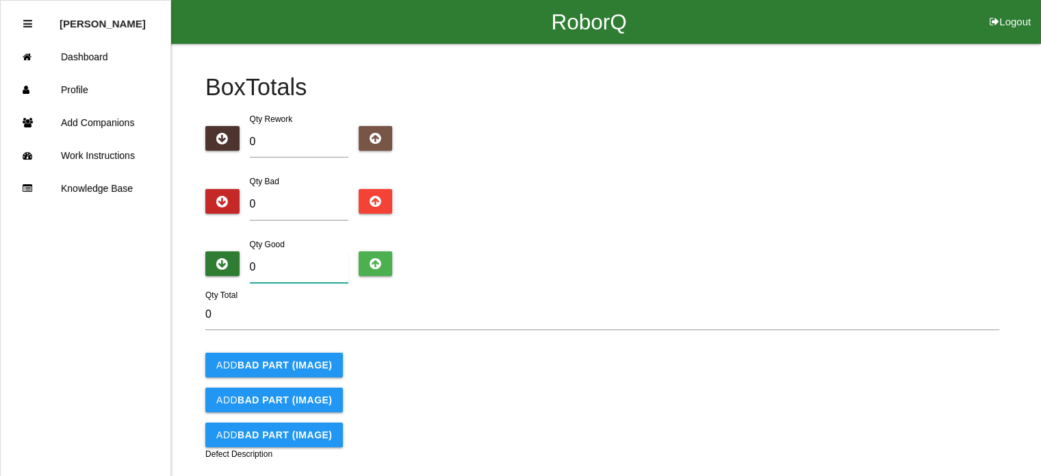
click at [288, 273] on input "0" at bounding box center [299, 266] width 99 height 31
type input "5"
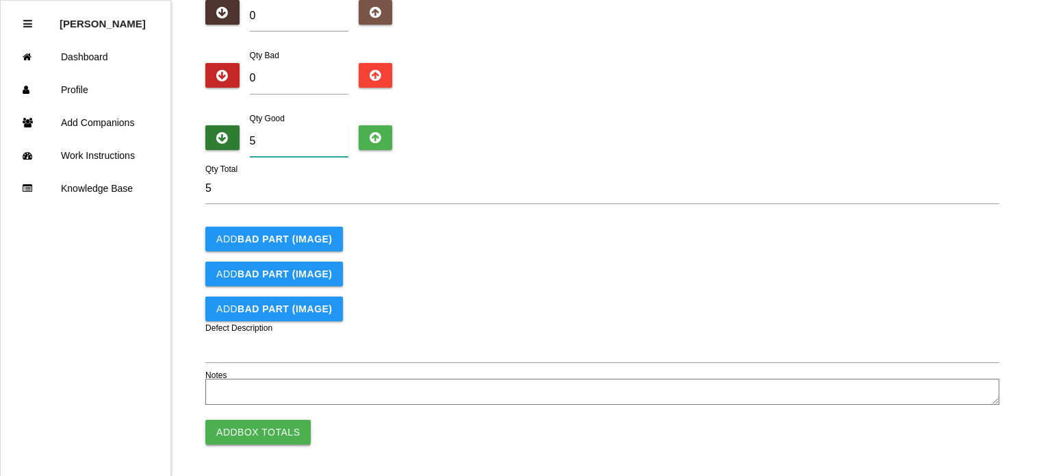
type input "5"
click at [253, 433] on button "Add Box Totals" at bounding box center [257, 432] width 105 height 25
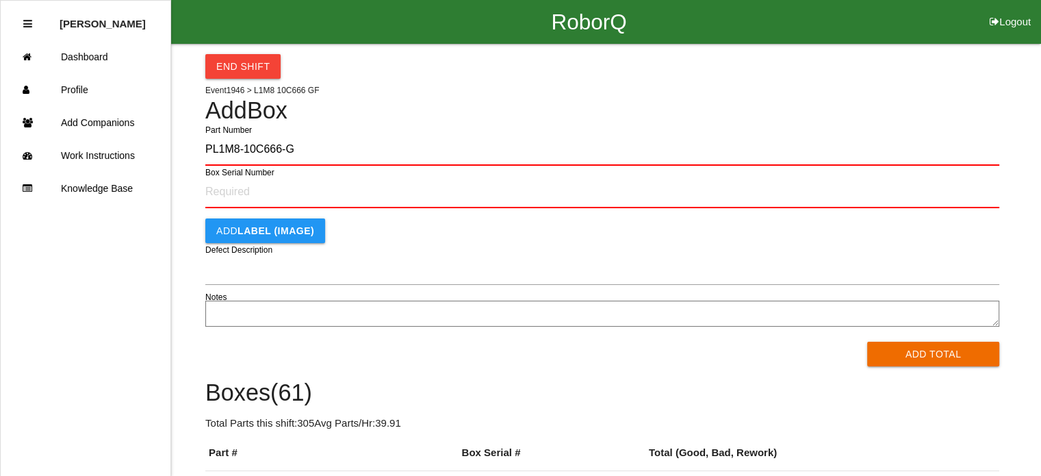
type input "PL1M8-10C666-GF"
click at [867, 342] on button "Add Total" at bounding box center [933, 354] width 132 height 25
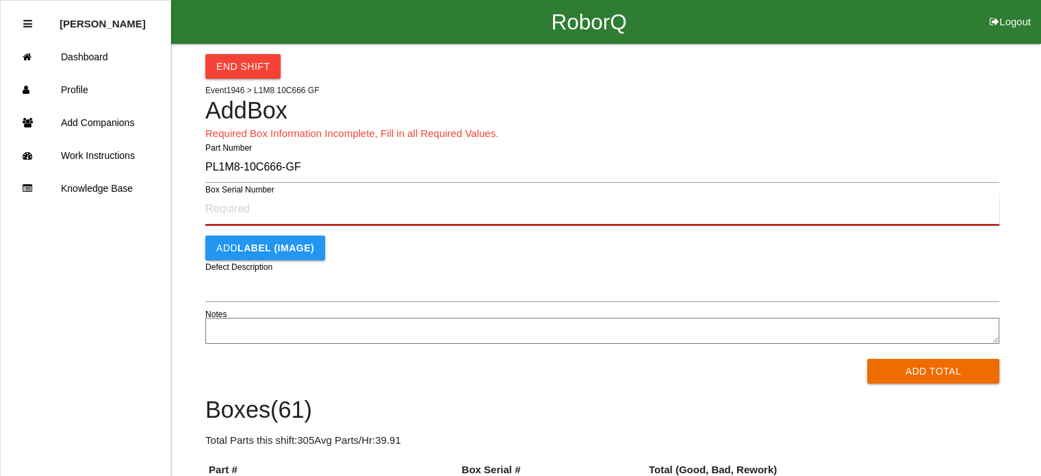
click at [223, 217] on input "Box Serial Number" at bounding box center [602, 209] width 794 height 32
type input "SF499016898"
click at [867, 359] on button "Add Total" at bounding box center [933, 371] width 132 height 25
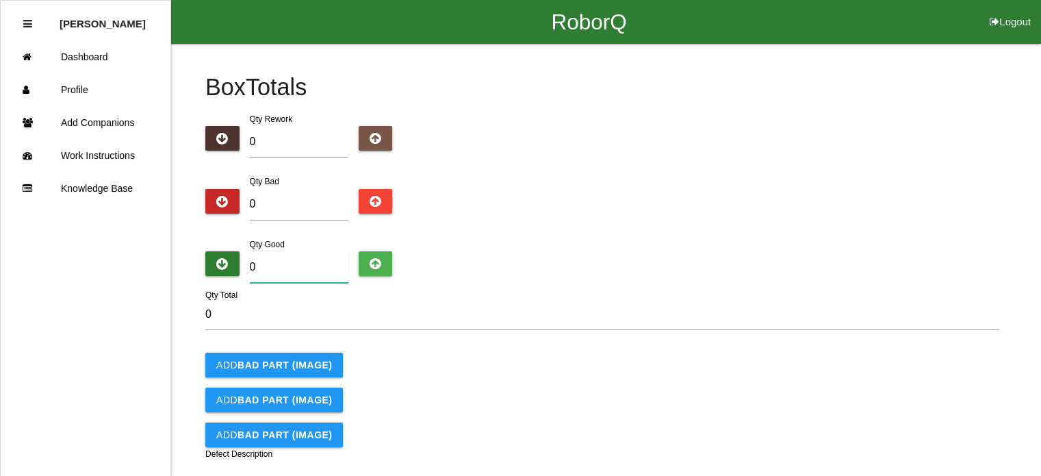
click at [282, 272] on input "0" at bounding box center [299, 266] width 99 height 31
type input "5"
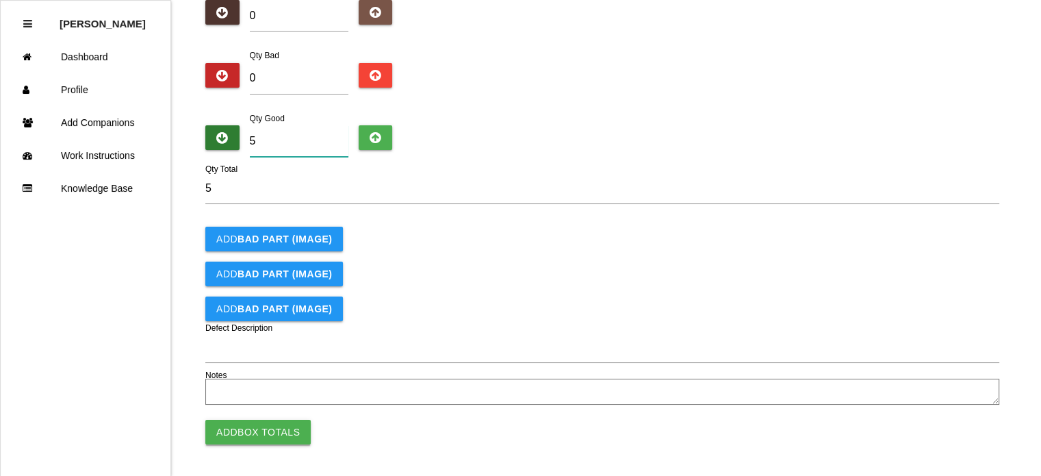
scroll to position [126, 0]
type input "5"
click at [256, 429] on button "Add Box Totals" at bounding box center [257, 432] width 105 height 25
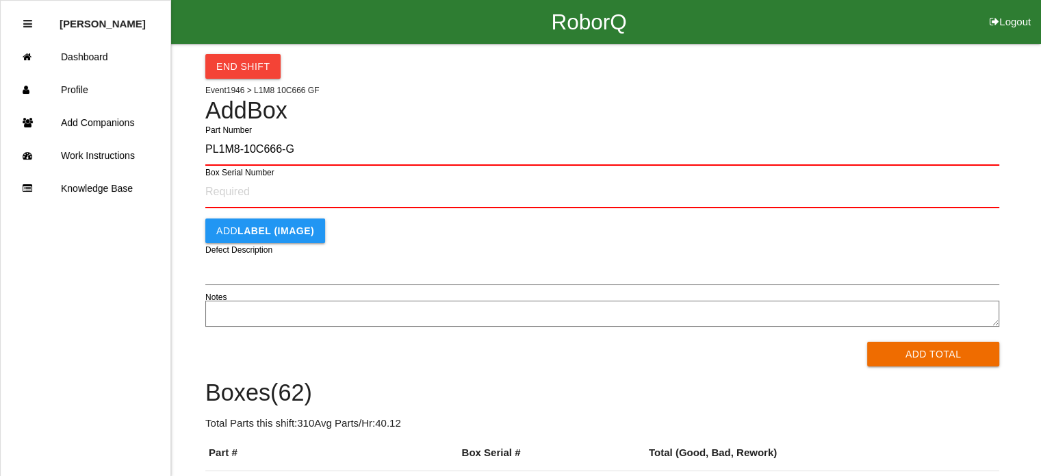
type input "PL1M8-10C666-GF"
click at [867, 342] on button "Add Total" at bounding box center [933, 354] width 132 height 25
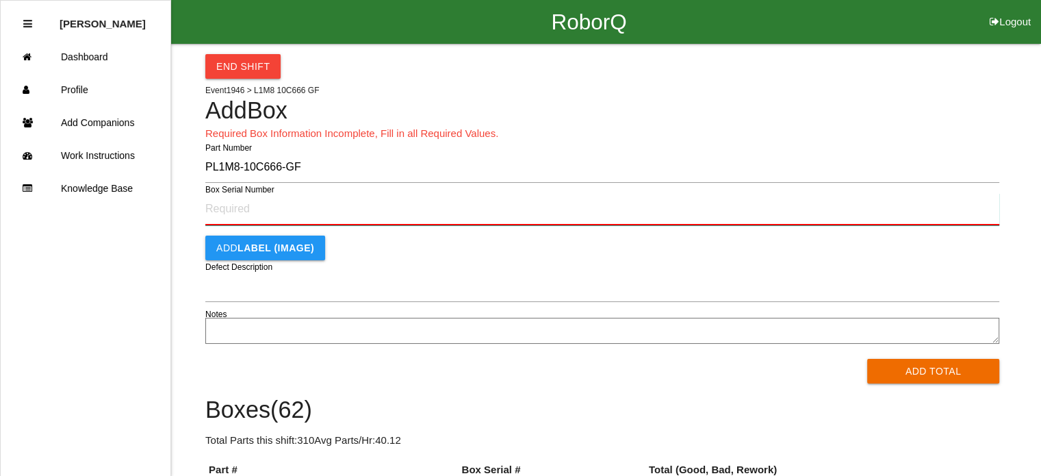
click at [244, 216] on input "Box Serial Number" at bounding box center [602, 209] width 794 height 32
type input "SF499015670"
click at [867, 359] on button "Add Total" at bounding box center [933, 371] width 132 height 25
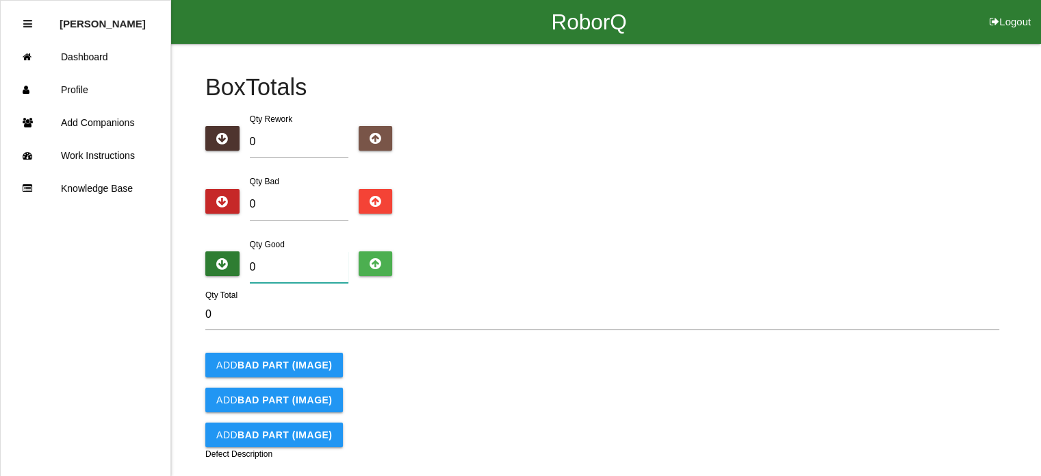
click at [268, 270] on input "0" at bounding box center [299, 266] width 99 height 31
type input "5"
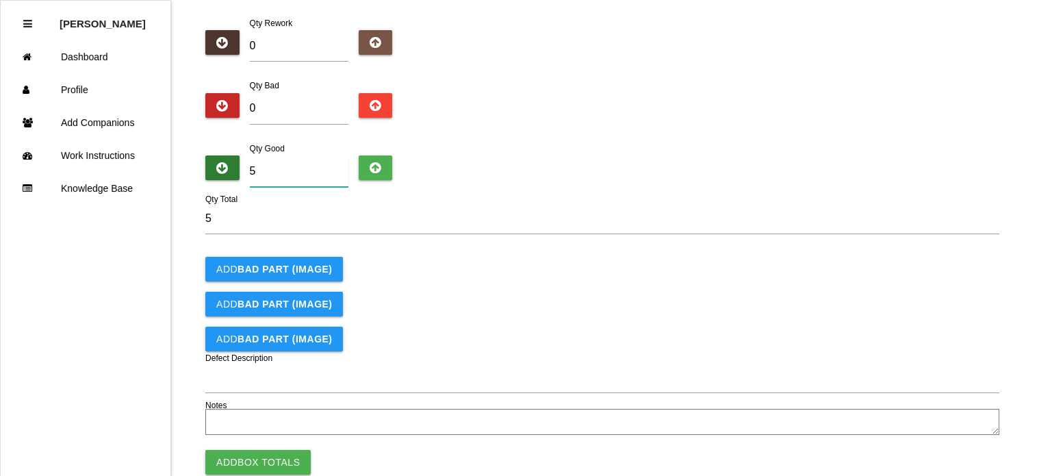
scroll to position [126, 0]
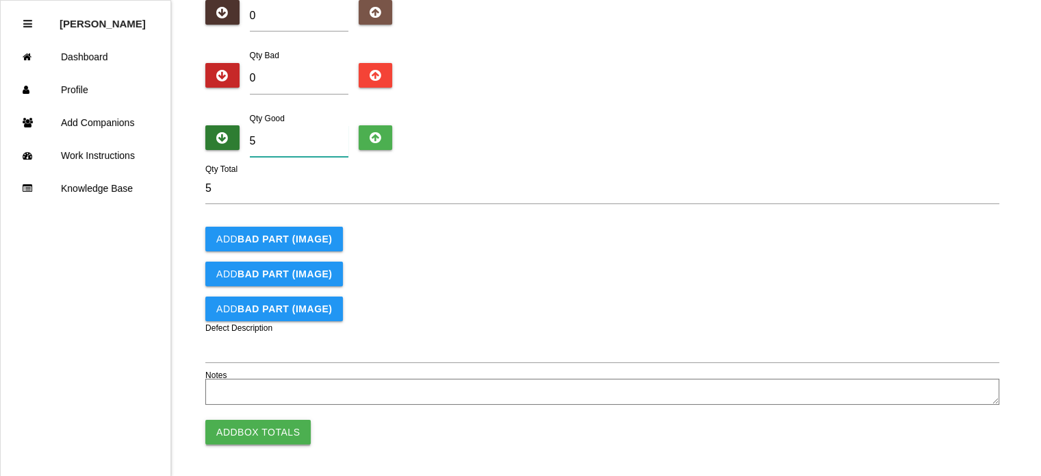
type input "5"
click at [246, 429] on button "Add Box Totals" at bounding box center [257, 432] width 105 height 25
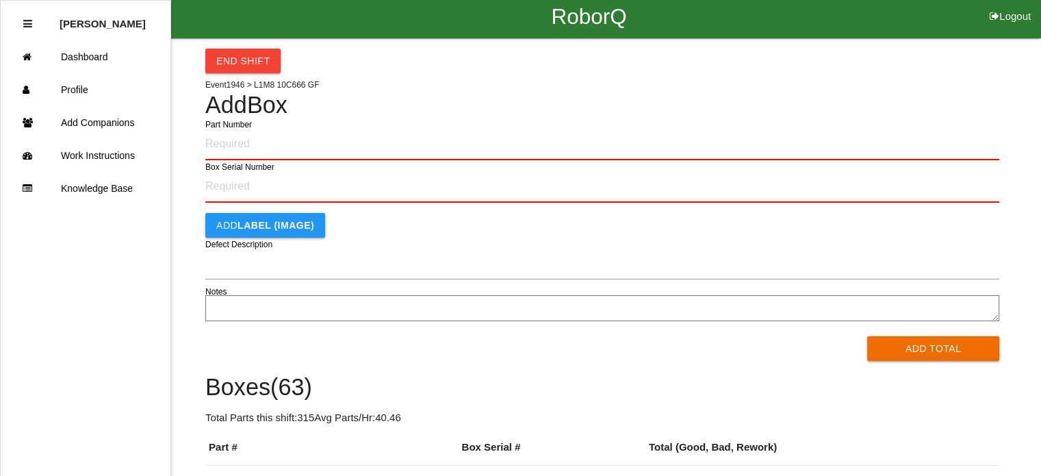
scroll to position [3, 0]
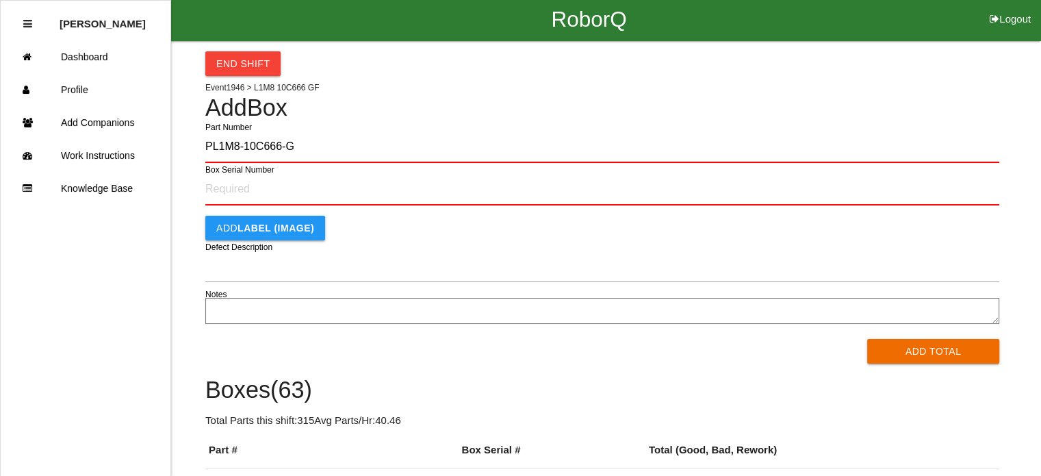
type input "PL1M8-10C666-GF"
click at [867, 339] on button "Add Total" at bounding box center [933, 351] width 132 height 25
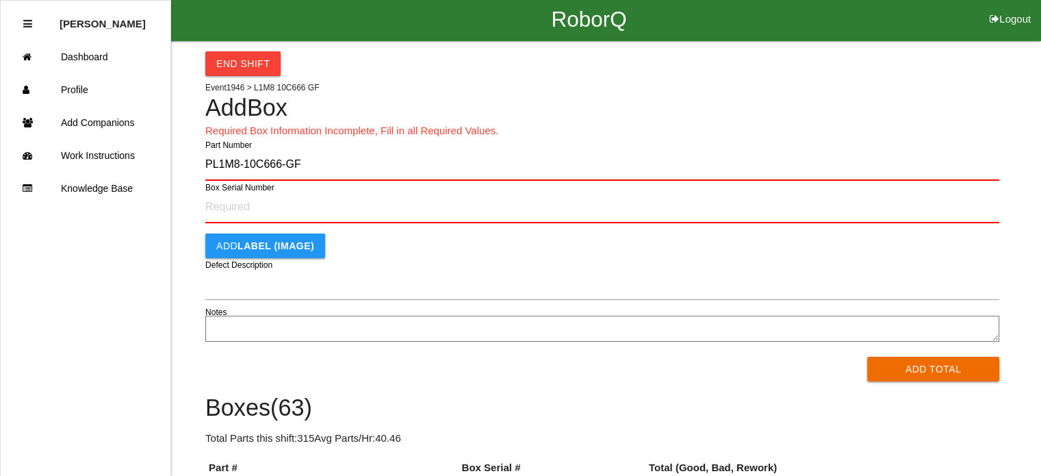
scroll to position [0, 0]
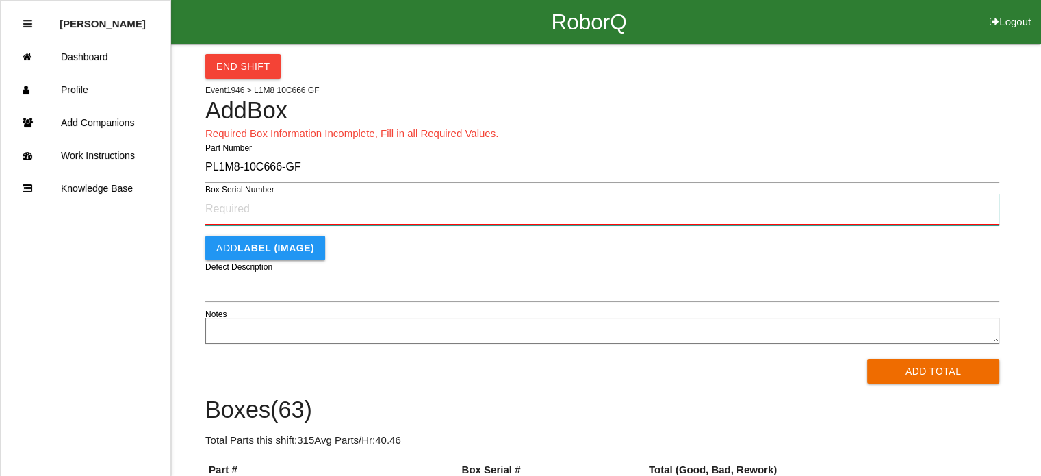
click at [253, 214] on input "Box Serial Number" at bounding box center [602, 209] width 794 height 32
type input "SF499015666"
click at [867, 359] on button "Add Total" at bounding box center [933, 371] width 132 height 25
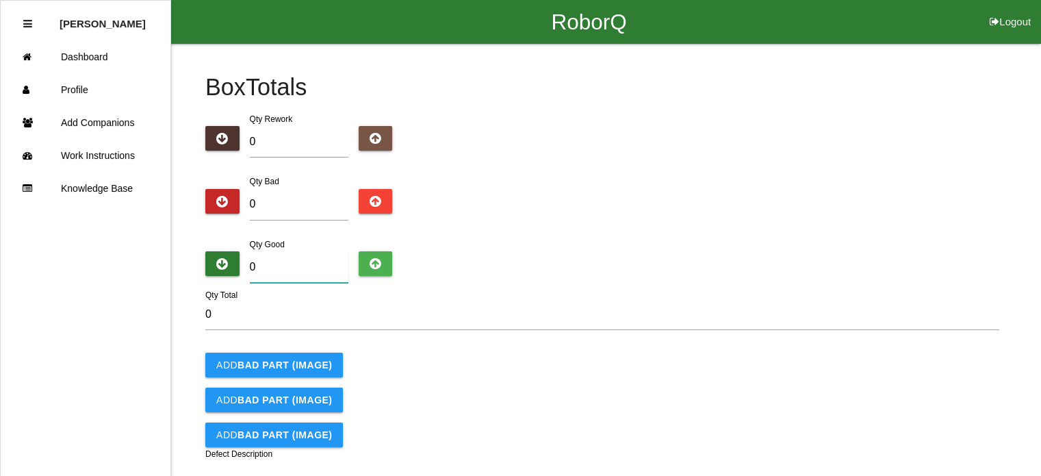
click at [296, 262] on input "0" at bounding box center [299, 266] width 99 height 31
type input "5"
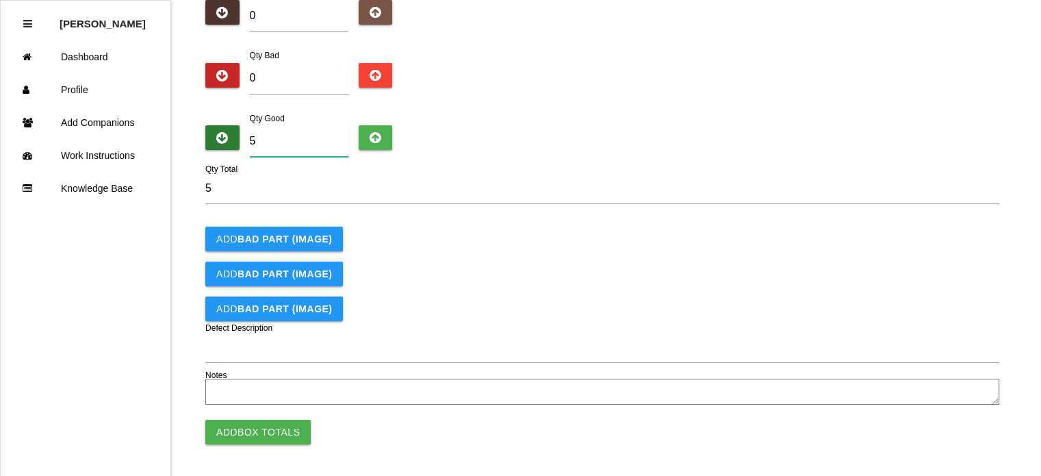
type input "5"
click at [283, 20] on input "0" at bounding box center [299, 15] width 99 height 31
click at [273, 76] on input "0" at bounding box center [299, 78] width 99 height 31
type input "1"
type input "6"
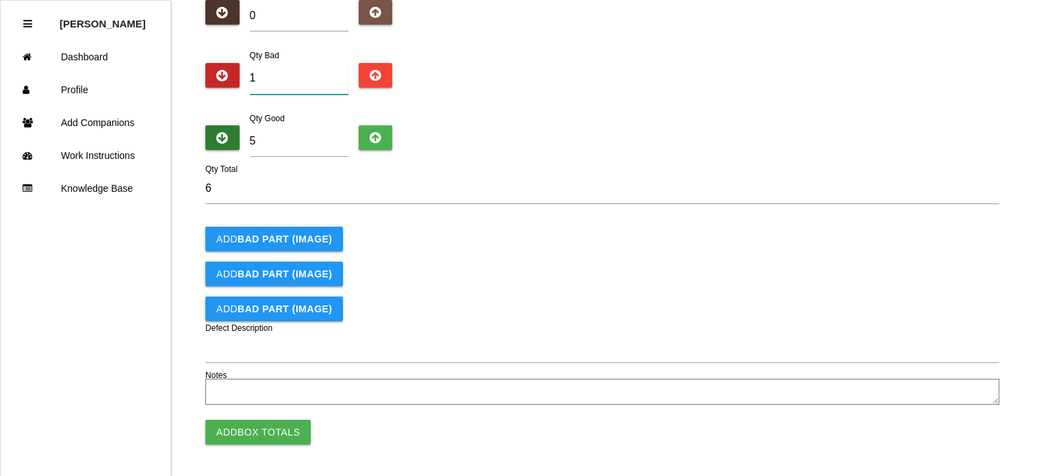
type input "1"
click at [266, 144] on input "5" at bounding box center [299, 140] width 99 height 31
type input "0"
type input "1"
type input "4"
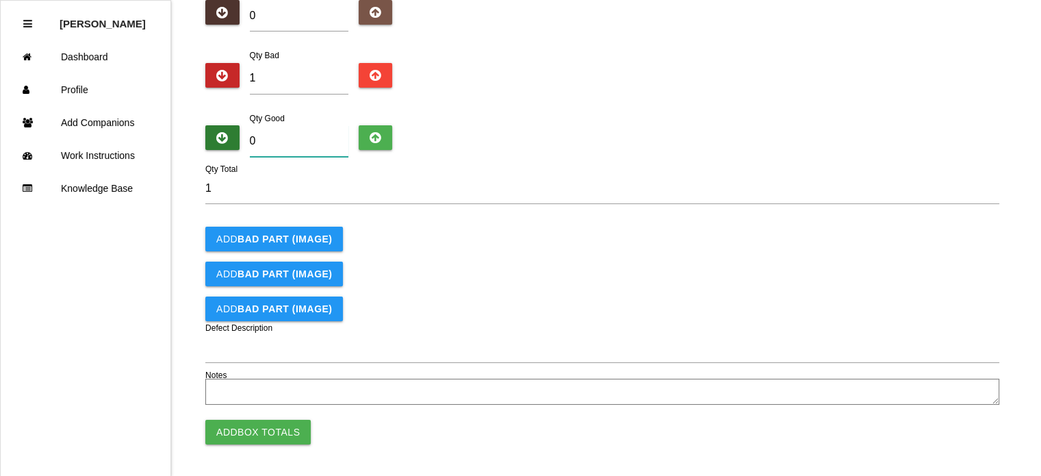
type input "5"
type input "4"
click at [242, 430] on button "Add Box Totals" at bounding box center [257, 432] width 105 height 25
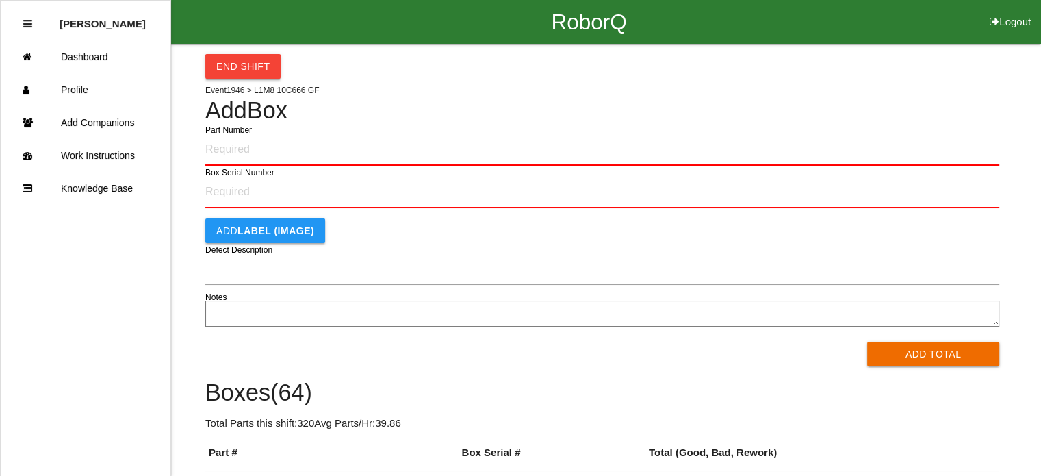
click at [236, 58] on button "End Shift" at bounding box center [242, 66] width 75 height 25
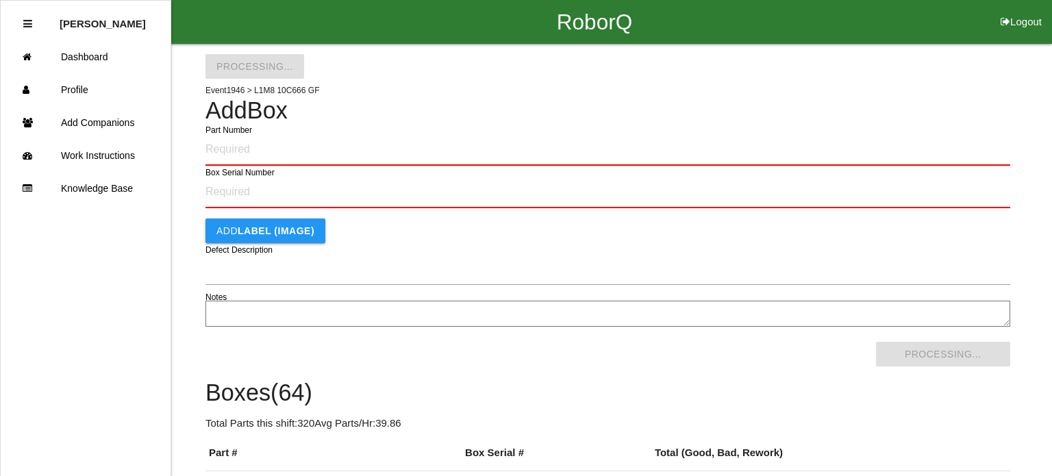
select select "3"
select select "23"
select select "2"
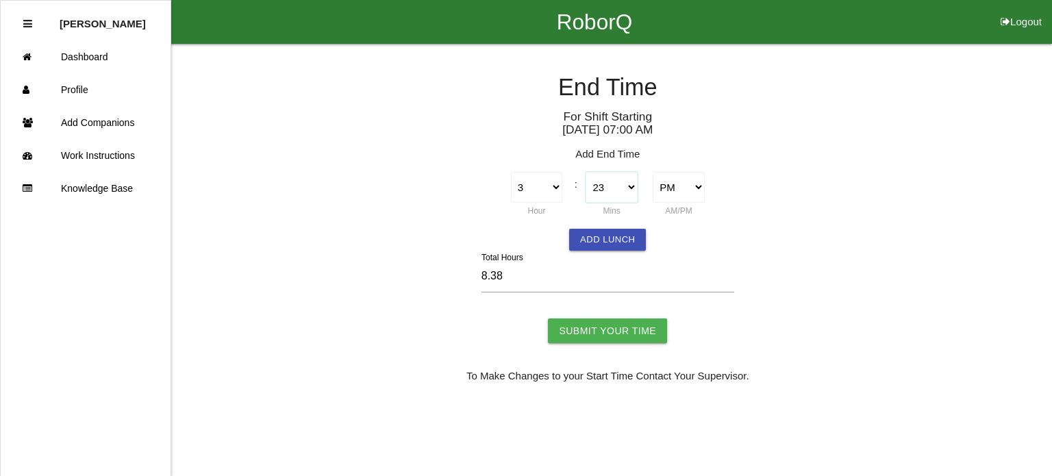
click at [635, 187] on select "00 01 02 03 04 05 06 07 08 09 10 11 12 13 14 15 16 17 18 19 20 21 22 23 24 25 2…" at bounding box center [610, 187] width 51 height 31
click at [633, 189] on select "00 01 02 03 04 05 06 07 08 09 10 11 12 13 14 15 16 17 18 19 20 21 22 23 24 25 2…" at bounding box center [610, 187] width 51 height 31
select select "30"
click at [585, 172] on select "00 01 02 03 04 05 06 07 08 09 10 11 12 13 14 15 16 17 18 19 20 21 22 23 24 25 2…" at bounding box center [610, 187] width 51 height 31
click at [616, 242] on button "Add Lunch" at bounding box center [607, 240] width 77 height 22
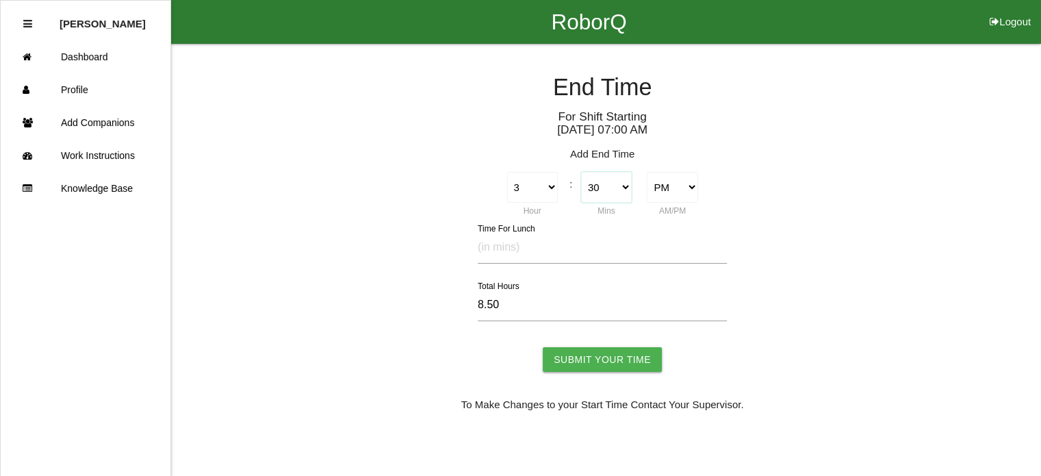
click at [629, 190] on select "00 01 02 03 04 05 06 07 08 09 10 11 12 13 14 15 16 17 18 19 20 21 22 23 24 25 2…" at bounding box center [606, 187] width 51 height 31
click at [581, 172] on select "00 01 02 03 04 05 06 07 08 09 10 11 12 13 14 15 16 17 18 19 20 21 22 23 24 25 2…" at bounding box center [606, 187] width 51 height 31
click at [505, 249] on input "text" at bounding box center [602, 247] width 249 height 31
type input "8.45"
type input "30"
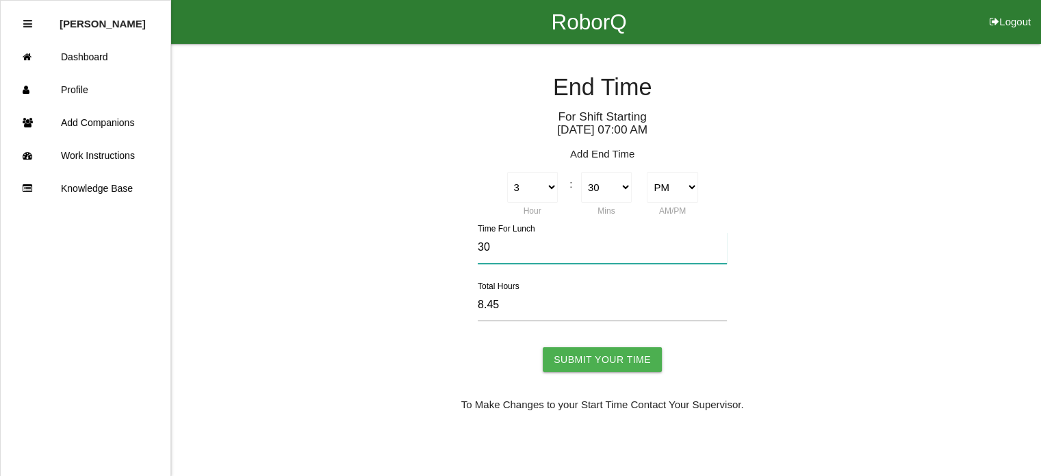
type input "8.00"
type input "30"
click at [607, 362] on input "Submit Your Time" at bounding box center [602, 359] width 119 height 25
type input "Processing..."
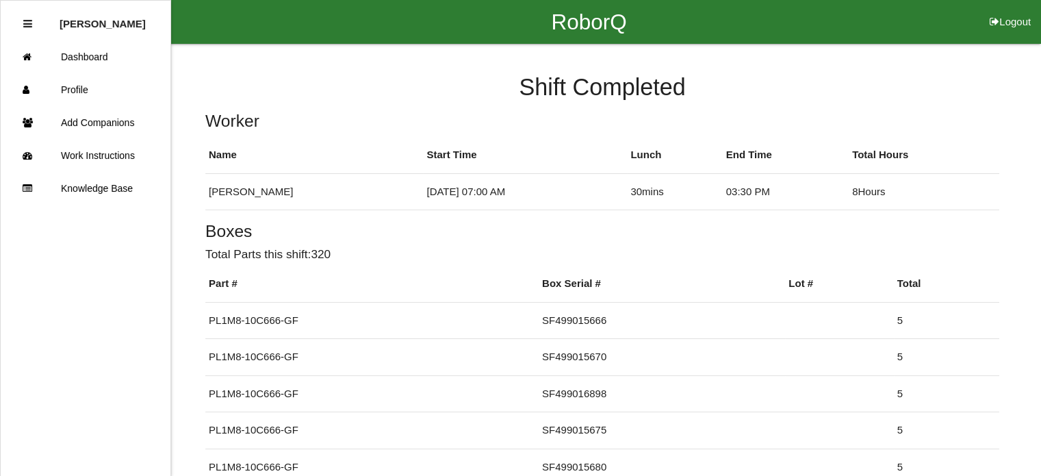
click at [1002, 10] on button "Logout" at bounding box center [1011, 5] width 62 height 10
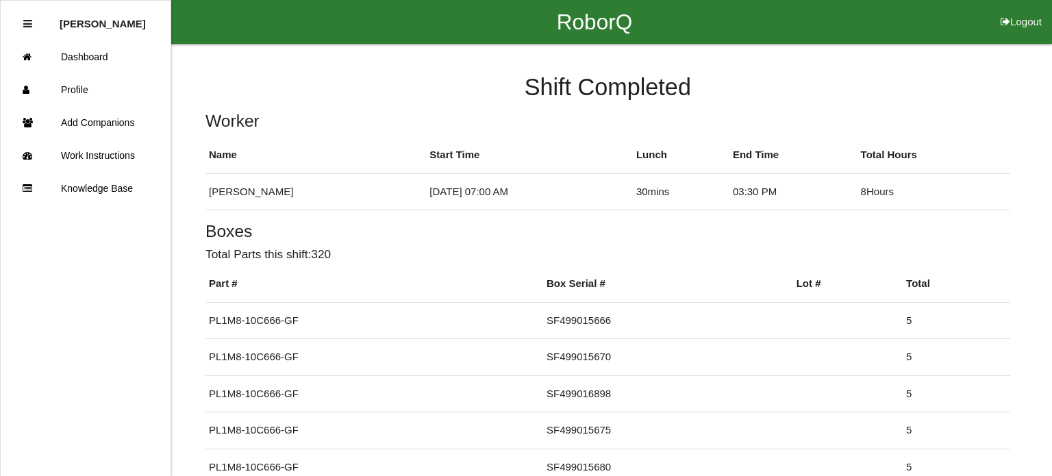
select select "Worker"
